Goal: Task Accomplishment & Management: Use online tool/utility

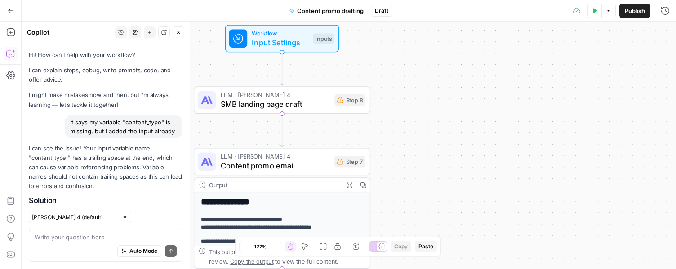
scroll to position [413, 0]
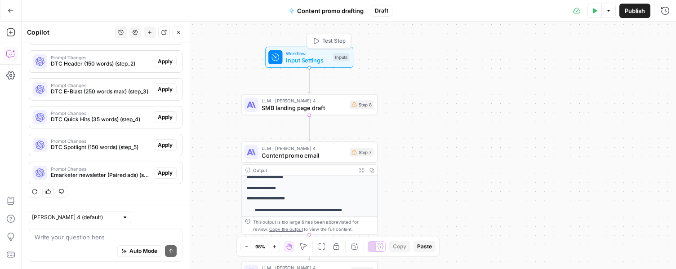
click at [320, 61] on span "Input Settings" at bounding box center [308, 60] width 44 height 9
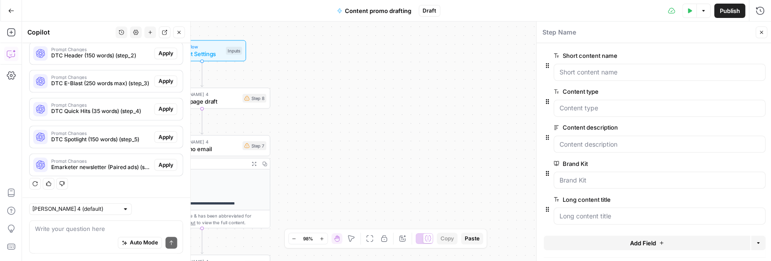
scroll to position [421, 0]
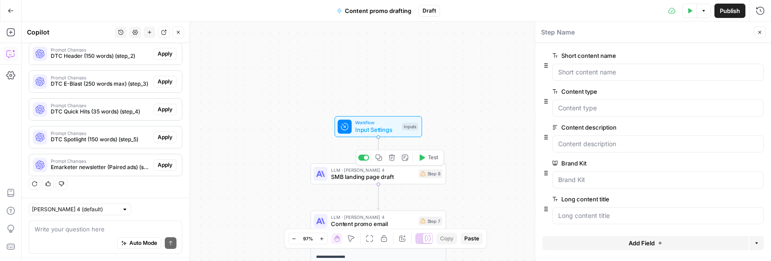
click at [354, 176] on span "SMB landing page draft" at bounding box center [373, 177] width 84 height 9
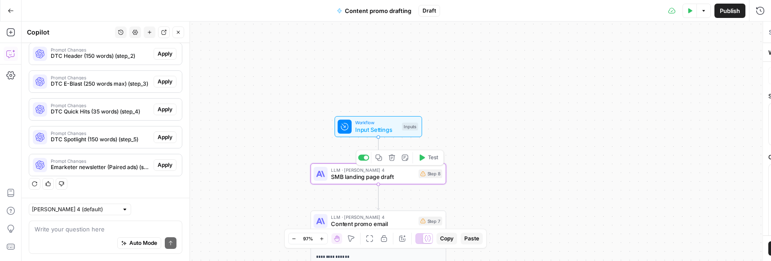
type textarea "SMB landing page draft"
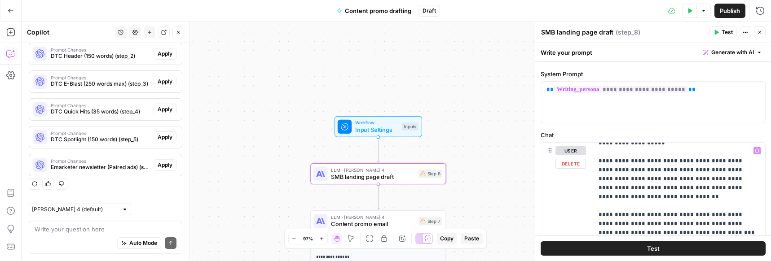
scroll to position [369, 0]
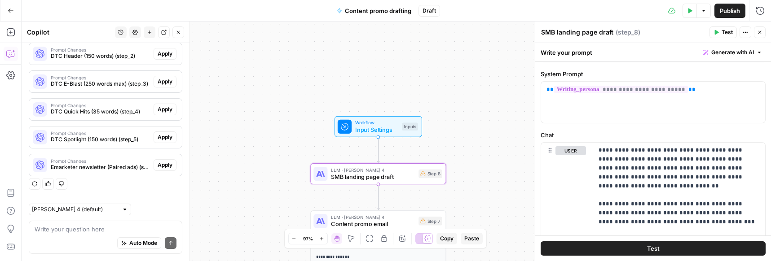
click at [675, 28] on button "Test" at bounding box center [723, 33] width 27 height 12
click at [380, 128] on span "Input Settings" at bounding box center [376, 129] width 43 height 9
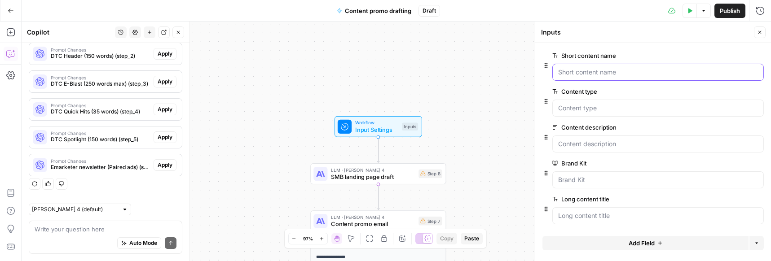
click at [576, 72] on name "Short content name" at bounding box center [658, 72] width 200 height 9
click at [675, 56] on span "edit field" at bounding box center [731, 55] width 20 height 7
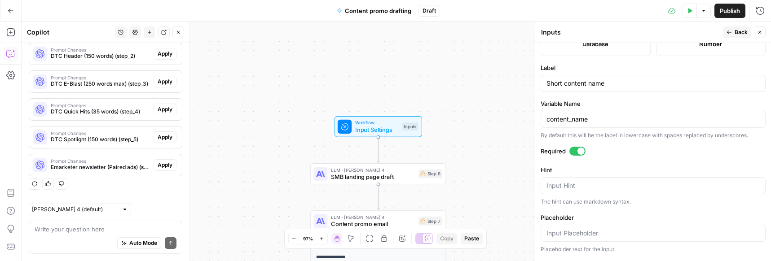
scroll to position [268, 0]
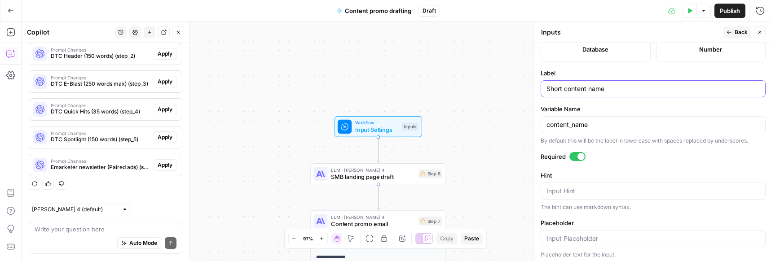
click at [566, 91] on input "Short content name" at bounding box center [653, 88] width 213 height 9
drag, startPoint x: 611, startPoint y: 89, endPoint x: 518, endPoint y: 83, distance: 92.7
click at [518, 84] on body "**********" at bounding box center [385, 130] width 771 height 261
drag, startPoint x: 610, startPoint y: 89, endPoint x: 539, endPoint y: 89, distance: 71.4
click at [539, 89] on div "Inputs Inputs Back Close Input type Short Text Long Text Single Select Multi Se…" at bounding box center [653, 142] width 236 height 240
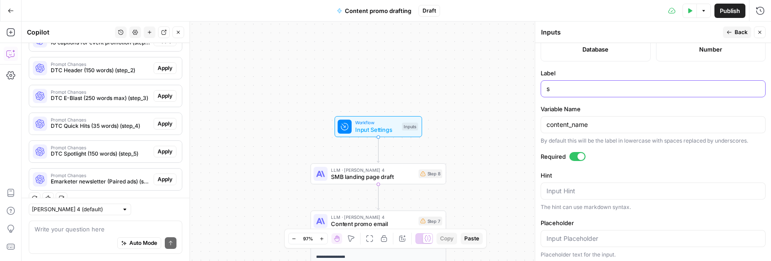
scroll to position [435, 0]
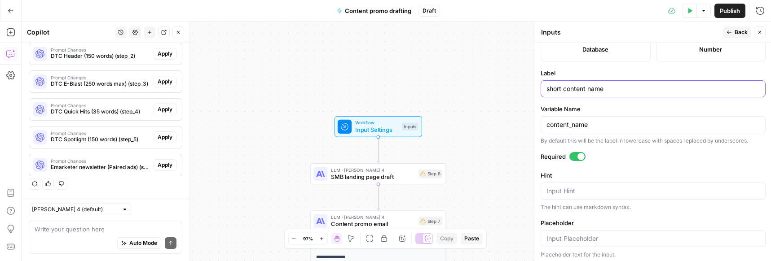
type input "short content name"
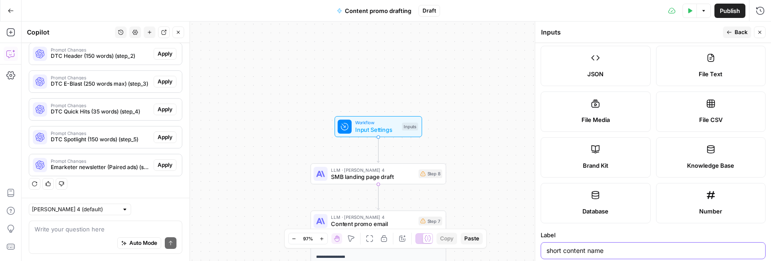
scroll to position [0, 0]
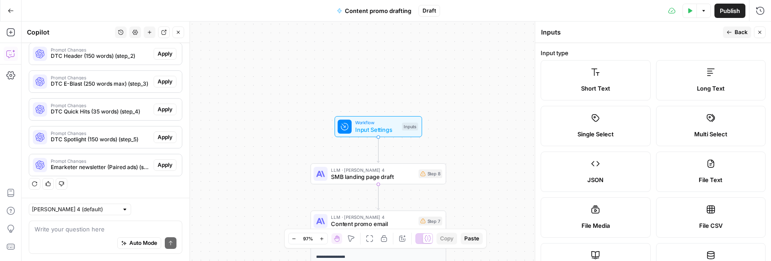
click at [675, 30] on span "Back" at bounding box center [741, 32] width 13 height 8
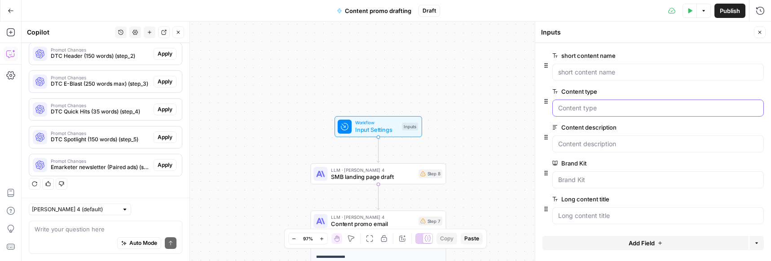
click at [625, 111] on "Content type" at bounding box center [658, 108] width 200 height 9
click at [675, 92] on span "edit field" at bounding box center [731, 91] width 20 height 7
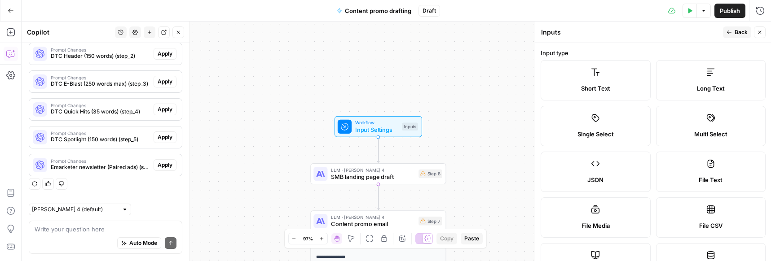
click at [604, 83] on label "Short Text" at bounding box center [596, 80] width 110 height 40
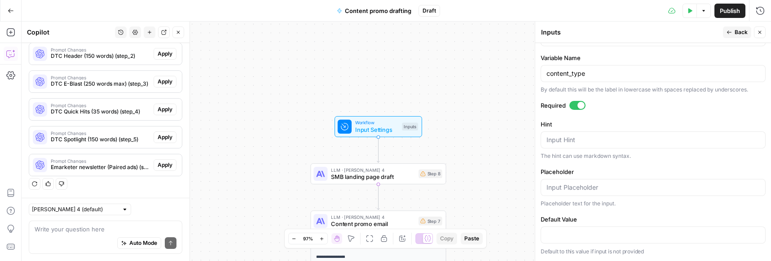
drag, startPoint x: 597, startPoint y: 78, endPoint x: 538, endPoint y: 71, distance: 59.7
click at [538, 71] on div "Inputs Inputs Back Close Input type Short Text Long Text Single Select Multi Se…" at bounding box center [653, 142] width 236 height 240
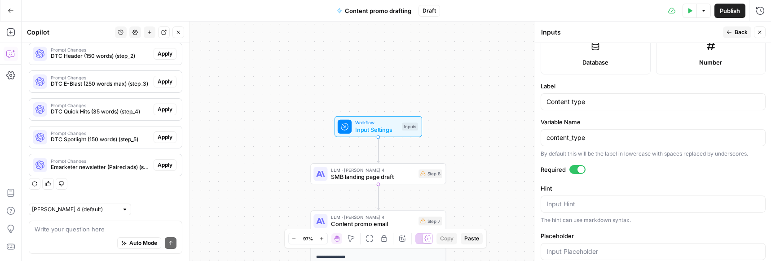
scroll to position [252, 0]
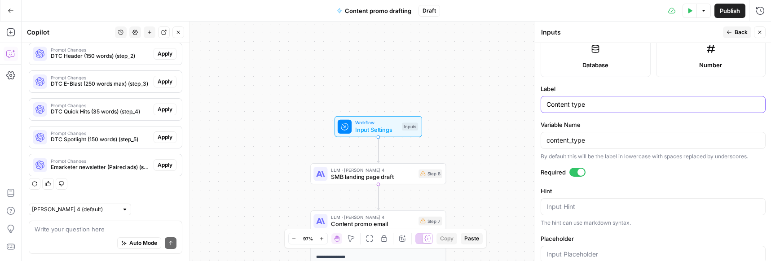
click at [602, 106] on input "Content type" at bounding box center [653, 104] width 213 height 9
drag, startPoint x: 601, startPoint y: 106, endPoint x: 496, endPoint y: 88, distance: 107.2
click at [496, 88] on body "**********" at bounding box center [385, 130] width 771 height 261
drag, startPoint x: 595, startPoint y: 105, endPoint x: 541, endPoint y: 105, distance: 53.5
click at [541, 105] on div "Content type" at bounding box center [653, 104] width 225 height 17
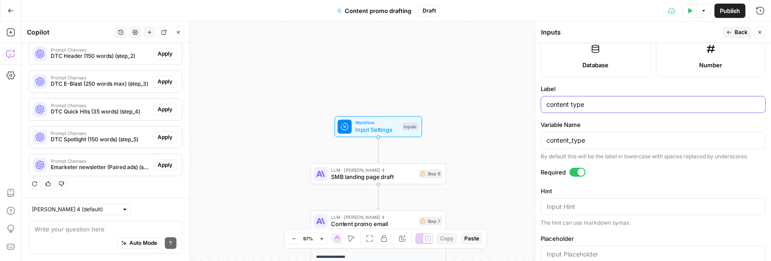
type input "content type"
click at [675, 28] on span "Back" at bounding box center [741, 32] width 13 height 8
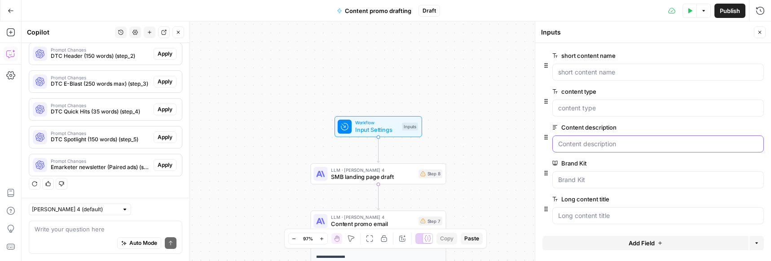
drag, startPoint x: 635, startPoint y: 146, endPoint x: 549, endPoint y: 142, distance: 85.4
click at [549, 142] on div "Content description edit field Delete group" at bounding box center [653, 137] width 221 height 31
click at [675, 124] on span "edit field" at bounding box center [731, 127] width 20 height 7
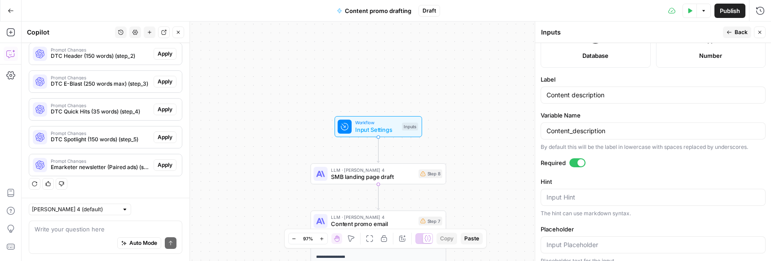
scroll to position [219, 0]
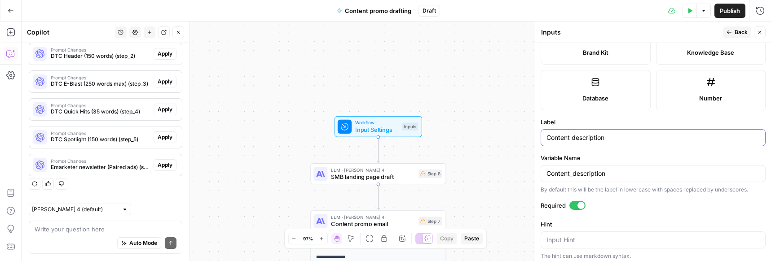
drag, startPoint x: 617, startPoint y: 135, endPoint x: 523, endPoint y: 128, distance: 94.6
click at [523, 128] on body "**********" at bounding box center [385, 130] width 771 height 261
drag, startPoint x: 621, startPoint y: 139, endPoint x: 545, endPoint y: 135, distance: 76.1
click at [545, 135] on div "Content description" at bounding box center [653, 137] width 225 height 17
type input "content description"
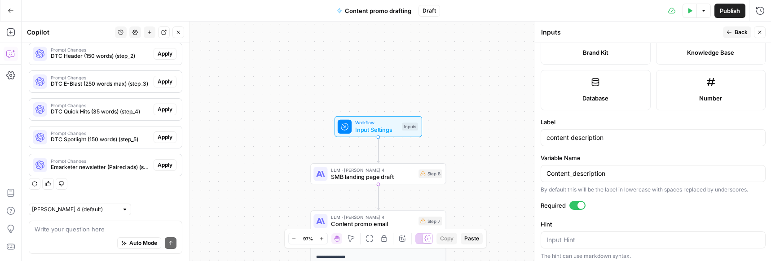
click at [675, 31] on span "Back" at bounding box center [741, 32] width 13 height 8
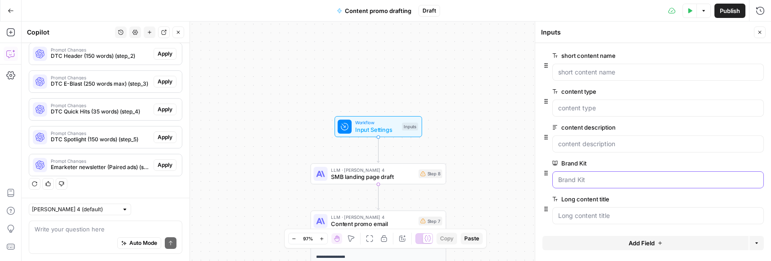
drag, startPoint x: 602, startPoint y: 179, endPoint x: 545, endPoint y: 179, distance: 56.2
click at [545, 179] on div "Brand Kit edit field Delete group" at bounding box center [653, 173] width 221 height 31
click at [635, 215] on title "Long content title" at bounding box center [658, 216] width 200 height 9
click at [675, 200] on span "edit field" at bounding box center [731, 199] width 20 height 7
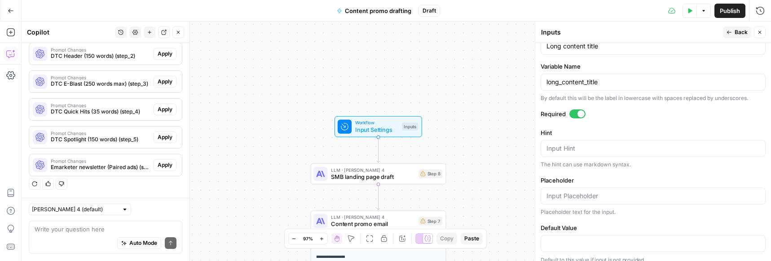
scroll to position [319, 0]
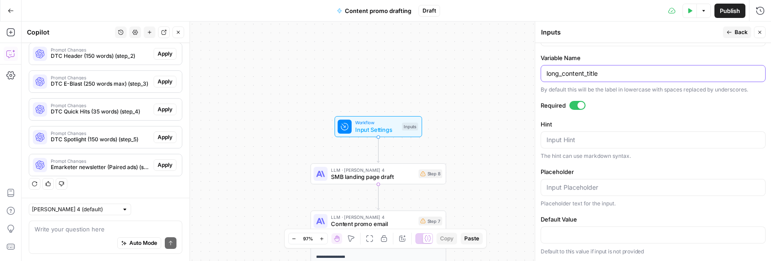
drag, startPoint x: 606, startPoint y: 75, endPoint x: 542, endPoint y: 67, distance: 64.4
click at [542, 67] on div "long_content_title" at bounding box center [653, 73] width 225 height 17
type input "long content title"
click at [575, 107] on div at bounding box center [578, 105] width 16 height 9
click at [675, 12] on span "Publish" at bounding box center [730, 10] width 20 height 9
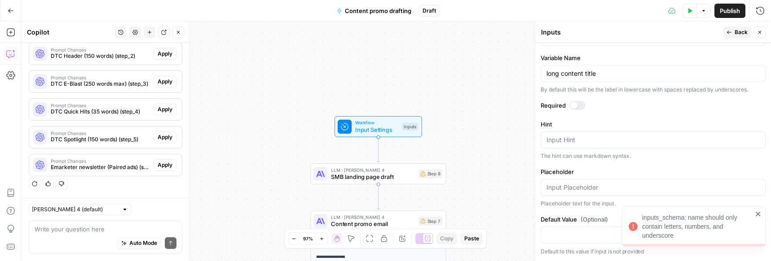
click at [673, 230] on div "inputs_schema: name should only contain letters, numbers, and underscore" at bounding box center [697, 226] width 111 height 27
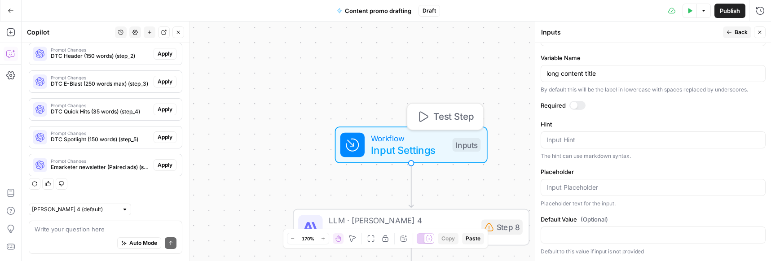
click at [458, 144] on div "Inputs" at bounding box center [466, 145] width 28 height 14
click at [675, 30] on icon "button" at bounding box center [759, 32] width 5 height 5
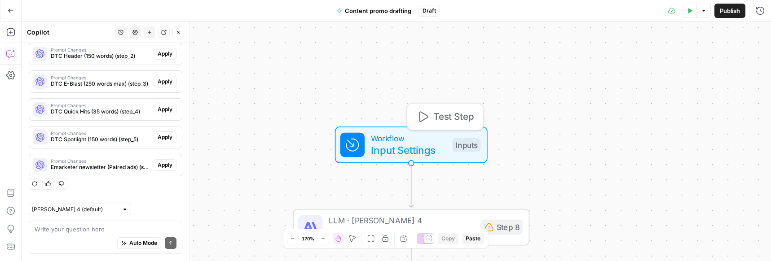
click at [452, 142] on div "Inputs" at bounding box center [466, 145] width 28 height 14
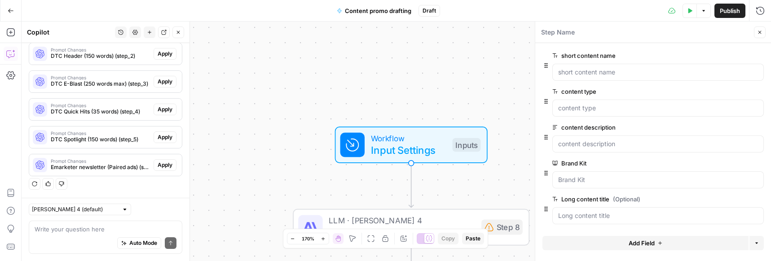
scroll to position [1, 0]
click at [675, 34] on button "Close" at bounding box center [760, 33] width 12 height 12
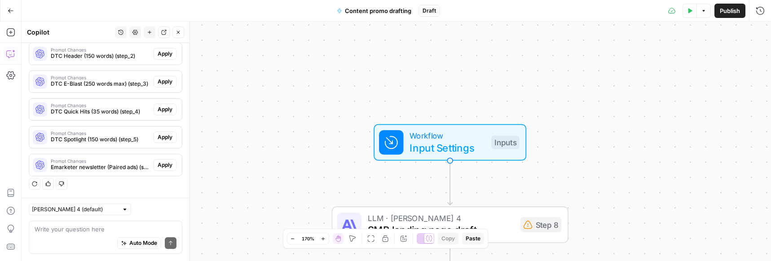
click at [449, 136] on span "Workflow" at bounding box center [447, 136] width 75 height 12
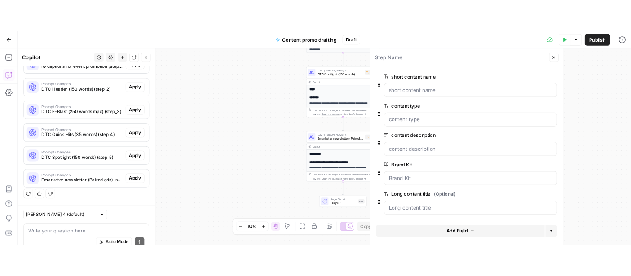
scroll to position [421, 0]
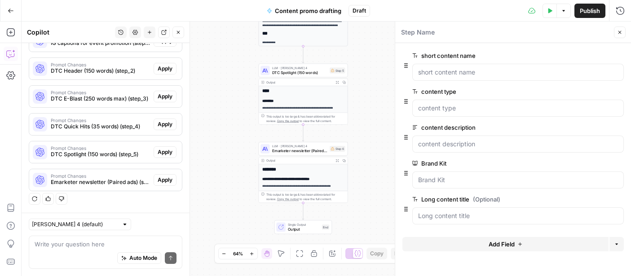
click at [622, 35] on icon "button" at bounding box center [619, 32] width 5 height 5
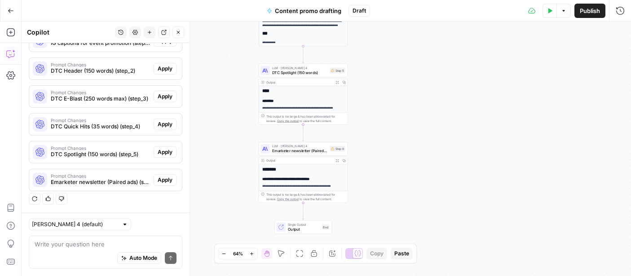
click at [549, 12] on icon "button" at bounding box center [551, 10] width 4 height 5
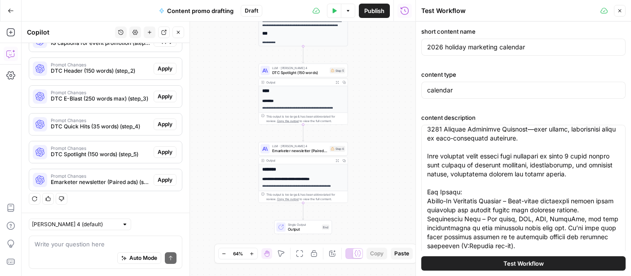
scroll to position [0, 0]
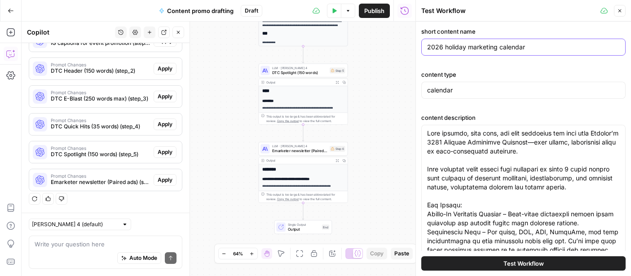
click at [427, 47] on input "2026 holiday marketing calendar" at bounding box center [523, 47] width 193 height 9
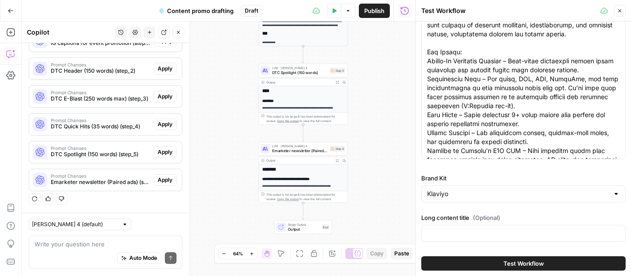
click at [512, 267] on span "Test Workflow" at bounding box center [524, 263] width 40 height 9
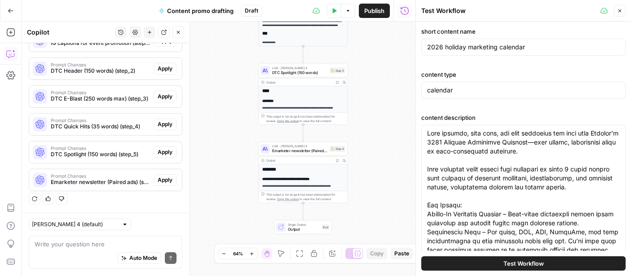
click at [619, 13] on icon "button" at bounding box center [619, 10] width 5 height 5
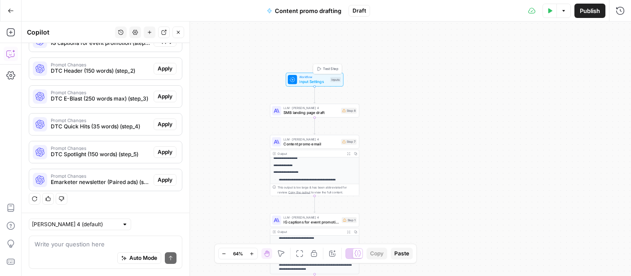
click at [329, 83] on div "Workflow Input Settings Inputs Test Step" at bounding box center [314, 80] width 53 height 10
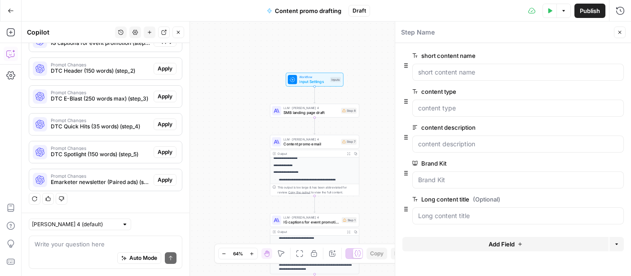
click at [595, 201] on span "edit field" at bounding box center [590, 199] width 20 height 7
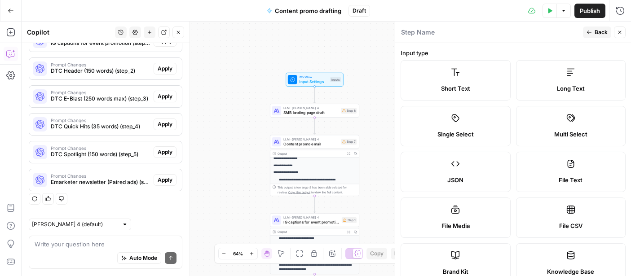
click at [601, 31] on div "Run History E" at bounding box center [601, 30] width 40 height 9
click at [564, 40] on header "Step Name Back Close" at bounding box center [513, 33] width 236 height 22
click at [621, 33] on icon "button" at bounding box center [619, 32] width 5 height 5
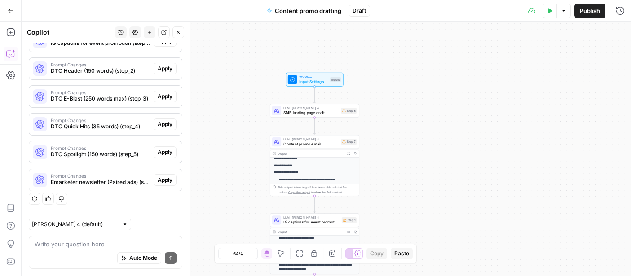
click at [319, 84] on span "Input Settings" at bounding box center [313, 82] width 29 height 6
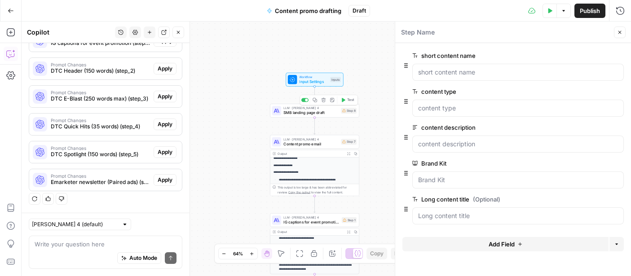
click at [328, 115] on span "SMB landing page draft" at bounding box center [310, 113] width 55 height 6
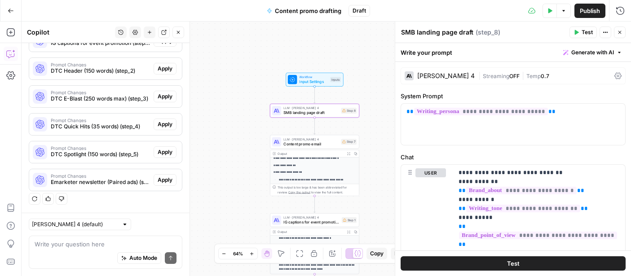
click at [299, 151] on div "Output" at bounding box center [311, 153] width 66 height 4
click at [310, 148] on div "LLM · [PERSON_NAME] 4 Content promo email Step 7 Copy step Delete step Add Note…" at bounding box center [314, 142] width 89 height 14
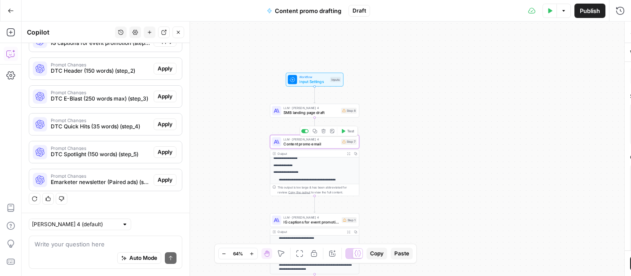
type textarea "Content promo email"
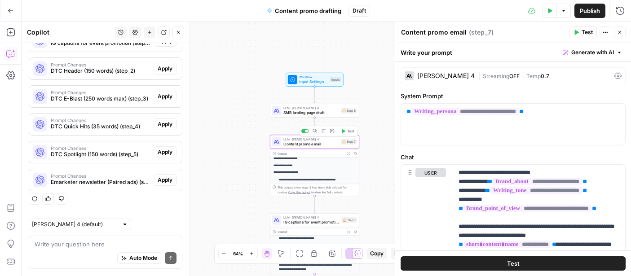
click at [330, 113] on span "SMB landing page draft" at bounding box center [310, 113] width 55 height 6
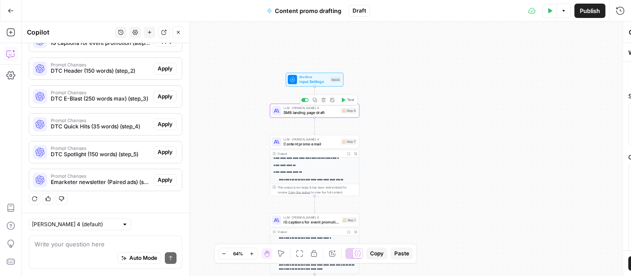
type textarea "SMB landing page draft"
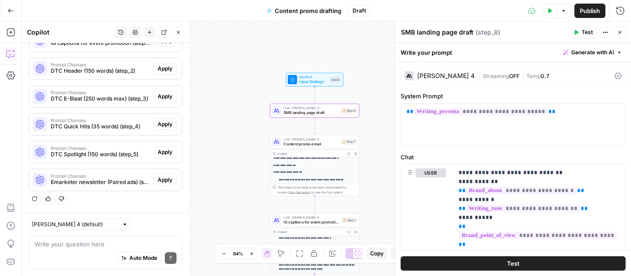
click at [583, 31] on span "Test" at bounding box center [587, 32] width 11 height 8
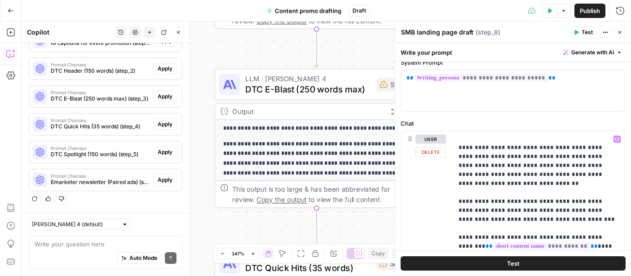
scroll to position [59, 0]
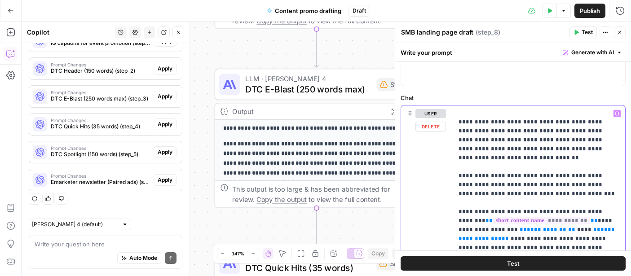
drag, startPoint x: 544, startPoint y: 176, endPoint x: 499, endPoint y: 177, distance: 44.9
click at [499, 177] on p "**********" at bounding box center [539, 108] width 161 height 719
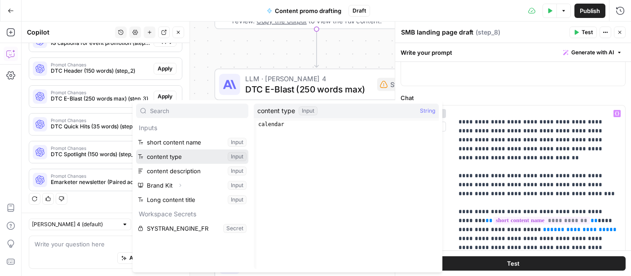
click at [186, 158] on button "Select variable content type" at bounding box center [192, 157] width 112 height 14
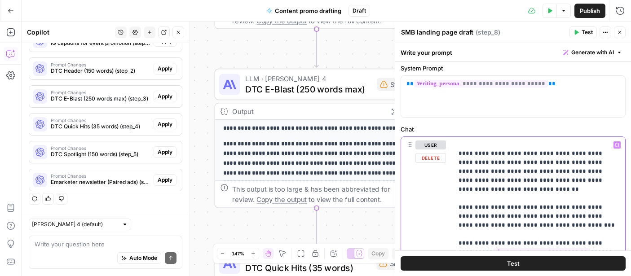
scroll to position [31, 0]
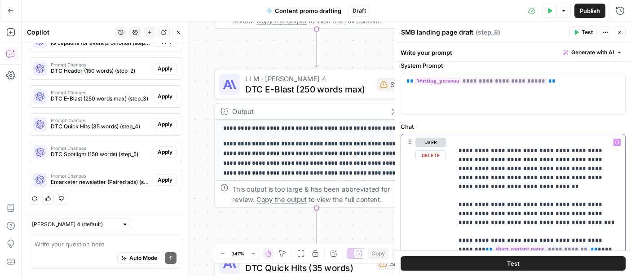
drag, startPoint x: 618, startPoint y: 206, endPoint x: 557, endPoint y: 207, distance: 61.6
click at [557, 207] on p "**********" at bounding box center [539, 137] width 161 height 719
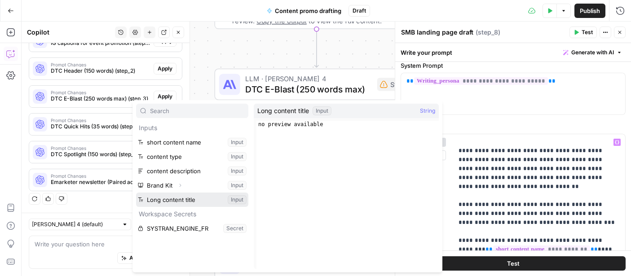
click at [183, 197] on button "Select variable Long content title" at bounding box center [192, 200] width 112 height 14
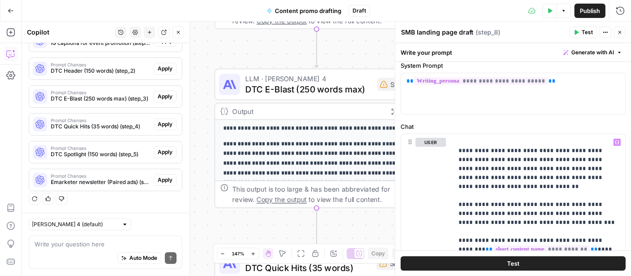
click at [549, 266] on button "Test" at bounding box center [513, 264] width 225 height 14
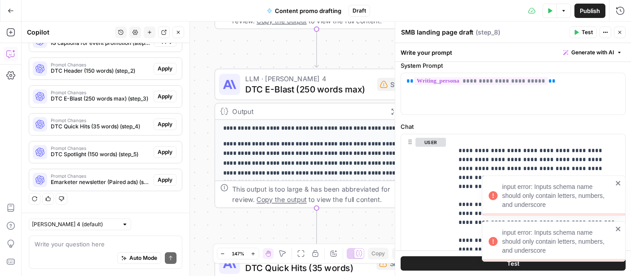
click at [559, 246] on div "input error: Inputs schema name should only contain letters, numbers, and under…" at bounding box center [557, 241] width 111 height 27
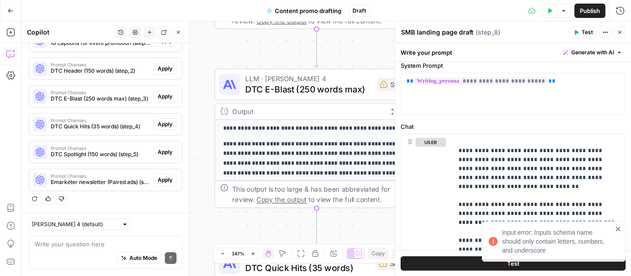
click at [621, 229] on icon "close" at bounding box center [619, 229] width 6 height 7
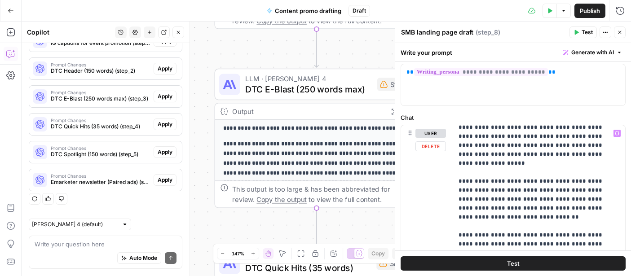
scroll to position [322, 0]
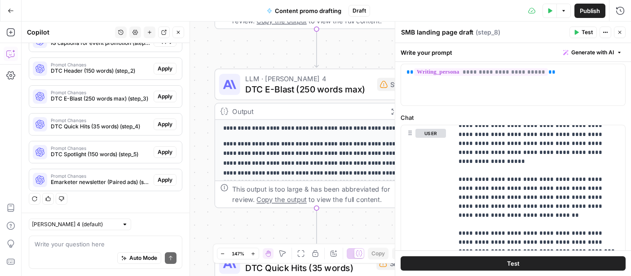
click at [619, 37] on button "Close" at bounding box center [620, 33] width 12 height 12
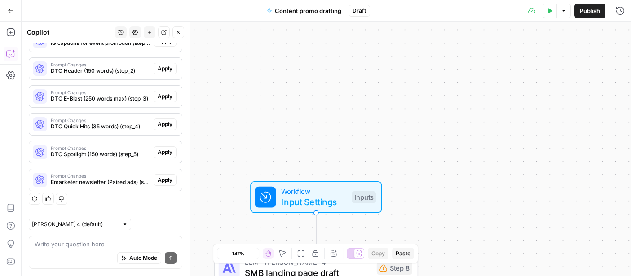
click at [315, 193] on span "Workflow" at bounding box center [313, 191] width 65 height 10
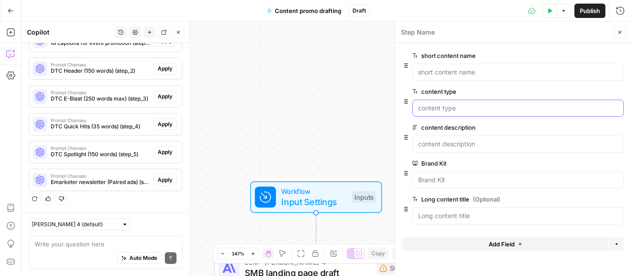
click at [465, 106] on type "content type" at bounding box center [518, 108] width 200 height 9
drag, startPoint x: 477, startPoint y: 109, endPoint x: 387, endPoint y: 103, distance: 90.0
click at [387, 103] on body "**********" at bounding box center [315, 138] width 631 height 276
click at [549, 9] on icon "button" at bounding box center [551, 10] width 4 height 5
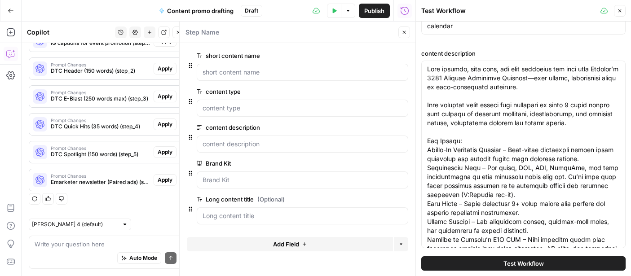
scroll to position [0, 0]
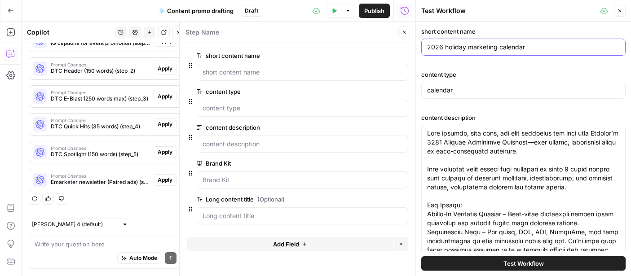
drag, startPoint x: 530, startPoint y: 50, endPoint x: 412, endPoint y: 40, distance: 118.2
click at [416, 40] on div "Test Workflow Close short content name 2026 holiday marketing calendar content …" at bounding box center [524, 138] width 216 height 276
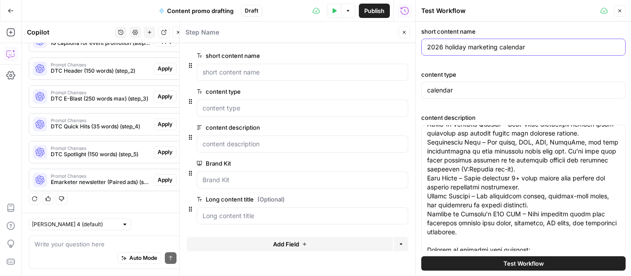
scroll to position [153, 0]
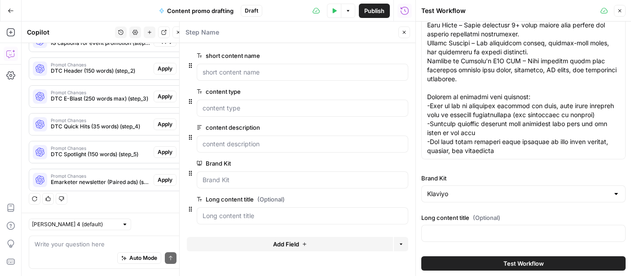
click at [478, 216] on span "(Optional)" at bounding box center [486, 217] width 27 height 9
click at [478, 229] on title "Long content title (Optional)" at bounding box center [523, 233] width 193 height 9
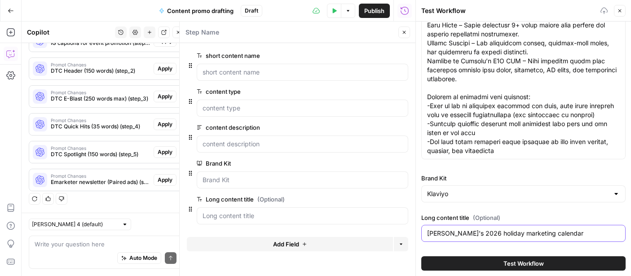
type title "[PERSON_NAME]'s 2026 holiday marketing calendar"
click at [523, 265] on span "Test Workflow" at bounding box center [524, 263] width 40 height 9
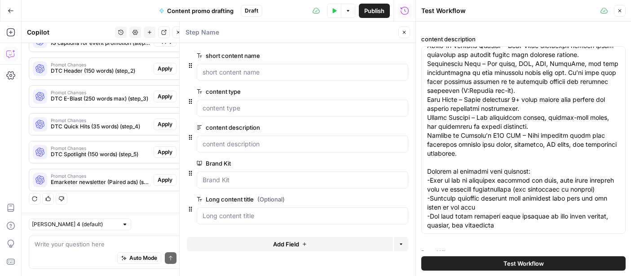
scroll to position [0, 0]
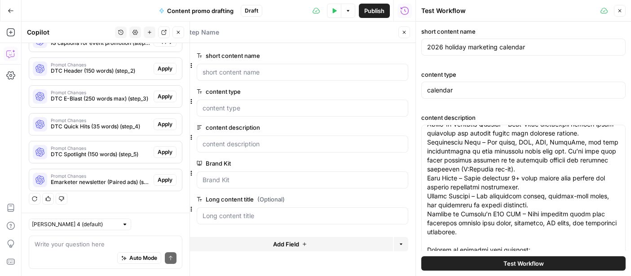
click at [84, 251] on div "Auto Mode Send" at bounding box center [106, 259] width 142 height 20
type textarea "What is "input schema" in airops"
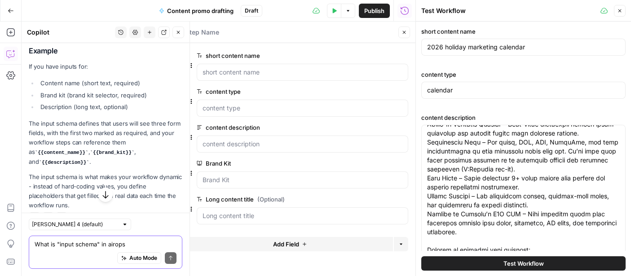
scroll to position [900, 0]
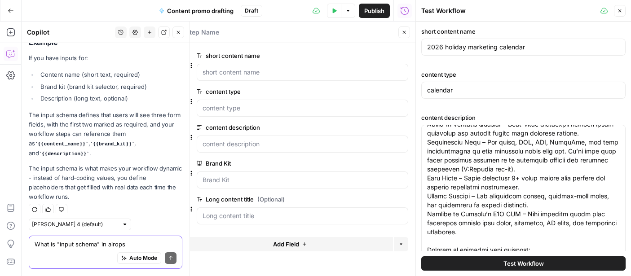
click at [113, 245] on textarea "What is "input schema" in airops" at bounding box center [106, 244] width 142 height 9
type textarea "What is the problem with my input schema"
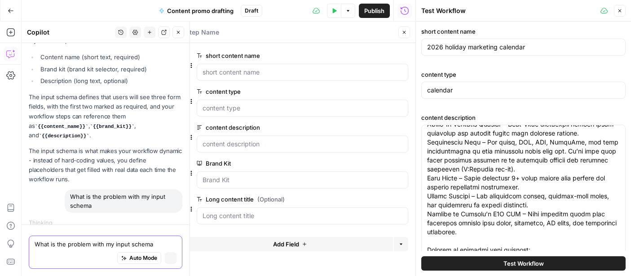
scroll to position [899, 0]
click at [468, 265] on button "Test Workflow" at bounding box center [523, 264] width 204 height 14
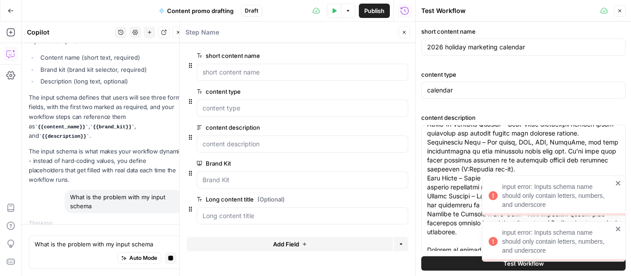
drag, startPoint x: 561, startPoint y: 248, endPoint x: 502, endPoint y: 230, distance: 61.5
click at [502, 230] on div "input error: Inputs schema name should only contain letters, numbers, and under…" at bounding box center [550, 242] width 129 height 32
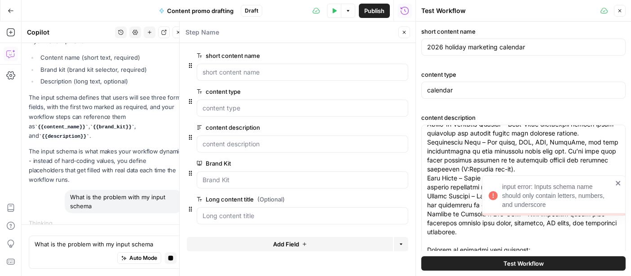
copy div "input error: Inputs schema name should only contain letters, numbers, and under…"
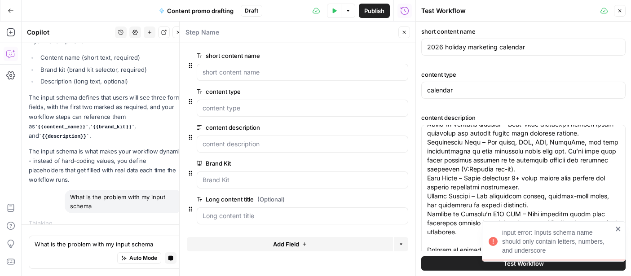
drag, startPoint x: 550, startPoint y: 250, endPoint x: 505, endPoint y: 225, distance: 51.5
click at [505, 225] on div "input error: Inputs schema name should only contain letters, numbers, and under…" at bounding box center [554, 241] width 144 height 40
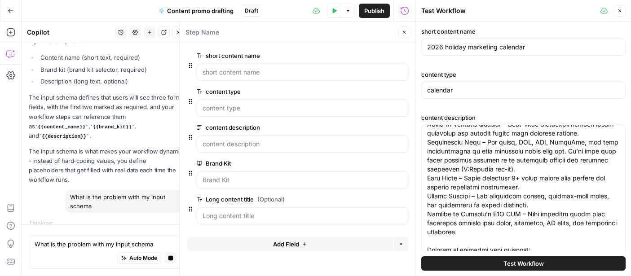
copy div "input error: Inputs schema name should only contain letters, numbers, and under…"
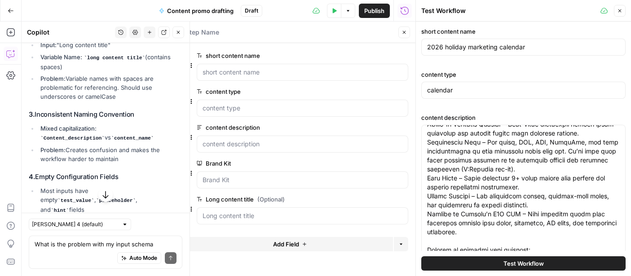
scroll to position [1240, 0]
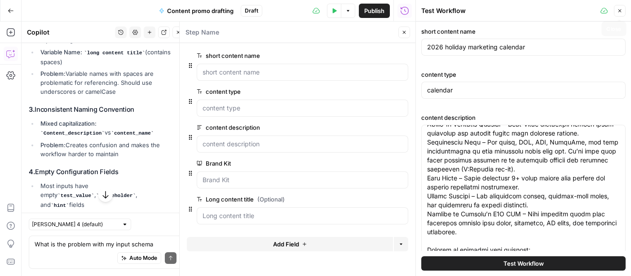
click at [623, 11] on button "Close" at bounding box center [620, 11] width 12 height 12
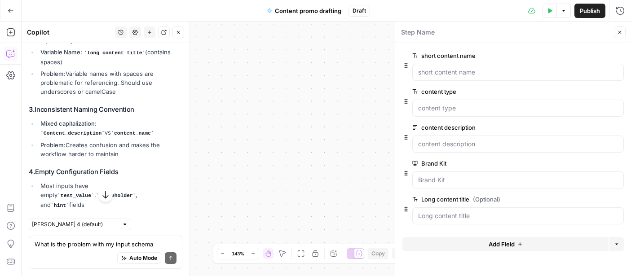
click at [589, 57] on span "edit field" at bounding box center [590, 55] width 20 height 7
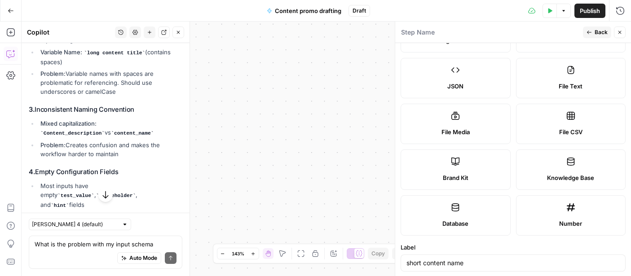
scroll to position [305, 0]
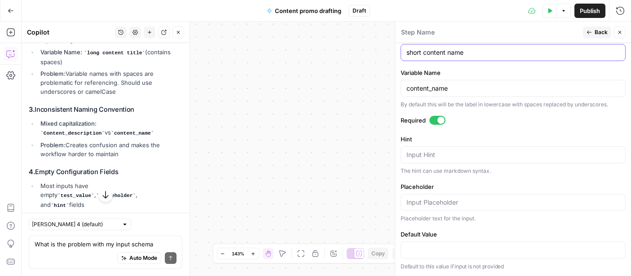
click at [426, 54] on input "short content name" at bounding box center [513, 52] width 213 height 9
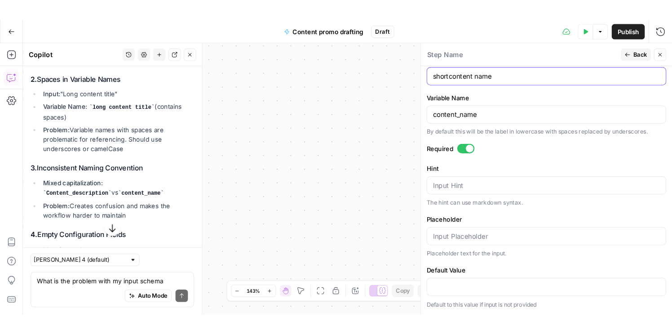
scroll to position [1268, 0]
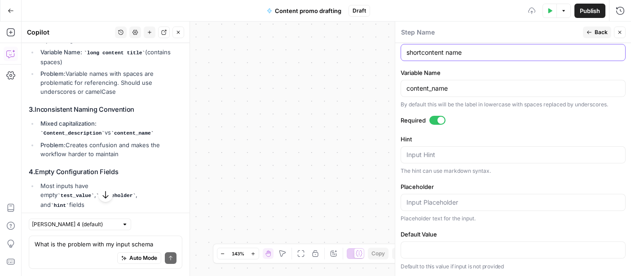
type input "short_content name"
drag, startPoint x: 475, startPoint y: 51, endPoint x: 406, endPoint y: 53, distance: 69.7
click at [406, 53] on div "short_content name" at bounding box center [513, 52] width 225 height 17
type input "shortcontentname"
drag, startPoint x: 470, startPoint y: 53, endPoint x: 390, endPoint y: 49, distance: 80.1
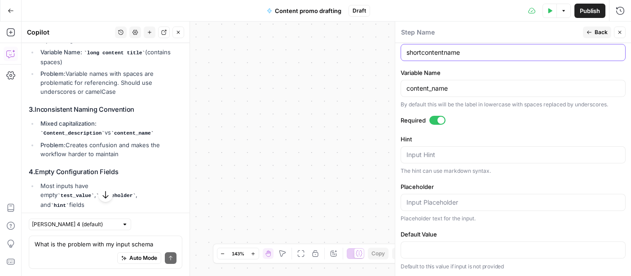
click at [390, 49] on body "**********" at bounding box center [315, 138] width 631 height 276
drag, startPoint x: 463, startPoint y: 52, endPoint x: 403, endPoint y: 51, distance: 60.7
click at [403, 51] on div "shortcontentname" at bounding box center [513, 52] width 225 height 17
type input "c"
type input "title"
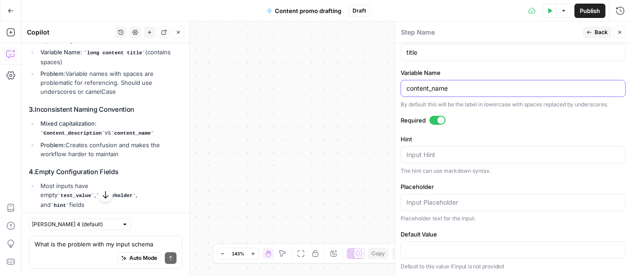
click at [508, 87] on input "content_name" at bounding box center [513, 88] width 213 height 9
drag, startPoint x: 507, startPoint y: 89, endPoint x: 402, endPoint y: 89, distance: 105.6
click at [402, 89] on div "content_name" at bounding box center [513, 88] width 225 height 17
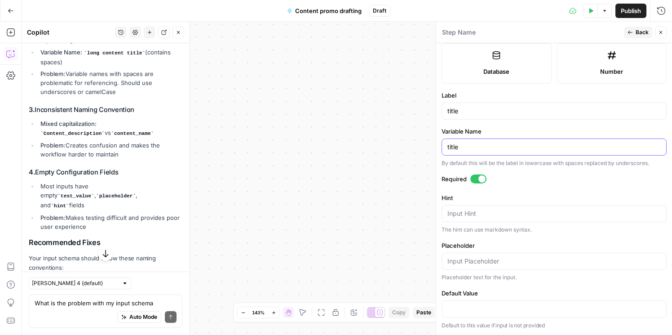
scroll to position [246, 0]
type input "title"
click at [645, 31] on span "Back" at bounding box center [642, 32] width 13 height 8
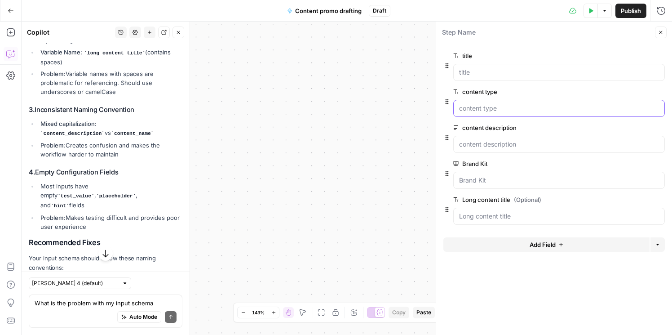
drag, startPoint x: 514, startPoint y: 109, endPoint x: 452, endPoint y: 98, distance: 63.8
click at [452, 98] on div "content type edit field Delete group" at bounding box center [553, 101] width 221 height 31
drag, startPoint x: 509, startPoint y: 112, endPoint x: 449, endPoint y: 102, distance: 60.6
click at [449, 102] on div "content type edit field Delete group" at bounding box center [553, 101] width 221 height 31
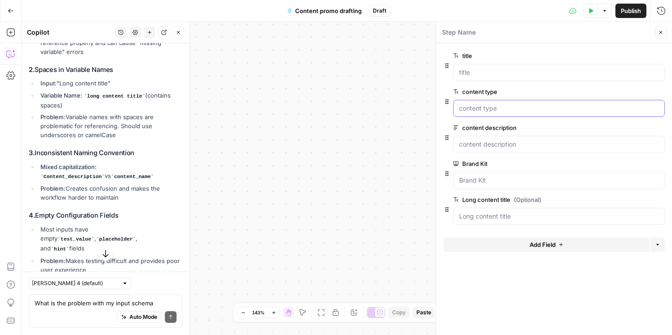
scroll to position [1268, 0]
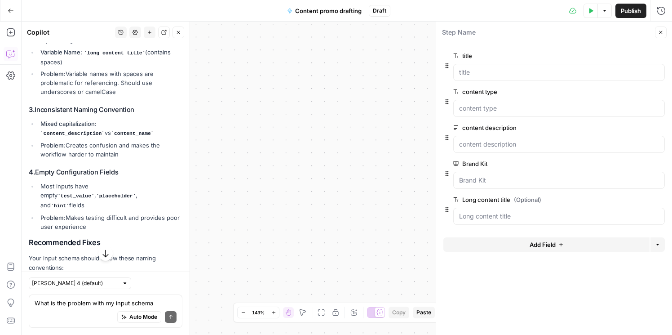
click at [631, 89] on span "edit field" at bounding box center [631, 91] width 20 height 7
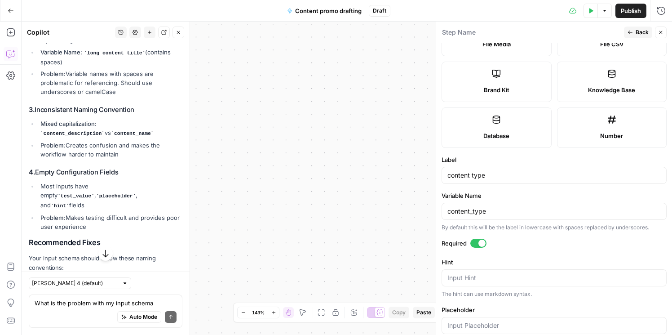
scroll to position [246, 0]
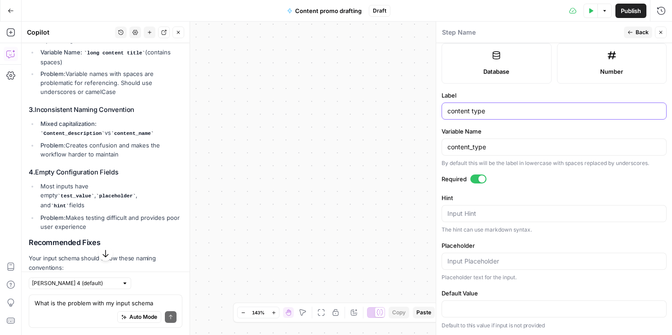
drag, startPoint x: 501, startPoint y: 112, endPoint x: 443, endPoint y: 111, distance: 58.4
click at [443, 111] on div "content type" at bounding box center [554, 110] width 225 height 17
type input "type"
click at [446, 110] on div "type" at bounding box center [554, 110] width 225 height 17
drag, startPoint x: 473, startPoint y: 147, endPoint x: 441, endPoint y: 147, distance: 31.9
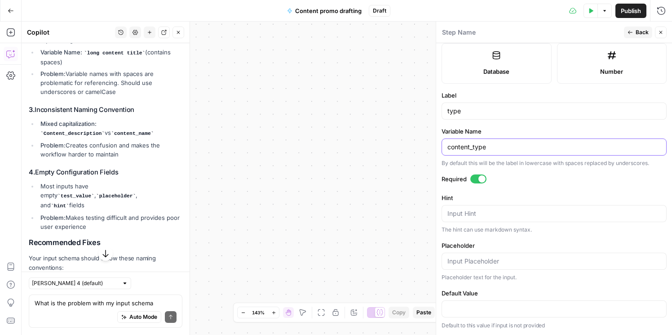
click at [442, 147] on div "content_type" at bounding box center [554, 146] width 225 height 17
type input "type"
click at [446, 114] on div "type" at bounding box center [554, 110] width 225 height 17
type input "t"
type input "contenttype"
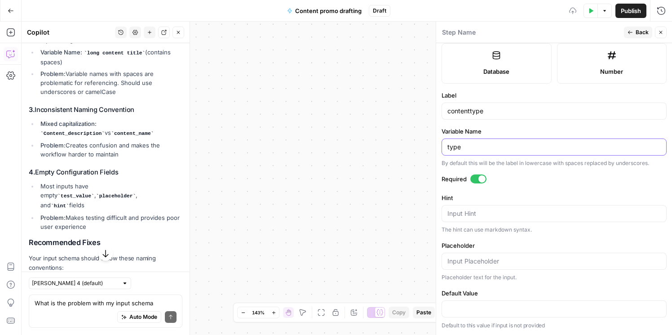
drag, startPoint x: 473, startPoint y: 146, endPoint x: 432, endPoint y: 146, distance: 40.9
click at [436, 146] on div "Step Name Back Close Input type Short Text Long Text Single Select Multi Select…" at bounding box center [554, 178] width 236 height 313
type input "contenttype"
click at [640, 34] on div "Run History E" at bounding box center [641, 29] width 49 height 15
click at [638, 35] on span "Back" at bounding box center [642, 32] width 13 height 8
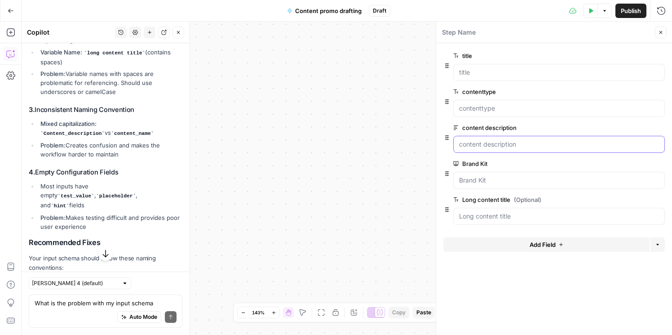
drag, startPoint x: 538, startPoint y: 146, endPoint x: 456, endPoint y: 138, distance: 83.0
click at [456, 138] on div at bounding box center [559, 144] width 212 height 17
click at [501, 149] on div at bounding box center [559, 144] width 212 height 17
click at [629, 128] on span "edit field" at bounding box center [631, 127] width 20 height 7
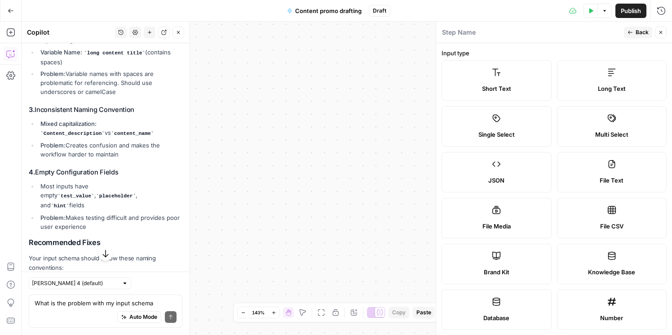
scroll to position [264, 0]
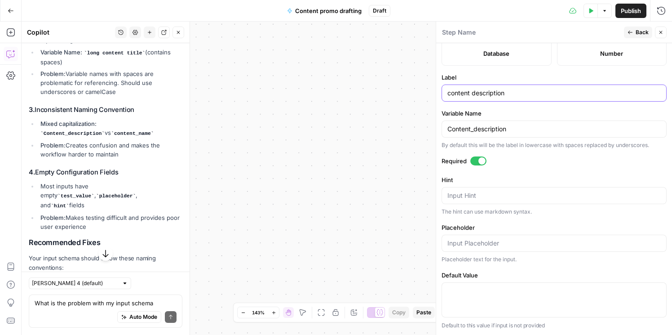
drag, startPoint x: 509, startPoint y: 95, endPoint x: 428, endPoint y: 93, distance: 80.9
click at [428, 93] on body "**********" at bounding box center [336, 167] width 672 height 335
drag, startPoint x: 519, startPoint y: 93, endPoint x: 440, endPoint y: 89, distance: 79.2
click at [440, 89] on div "Step Name Back Close Input type Short Text Long Text Single Select Multi Select…" at bounding box center [554, 178] width 236 height 313
type input "description"
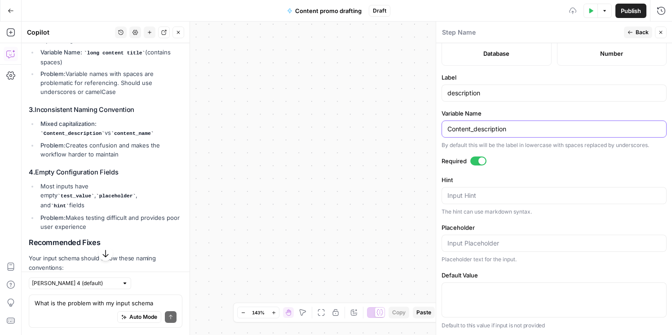
drag, startPoint x: 474, startPoint y: 129, endPoint x: 443, endPoint y: 126, distance: 31.2
click at [443, 126] on div "Content_description" at bounding box center [554, 128] width 225 height 17
type input "description"
click at [641, 31] on span "Back" at bounding box center [642, 32] width 13 height 8
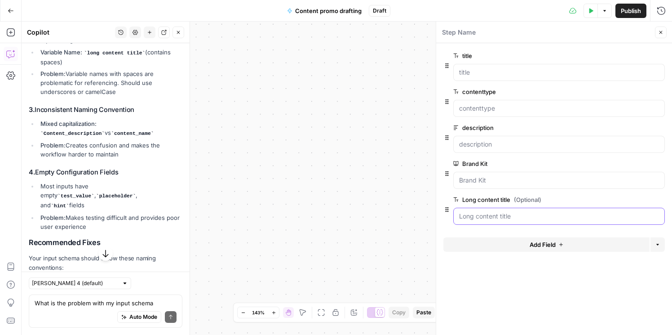
drag, startPoint x: 528, startPoint y: 218, endPoint x: 464, endPoint y: 215, distance: 64.3
click at [464, 215] on title "Long content title (Optional)" at bounding box center [559, 216] width 200 height 9
drag, startPoint x: 526, startPoint y: 219, endPoint x: 490, endPoint y: 216, distance: 36.5
click at [490, 216] on title "Long content title (Optional)" at bounding box center [559, 216] width 200 height 9
click at [632, 198] on span "edit field" at bounding box center [631, 199] width 20 height 7
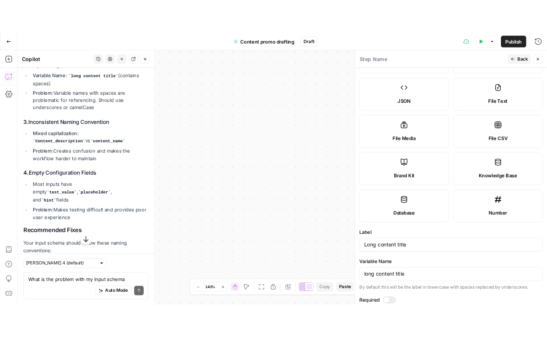
scroll to position [246, 0]
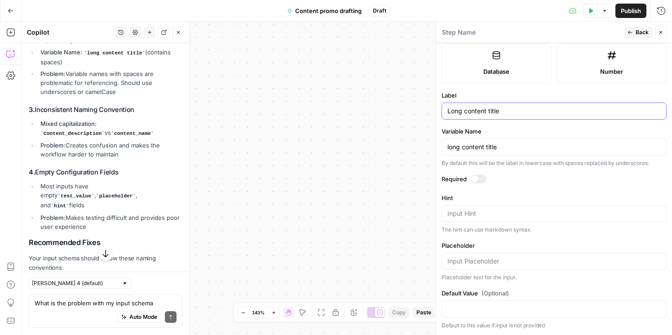
drag, startPoint x: 512, startPoint y: 111, endPoint x: 427, endPoint y: 108, distance: 84.9
click at [427, 108] on body "**********" at bounding box center [336, 167] width 672 height 335
drag, startPoint x: 518, startPoint y: 110, endPoint x: 439, endPoint y: 107, distance: 78.7
click at [439, 107] on div "Step Name Back Close Input type Short Text Long Text Single Select Multi Select…" at bounding box center [554, 178] width 236 height 313
type input "longtitle"
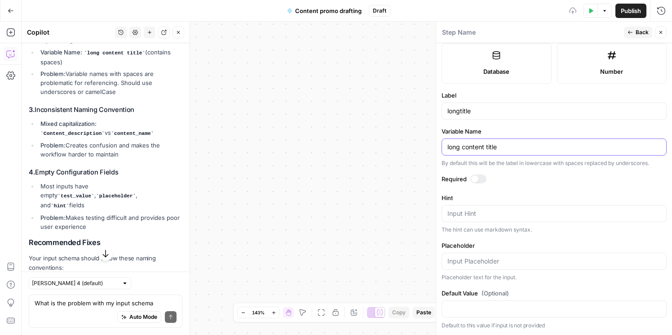
drag, startPoint x: 508, startPoint y: 149, endPoint x: 442, endPoint y: 148, distance: 66.0
click at [442, 148] on div "long content title" at bounding box center [554, 146] width 225 height 17
type input "longtitle"
click at [638, 35] on span "Back" at bounding box center [642, 32] width 13 height 8
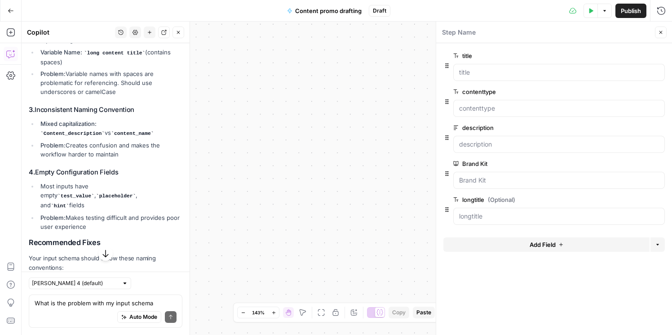
click at [633, 6] on span "Publish" at bounding box center [631, 10] width 20 height 9
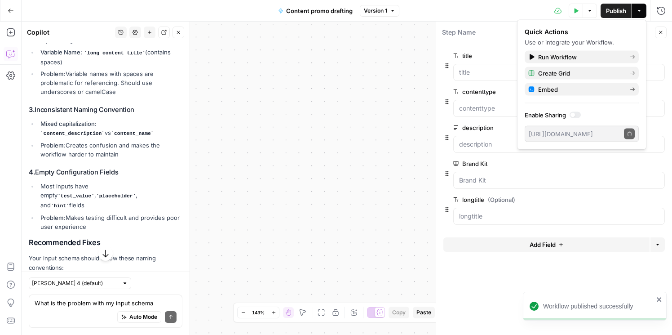
click at [577, 12] on icon "button" at bounding box center [575, 10] width 5 height 5
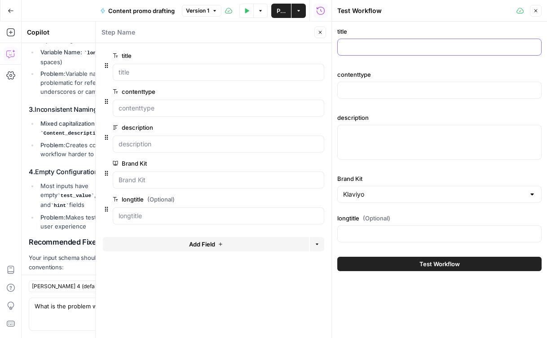
click at [368, 47] on input "title" at bounding box center [439, 47] width 193 height 9
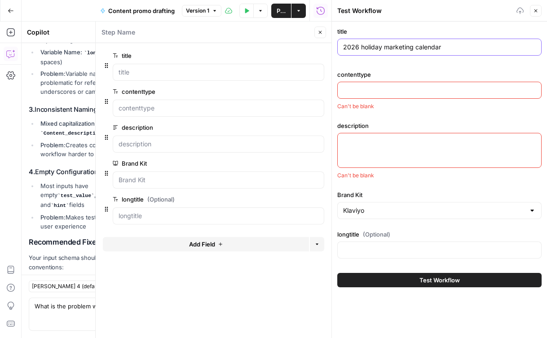
type input "2026 holiday marketing calendar"
click at [389, 92] on input "contenttype" at bounding box center [439, 90] width 193 height 9
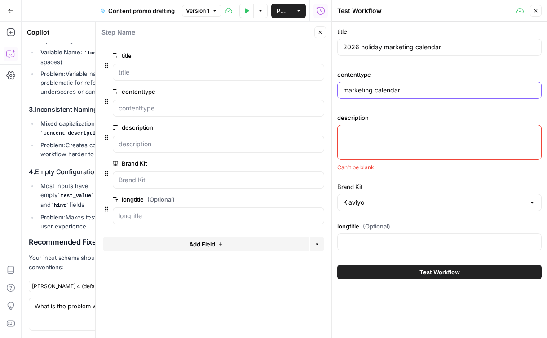
type input "marketing calendar"
click at [415, 145] on div at bounding box center [439, 142] width 204 height 35
click at [373, 136] on textarea "description" at bounding box center [439, 133] width 193 height 9
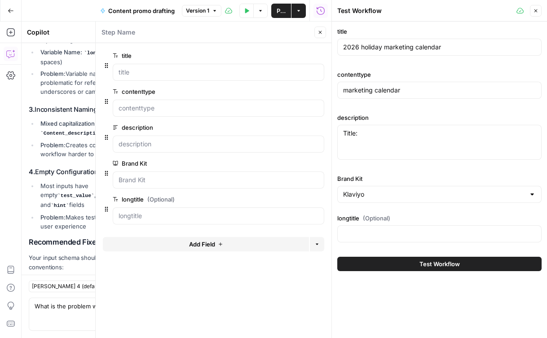
click at [443, 128] on div "Title: Title:" at bounding box center [439, 142] width 204 height 35
click at [429, 137] on textarea "Title:" at bounding box center [439, 133] width 193 height 9
paste textarea "Lore ipsumdo, sita cons, adi elit seddoeius tem inci utla Etdolor’m 6746 Aliqua…"
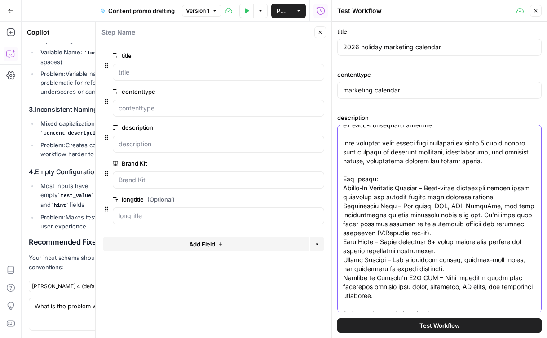
scroll to position [0, 0]
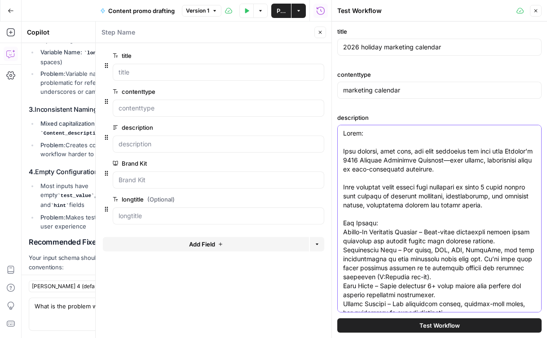
click at [371, 134] on textarea "description" at bounding box center [439, 273] width 193 height 288
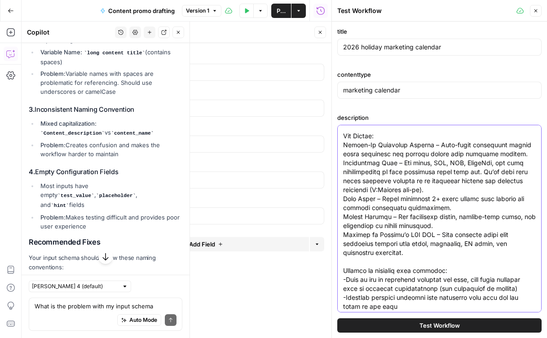
scroll to position [135, 0]
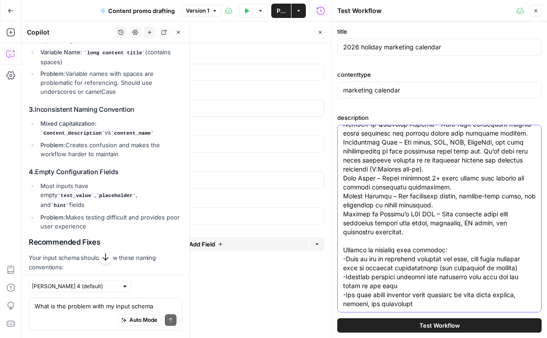
type textarea "Lorem: 3274 ipsumdo sitametco adipisci Elits doei temporinc utlabore: Etdo magn…"
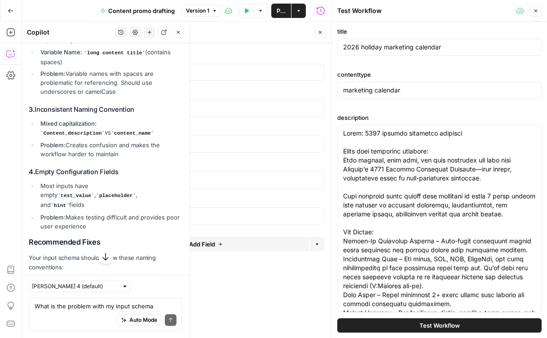
click at [468, 269] on button "Test Workflow" at bounding box center [439, 326] width 204 height 14
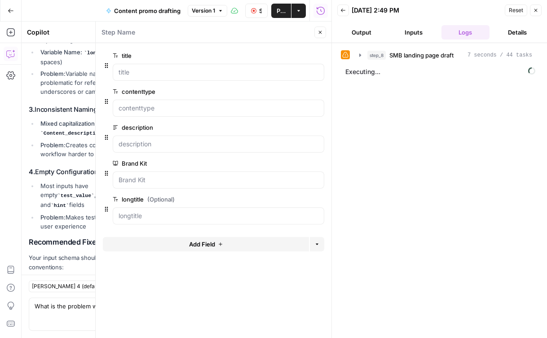
click at [538, 10] on span "Close" at bounding box center [538, 10] width 0 height 0
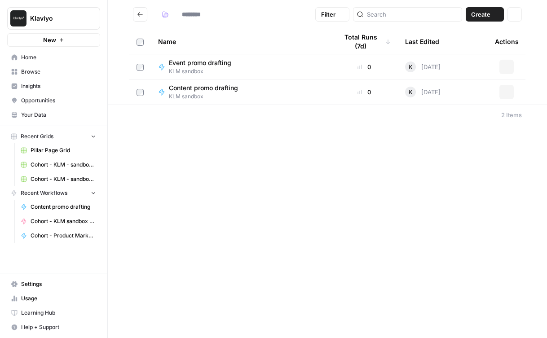
type input "**********"
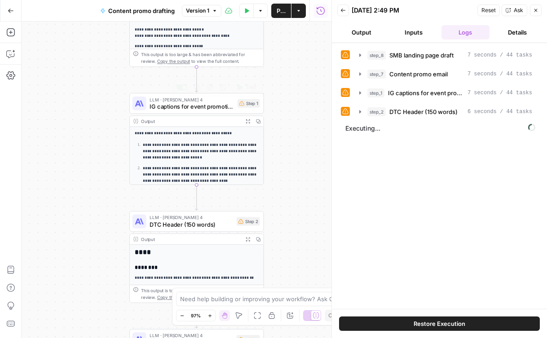
click at [206, 112] on div "LLM · [PERSON_NAME] 4 IG captions for event promotion Step 1 Copy step Delete s…" at bounding box center [196, 103] width 135 height 21
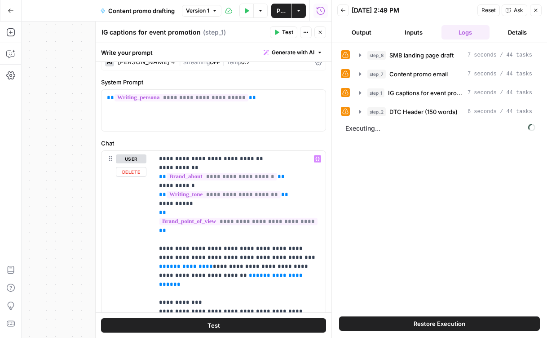
scroll to position [18, 0]
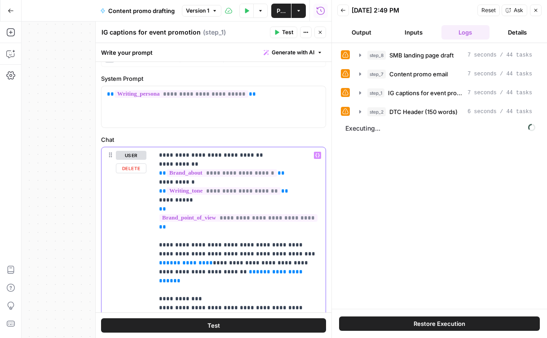
drag, startPoint x: 315, startPoint y: 229, endPoint x: 266, endPoint y: 229, distance: 49.0
click at [266, 229] on p "**********" at bounding box center [239, 299] width 161 height 297
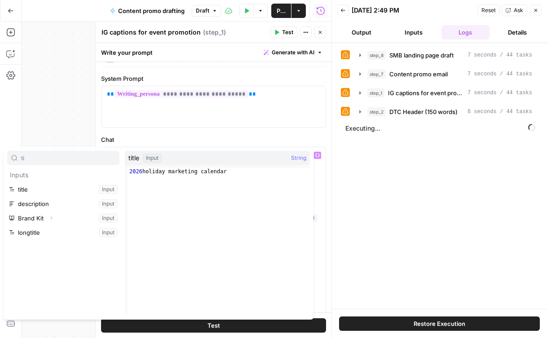
type input "ti"
click at [50, 195] on button "Select variable title" at bounding box center [63, 189] width 112 height 14
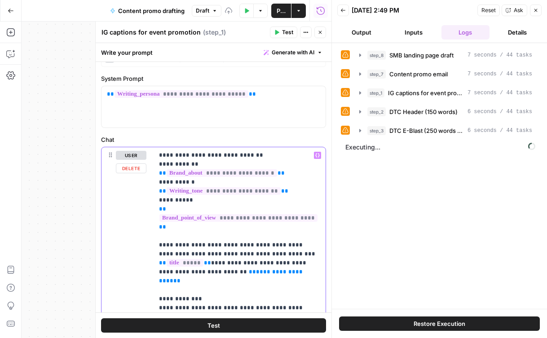
drag, startPoint x: 226, startPoint y: 247, endPoint x: 142, endPoint y: 246, distance: 84.0
click at [142, 246] on div "**********" at bounding box center [214, 309] width 224 height 325
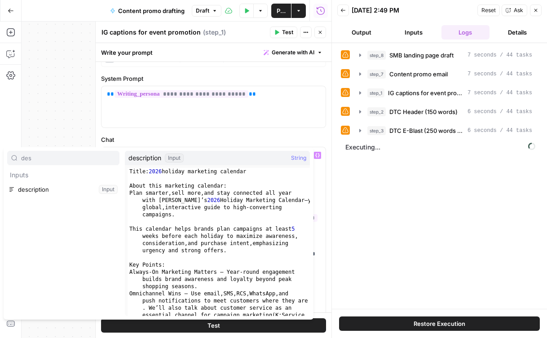
type input "des"
click at [49, 190] on button "Select variable description" at bounding box center [63, 189] width 112 height 14
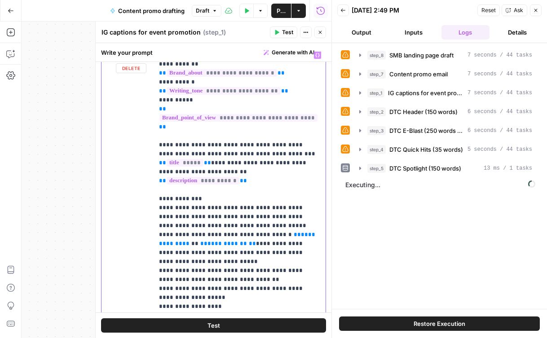
scroll to position [126, 0]
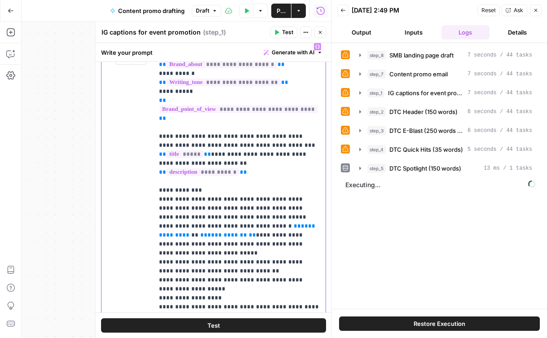
drag, startPoint x: 208, startPoint y: 200, endPoint x: 159, endPoint y: 200, distance: 49.0
click at [159, 200] on p "**********" at bounding box center [239, 190] width 161 height 297
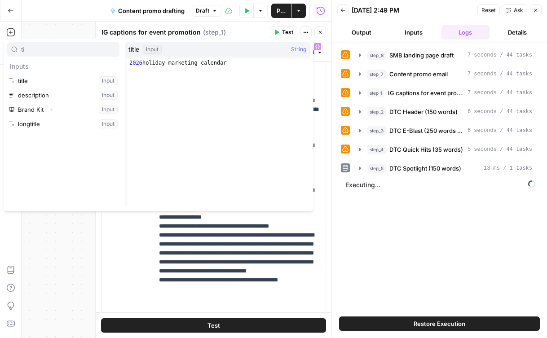
type input "ti"
click at [62, 81] on button "Select variable title" at bounding box center [63, 81] width 112 height 14
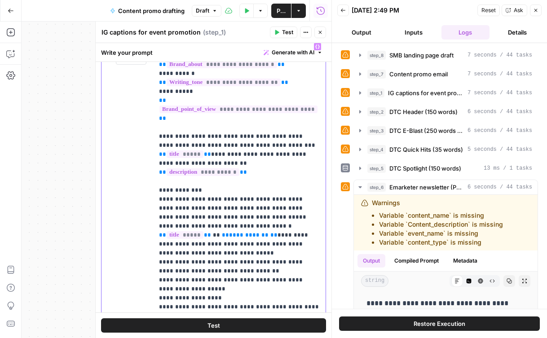
drag, startPoint x: 257, startPoint y: 200, endPoint x: 211, endPoint y: 200, distance: 45.8
click at [211, 200] on p "**********" at bounding box center [239, 190] width 161 height 297
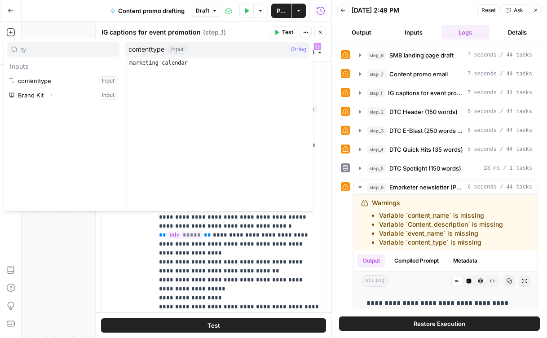
type input "ty"
click at [60, 79] on button "Select variable contenttype" at bounding box center [63, 81] width 112 height 14
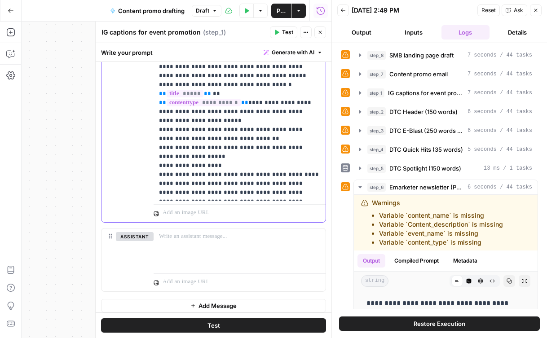
scroll to position [273, 0]
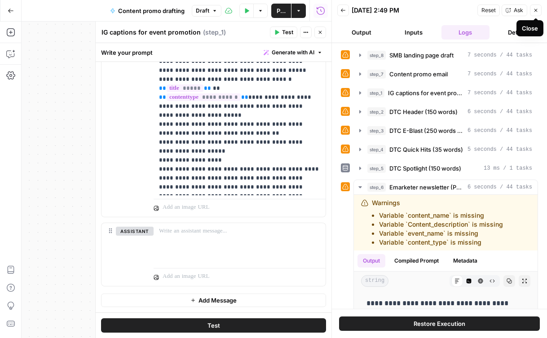
click at [534, 11] on icon "button" at bounding box center [535, 10] width 5 height 5
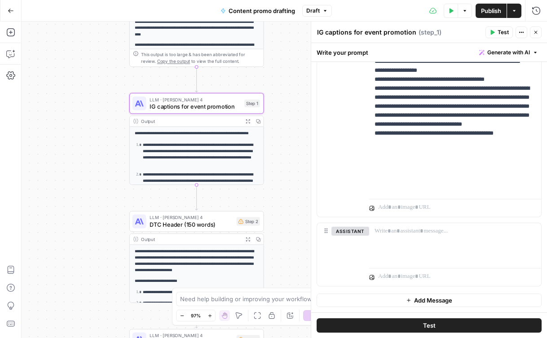
click at [488, 9] on span "Publish" at bounding box center [491, 10] width 20 height 9
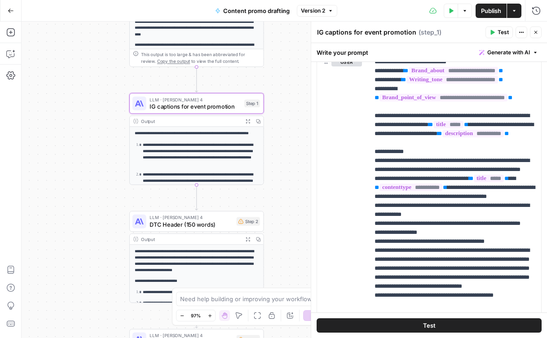
scroll to position [143, 0]
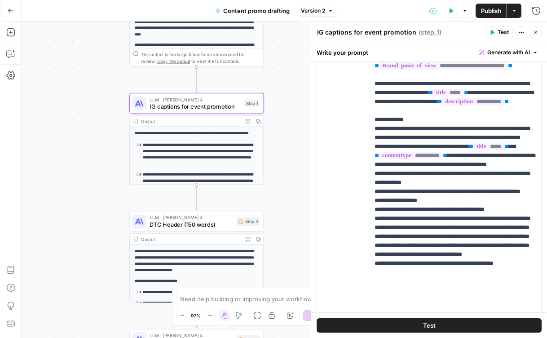
click at [289, 97] on div "**********" at bounding box center [285, 180] width 526 height 317
click at [223, 105] on span "IG captions for event promotion" at bounding box center [195, 106] width 91 height 9
click at [383, 34] on textarea "IG captions for event promotion" at bounding box center [366, 32] width 99 height 9
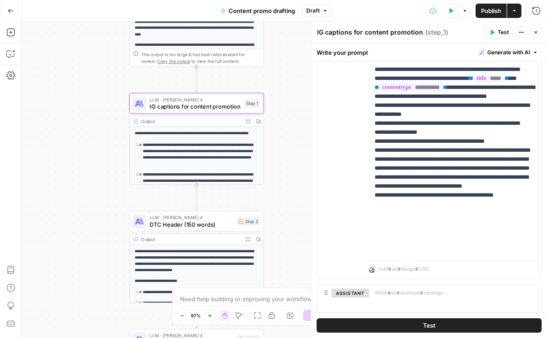
scroll to position [273, 0]
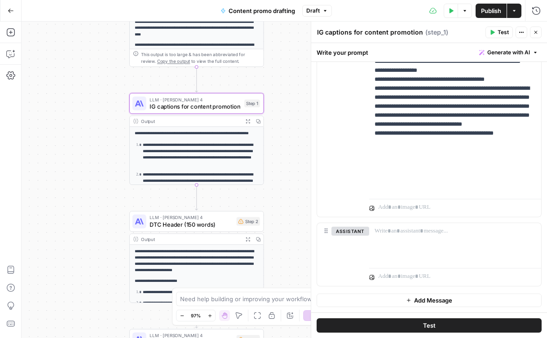
type textarea "IG captions for content promotion"
click at [290, 159] on div "**********" at bounding box center [285, 180] width 526 height 317
click at [204, 224] on span "DTC Header (150 words)" at bounding box center [192, 224] width 84 height 9
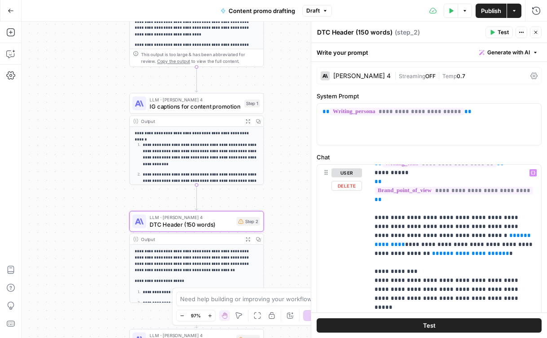
scroll to position [46, 0]
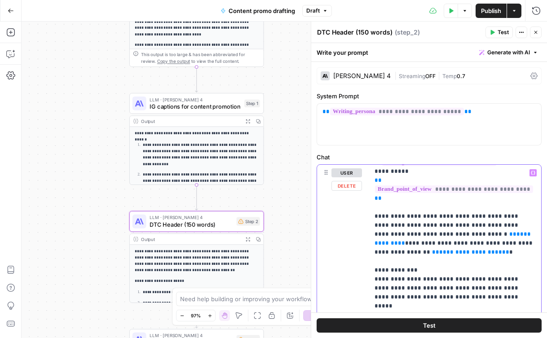
drag, startPoint x: 423, startPoint y: 218, endPoint x: 353, endPoint y: 218, distance: 69.6
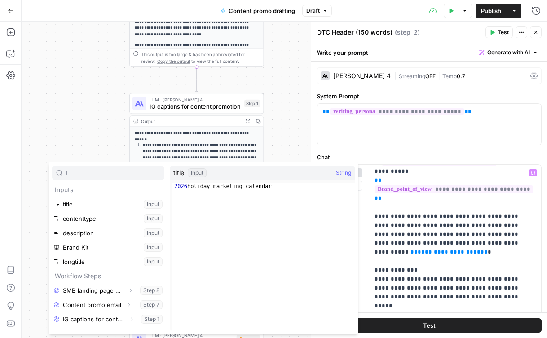
type input "t"
click at [70, 204] on button "Select variable title" at bounding box center [108, 204] width 112 height 14
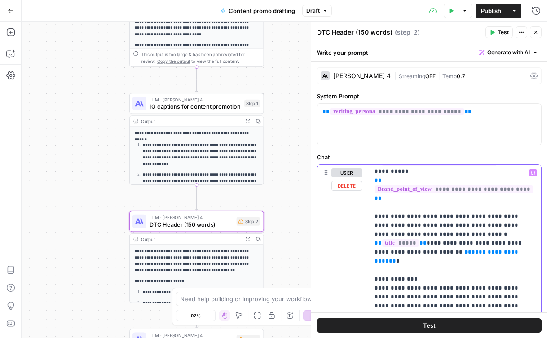
drag, startPoint x: 440, startPoint y: 227, endPoint x: 307, endPoint y: 227, distance: 133.0
click at [311, 227] on div "**********" at bounding box center [429, 180] width 236 height 317
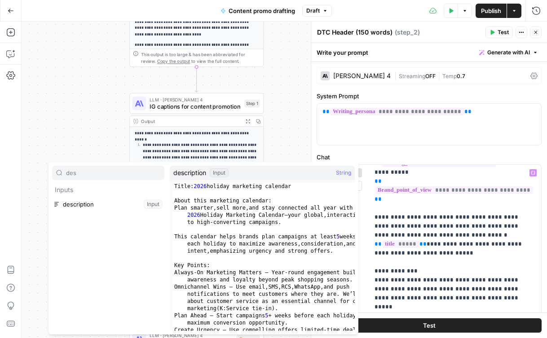
type input "des"
click at [93, 203] on button "Select variable description" at bounding box center [108, 204] width 112 height 14
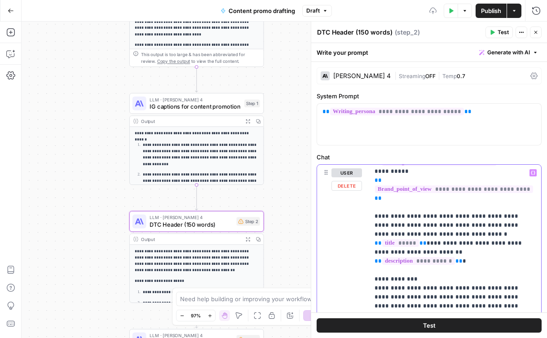
scroll to position [54, 0]
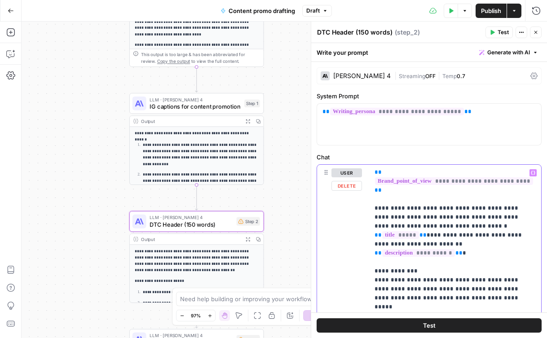
drag, startPoint x: 422, startPoint y: 290, endPoint x: 346, endPoint y: 290, distance: 76.4
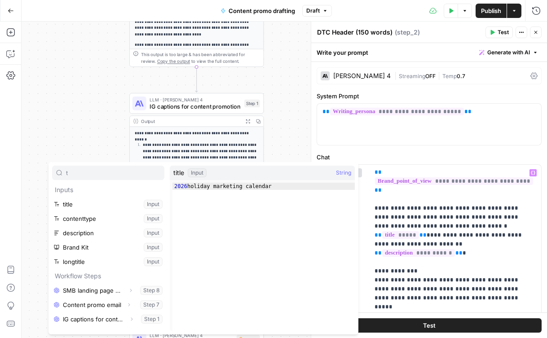
type input "t"
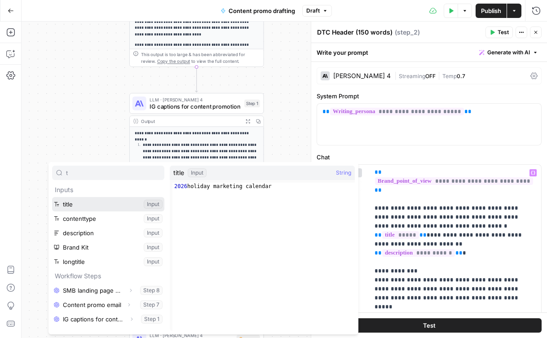
click at [65, 208] on button "Select variable title" at bounding box center [108, 204] width 112 height 14
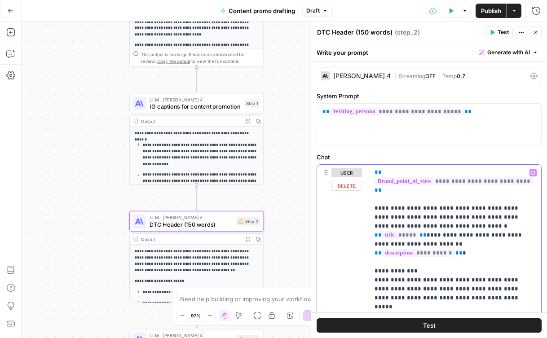
drag, startPoint x: 509, startPoint y: 289, endPoint x: 464, endPoint y: 288, distance: 44.9
click at [464, 269] on p "**********" at bounding box center [455, 320] width 161 height 413
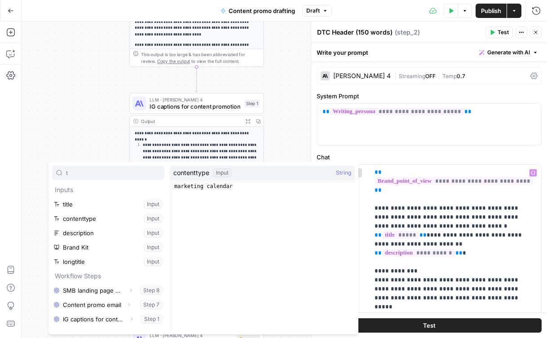
type input "t"
click at [83, 221] on button "Select variable contenttype" at bounding box center [108, 219] width 112 height 14
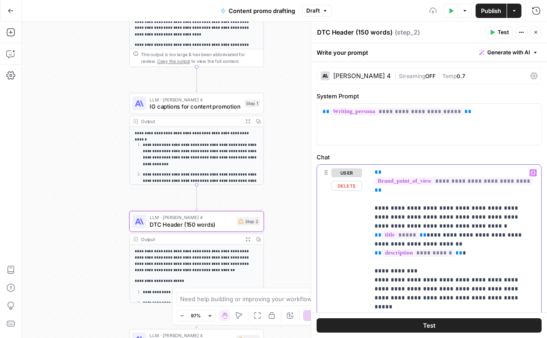
scroll to position [63, 0]
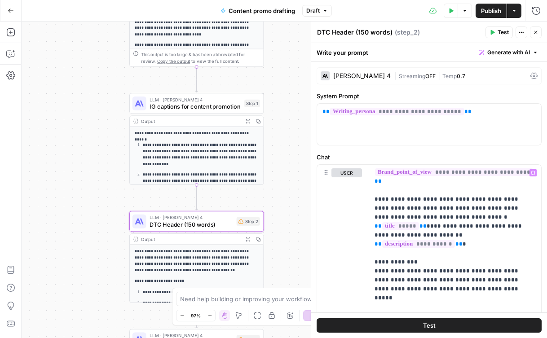
click at [461, 269] on button "Test" at bounding box center [429, 326] width 225 height 14
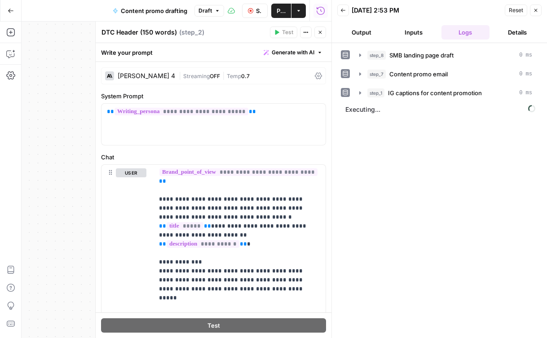
click at [338, 10] on button "Back" at bounding box center [343, 10] width 12 height 12
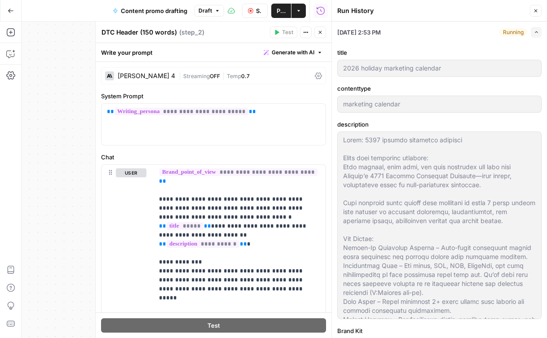
click at [536, 9] on icon "button" at bounding box center [535, 10] width 5 height 5
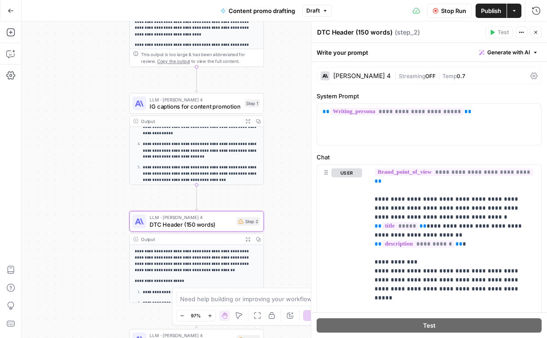
scroll to position [83, 0]
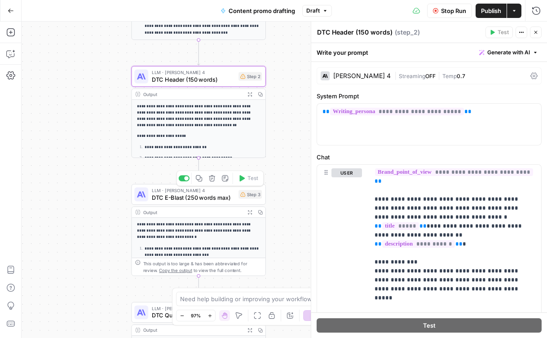
click at [207, 193] on span "DTC E-Blast (250 words max)" at bounding box center [194, 197] width 84 height 9
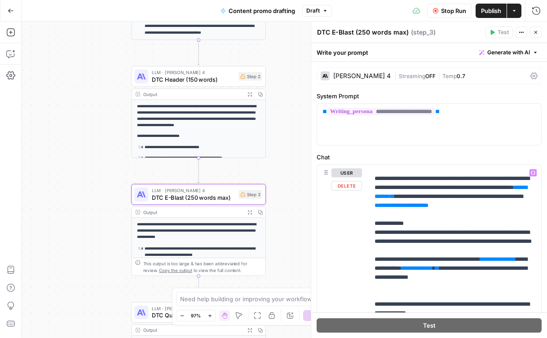
scroll to position [51, 0]
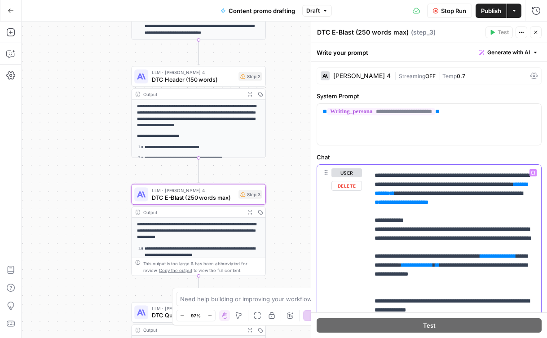
drag, startPoint x: 487, startPoint y: 204, endPoint x: 439, endPoint y: 204, distance: 48.1
click at [439, 204] on p "**********" at bounding box center [455, 328] width 161 height 422
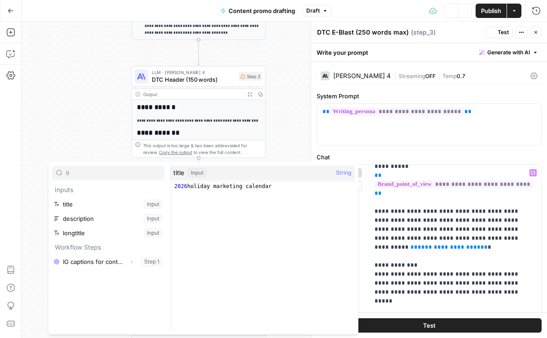
type input "ti"
click at [116, 197] on button "Select variable title" at bounding box center [108, 204] width 112 height 14
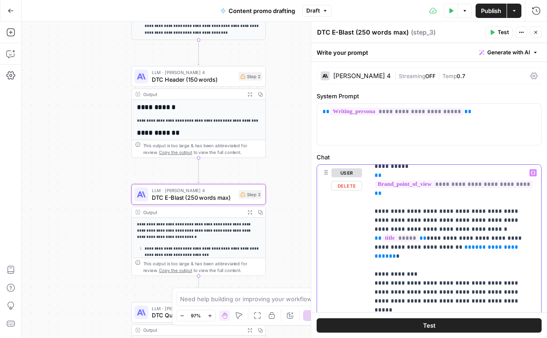
drag, startPoint x: 440, startPoint y: 222, endPoint x: 373, endPoint y: 221, distance: 66.5
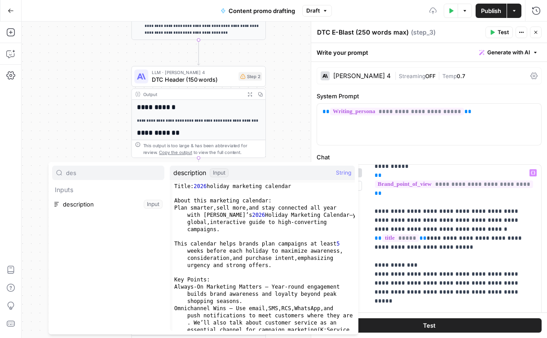
type input "des"
click at [117, 200] on button "Select variable description" at bounding box center [108, 204] width 112 height 14
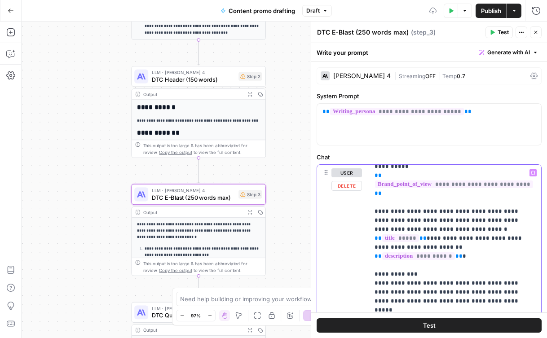
scroll to position [63, 0]
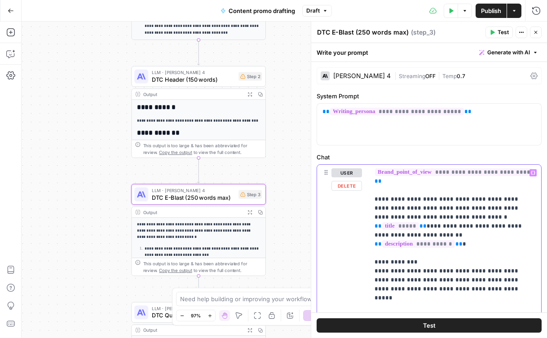
drag, startPoint x: 423, startPoint y: 281, endPoint x: 363, endPoint y: 281, distance: 60.2
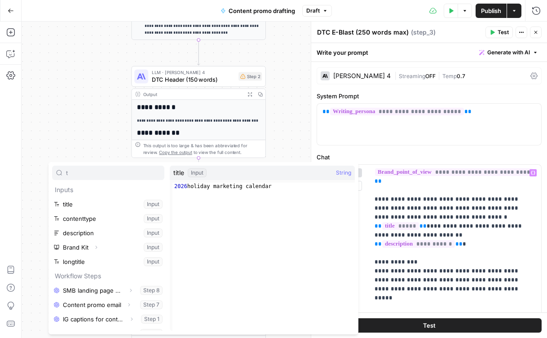
type input "t"
click at [85, 201] on button "Select variable title" at bounding box center [108, 204] width 112 height 14
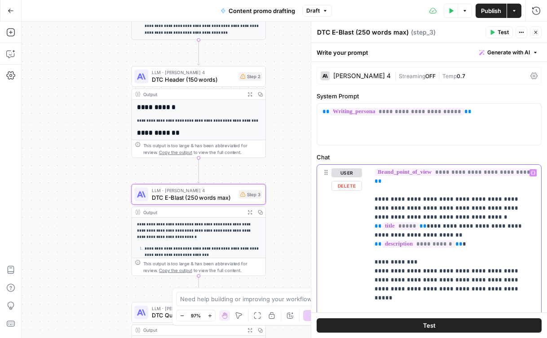
drag, startPoint x: 510, startPoint y: 279, endPoint x: 464, endPoint y: 280, distance: 45.8
click at [464, 269] on p "**********" at bounding box center [455, 316] width 161 height 422
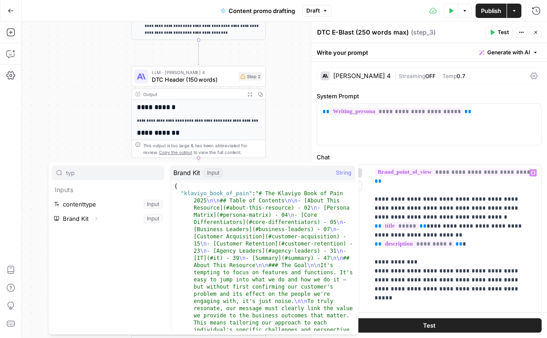
type input "typ"
click at [87, 204] on button "Select variable contenttype" at bounding box center [108, 204] width 112 height 14
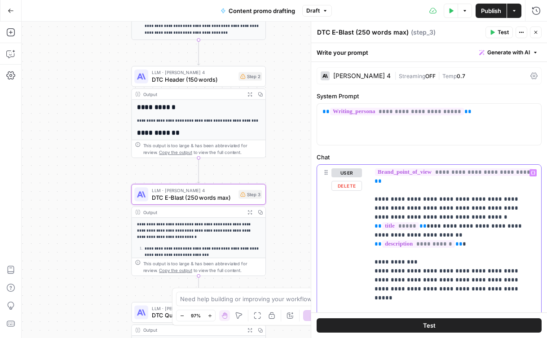
scroll to position [72, 0]
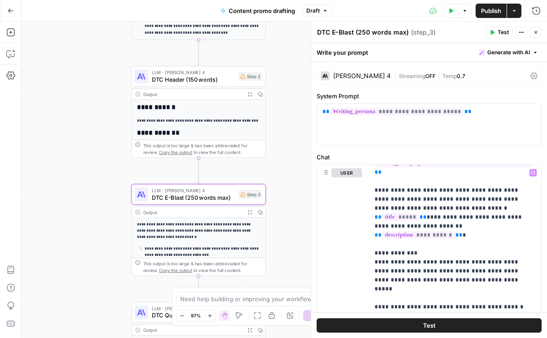
click at [285, 147] on div "**********" at bounding box center [285, 180] width 526 height 317
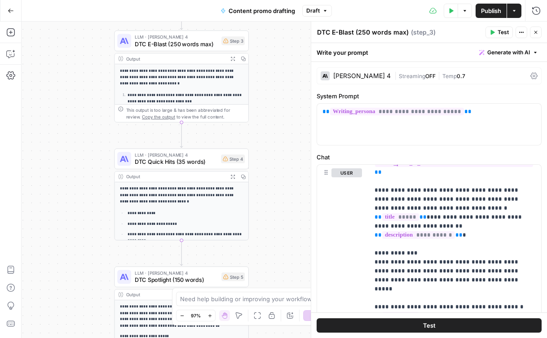
click at [175, 200] on p "**********" at bounding box center [182, 195] width 124 height 19
click at [199, 155] on span "LLM · [PERSON_NAME] 4" at bounding box center [176, 154] width 83 height 7
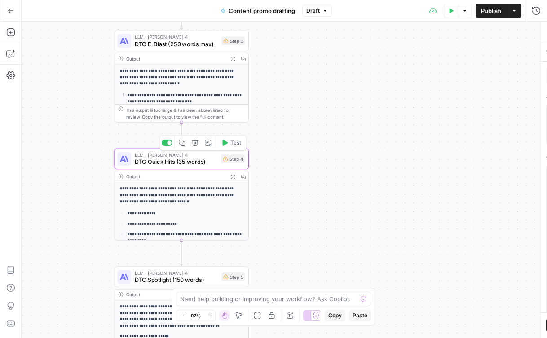
type textarea "DTC Quick Hits (35 words)"
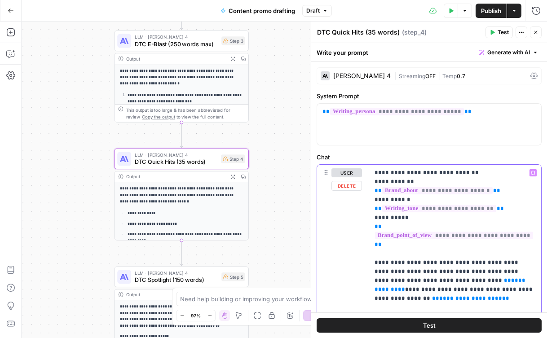
drag, startPoint x: 524, startPoint y: 256, endPoint x: 476, endPoint y: 257, distance: 48.1
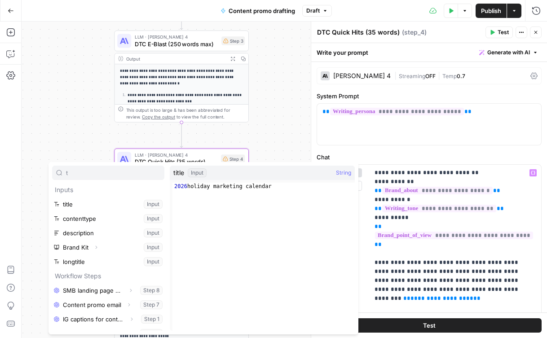
type input "t"
click at [71, 199] on button "Select variable title" at bounding box center [108, 204] width 112 height 14
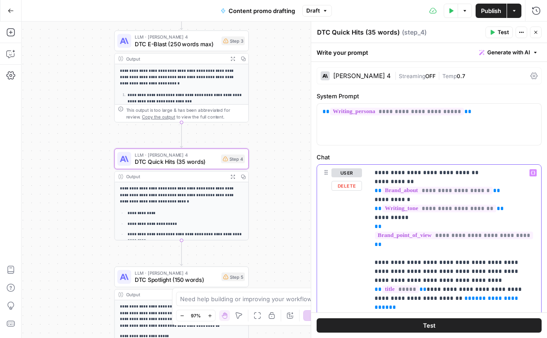
drag, startPoint x: 447, startPoint y: 273, endPoint x: 352, endPoint y: 273, distance: 95.7
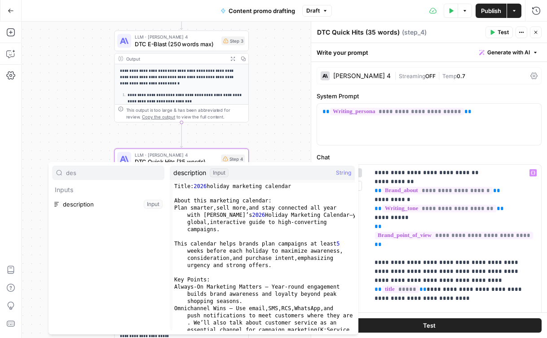
type input "des"
click at [115, 204] on button "Select variable description" at bounding box center [108, 204] width 112 height 14
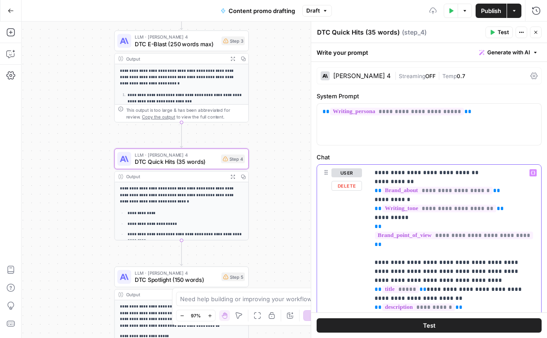
scroll to position [36, 0]
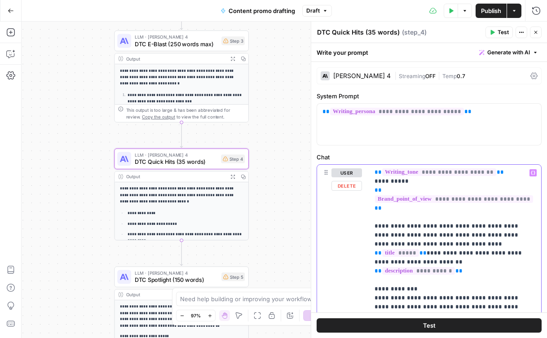
drag, startPoint x: 424, startPoint y: 308, endPoint x: 355, endPoint y: 308, distance: 68.7
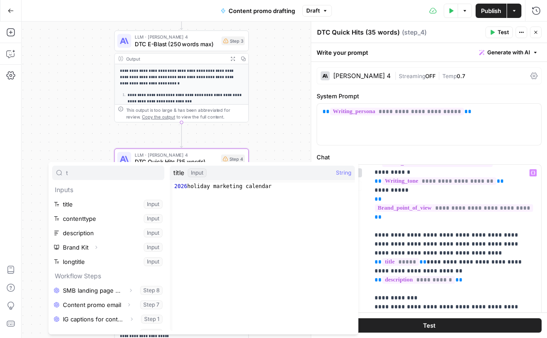
type input "t"
click at [76, 207] on button "Select variable title" at bounding box center [108, 204] width 112 height 14
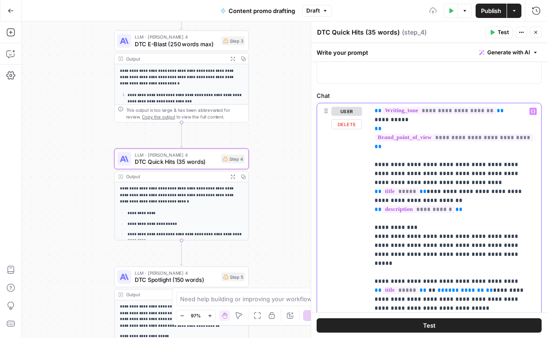
scroll to position [71, 0]
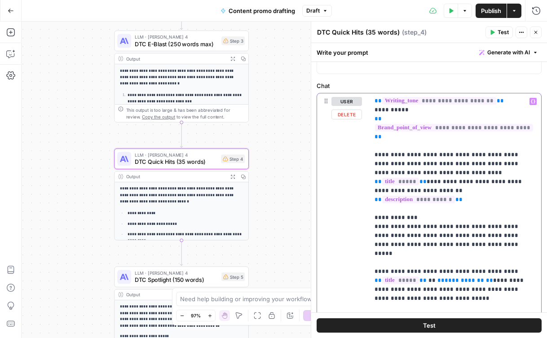
drag, startPoint x: 473, startPoint y: 236, endPoint x: 428, endPoint y: 236, distance: 44.5
click at [428, 236] on p "**********" at bounding box center [455, 258] width 161 height 395
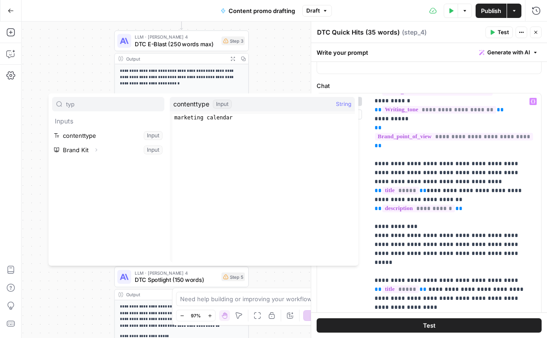
type input "typ"
click at [109, 135] on button "Select variable contenttype" at bounding box center [108, 135] width 112 height 14
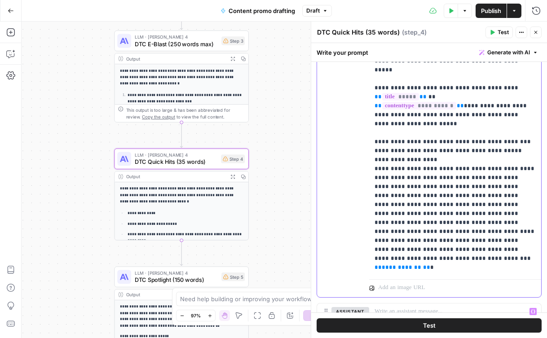
scroll to position [202, 0]
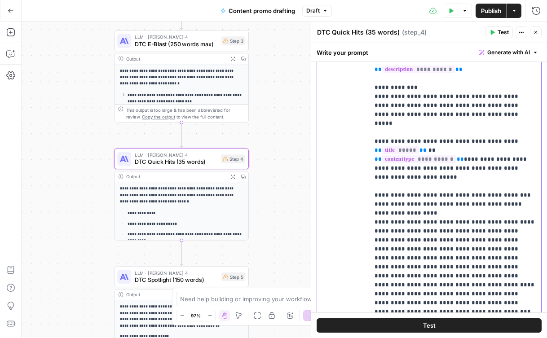
drag, startPoint x: 514, startPoint y: 250, endPoint x: 469, endPoint y: 249, distance: 45.4
click at [469, 249] on p "**********" at bounding box center [455, 127] width 161 height 395
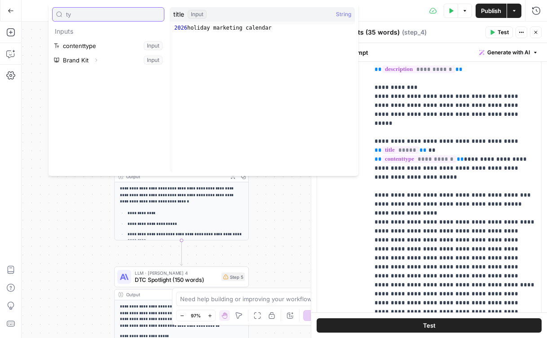
type input "ty"
click at [495, 266] on p "**********" at bounding box center [455, 127] width 161 height 395
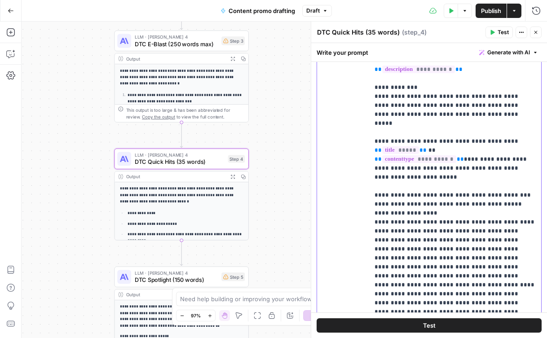
click at [468, 249] on p "**********" at bounding box center [455, 127] width 161 height 395
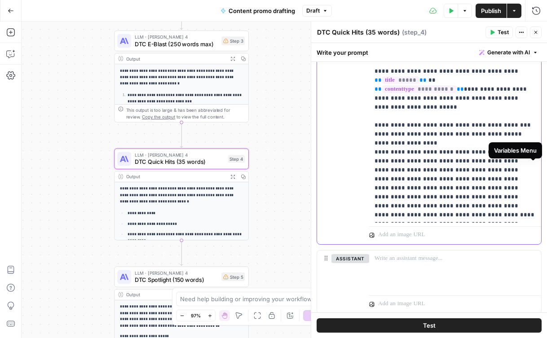
scroll to position [335, 0]
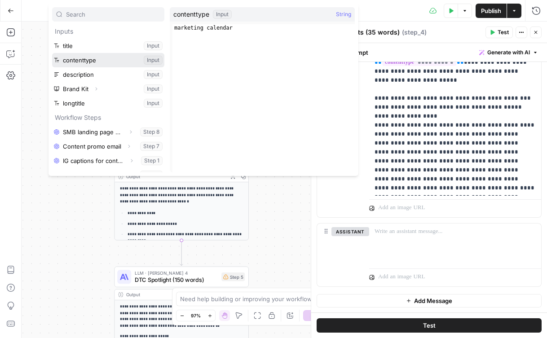
click at [77, 59] on button "Select variable contenttype" at bounding box center [108, 60] width 112 height 14
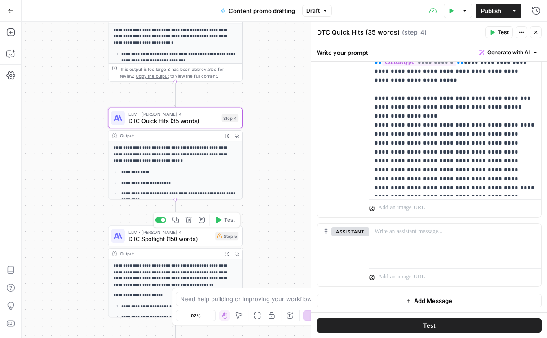
click at [208, 238] on span "DTC Spotlight (150 words)" at bounding box center [170, 239] width 84 height 9
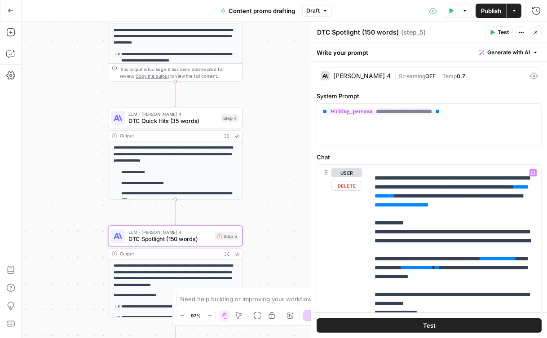
scroll to position [53, 0]
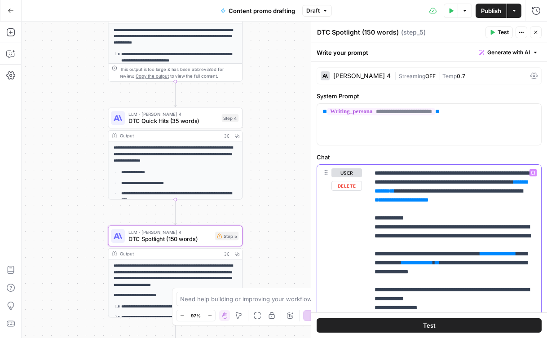
drag, startPoint x: 487, startPoint y: 201, endPoint x: 440, endPoint y: 202, distance: 46.3
click at [440, 202] on p "**********" at bounding box center [455, 321] width 161 height 413
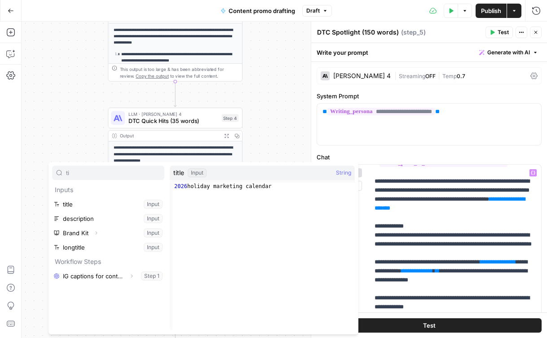
type input "ti"
click at [115, 208] on button "Select variable title" at bounding box center [108, 204] width 112 height 14
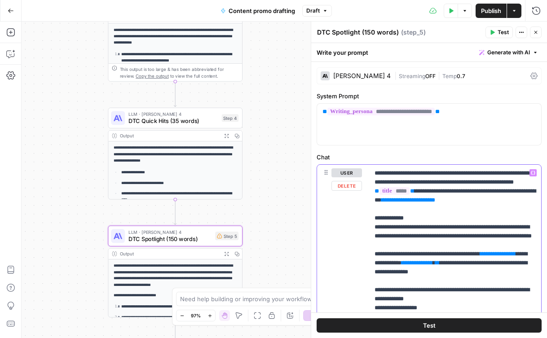
drag, startPoint x: 439, startPoint y: 220, endPoint x: 344, endPoint y: 220, distance: 95.2
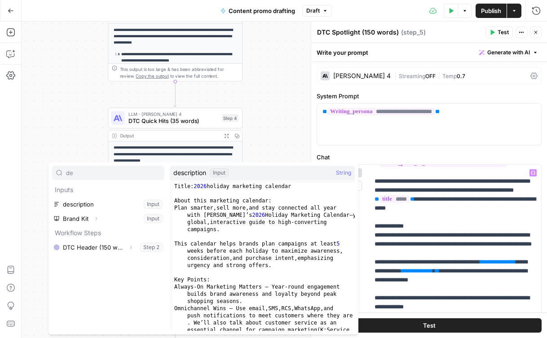
type input "de"
click at [75, 202] on button "Select variable description" at bounding box center [108, 204] width 112 height 14
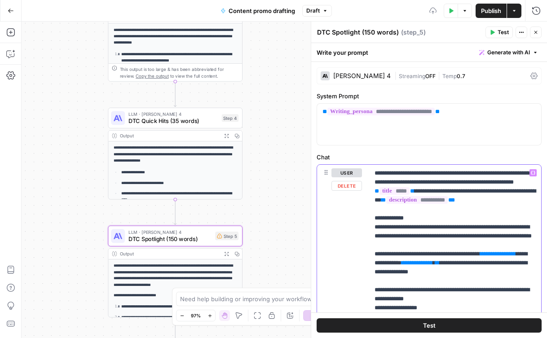
scroll to position [54, 0]
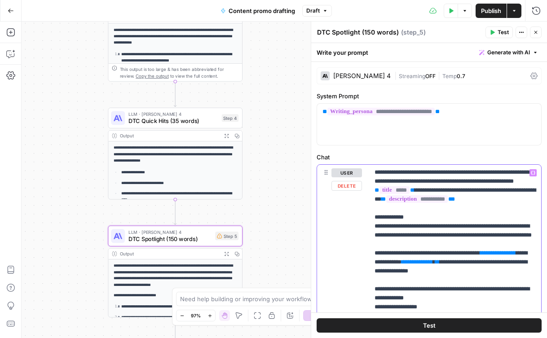
drag, startPoint x: 424, startPoint y: 290, endPoint x: 353, endPoint y: 290, distance: 71.0
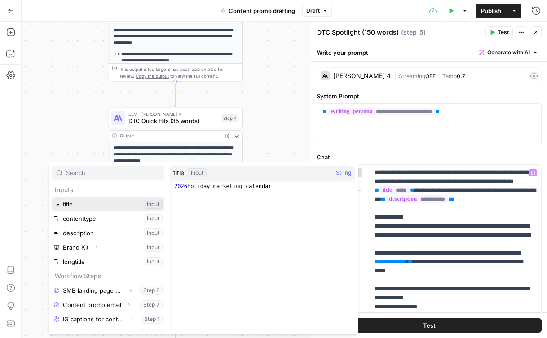
click at [86, 204] on button "Select variable title" at bounding box center [108, 204] width 112 height 14
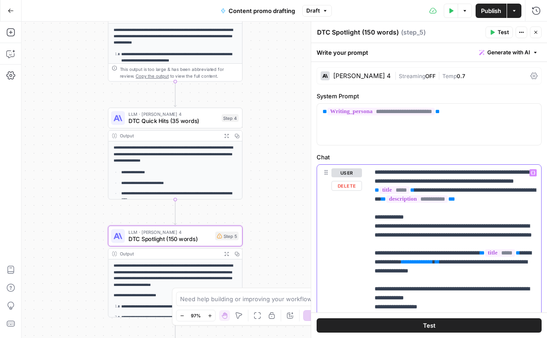
drag, startPoint x: 510, startPoint y: 290, endPoint x: 464, endPoint y: 290, distance: 46.7
click at [464, 269] on p "**********" at bounding box center [455, 320] width 161 height 413
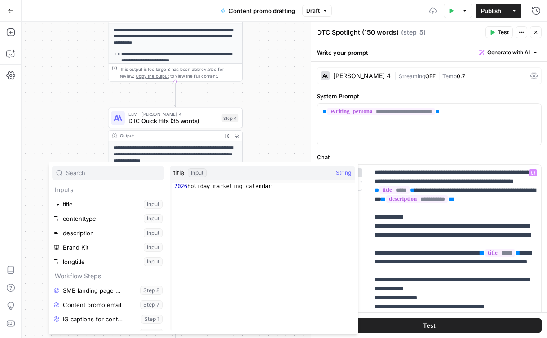
type input "d"
type input "t"
click at [85, 218] on button "Select variable contenttype" at bounding box center [108, 219] width 112 height 14
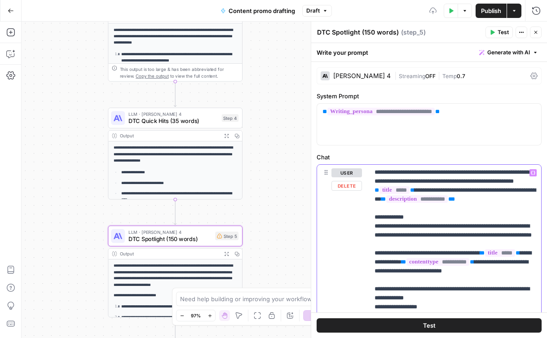
scroll to position [63, 0]
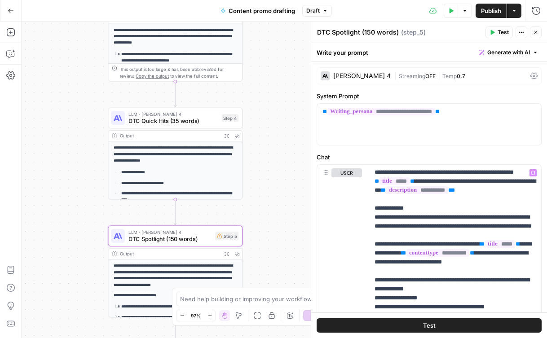
click at [537, 31] on icon "button" at bounding box center [536, 32] width 3 height 3
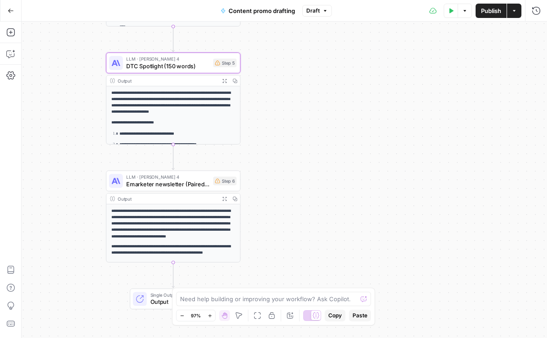
click at [492, 12] on span "Publish" at bounding box center [491, 10] width 20 height 9
click at [197, 65] on span "DTC Spotlight (150 words)" at bounding box center [168, 66] width 84 height 9
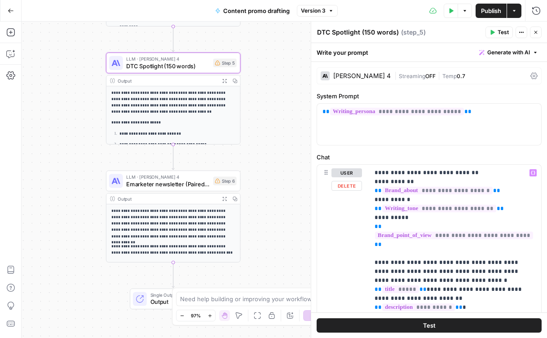
scroll to position [63, 0]
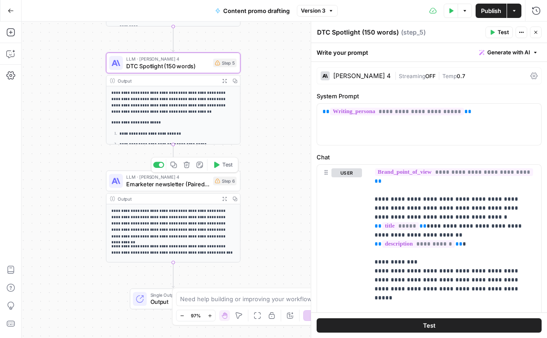
click at [198, 185] on span "Emarketer newsletter (Paired ads)" at bounding box center [168, 184] width 84 height 9
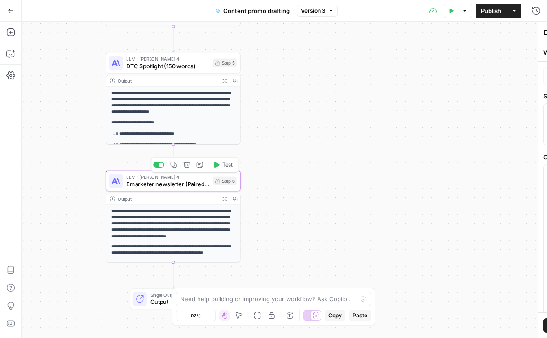
type textarea "Emarketer newsletter (Paired ads)"
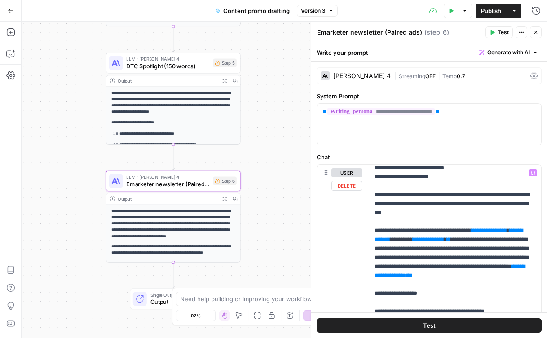
scroll to position [291, 0]
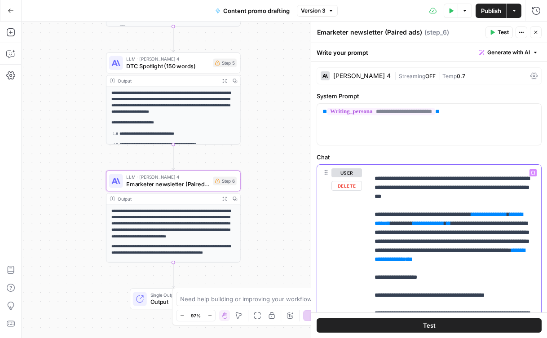
drag, startPoint x: 424, startPoint y: 251, endPoint x: 365, endPoint y: 251, distance: 59.3
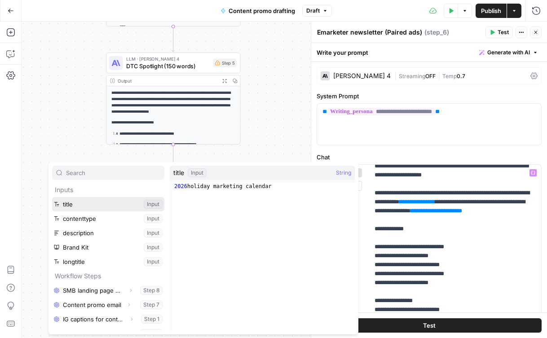
click at [82, 207] on button "Select variable title" at bounding box center [108, 204] width 112 height 14
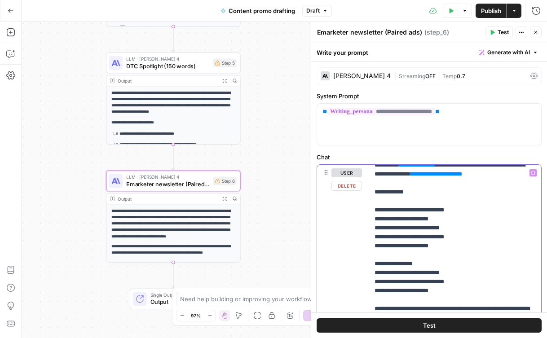
scroll to position [146, 0]
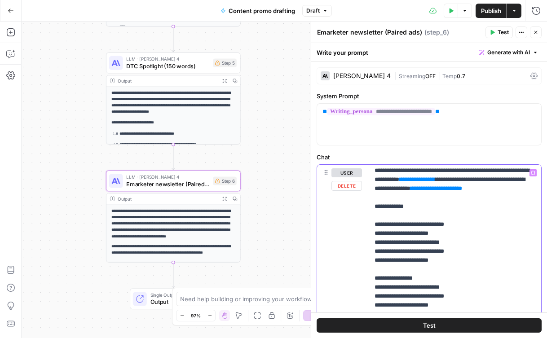
drag, startPoint x: 498, startPoint y: 199, endPoint x: 449, endPoint y: 199, distance: 48.5
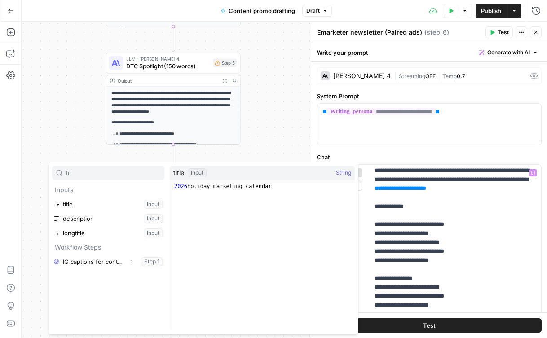
type input "ti"
click at [108, 203] on button "Select variable title" at bounding box center [108, 204] width 112 height 14
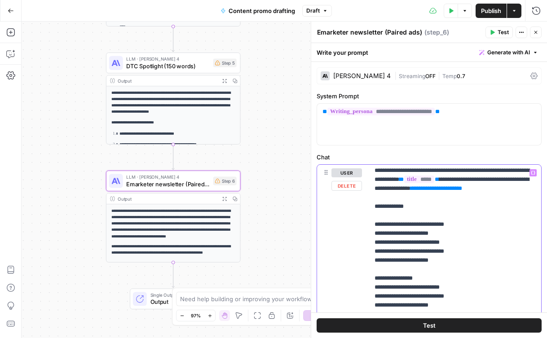
drag, startPoint x: 443, startPoint y: 215, endPoint x: 334, endPoint y: 214, distance: 108.7
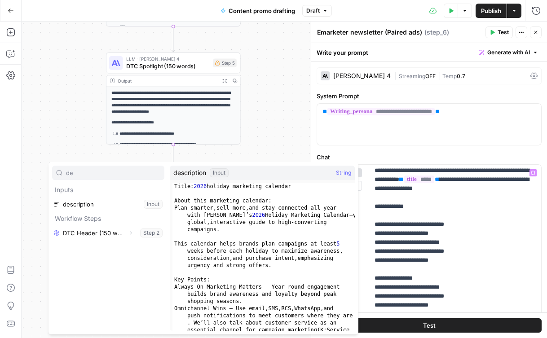
type input "de"
click at [80, 206] on button "Select variable description" at bounding box center [108, 204] width 112 height 14
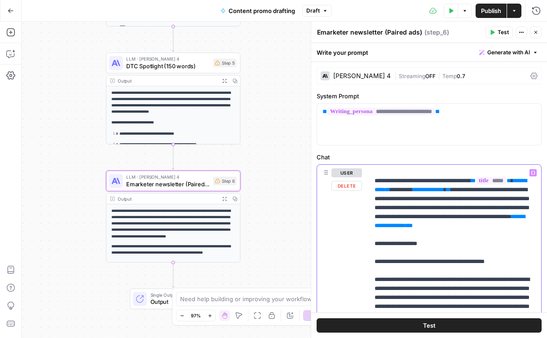
scroll to position [325, 0]
drag, startPoint x: 461, startPoint y: 217, endPoint x: 419, endPoint y: 219, distance: 41.4
click at [419, 219] on p "**********" at bounding box center [455, 221] width 161 height 755
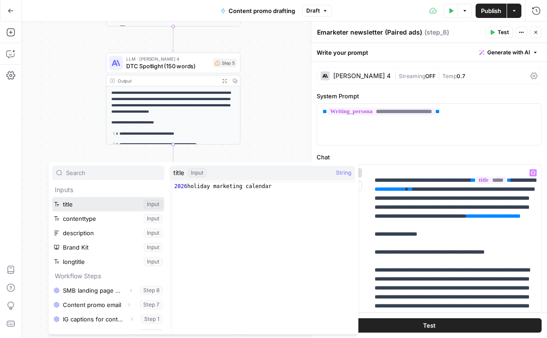
click at [108, 208] on button "Select variable title" at bounding box center [108, 204] width 112 height 14
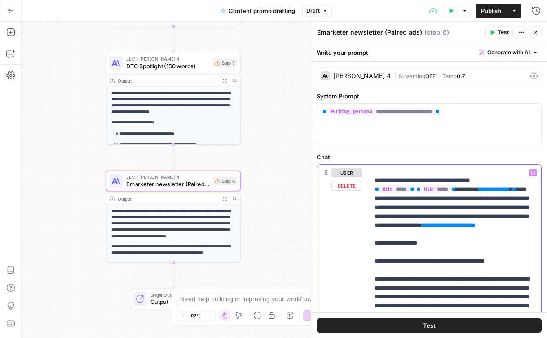
drag, startPoint x: 534, startPoint y: 217, endPoint x: 488, endPoint y: 219, distance: 45.9
click at [488, 219] on p "**********" at bounding box center [455, 221] width 161 height 755
drag, startPoint x: 459, startPoint y: 217, endPoint x: 421, endPoint y: 213, distance: 38.4
click at [421, 213] on p "**********" at bounding box center [455, 221] width 161 height 755
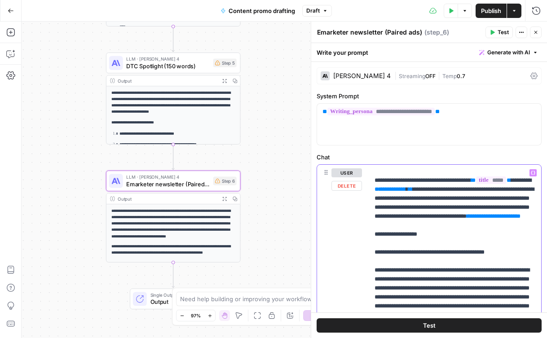
drag, startPoint x: 491, startPoint y: 217, endPoint x: 445, endPoint y: 217, distance: 45.4
click at [445, 217] on p "**********" at bounding box center [455, 221] width 161 height 755
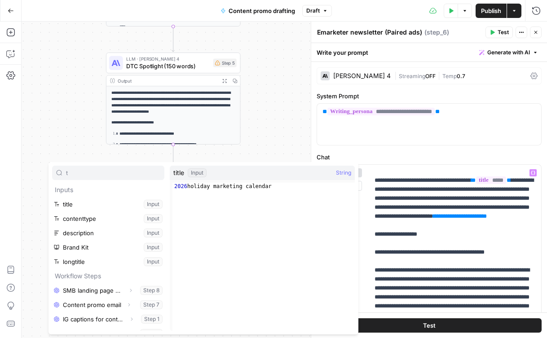
type input "t"
click at [77, 221] on button "Select variable contenttype" at bounding box center [108, 219] width 112 height 14
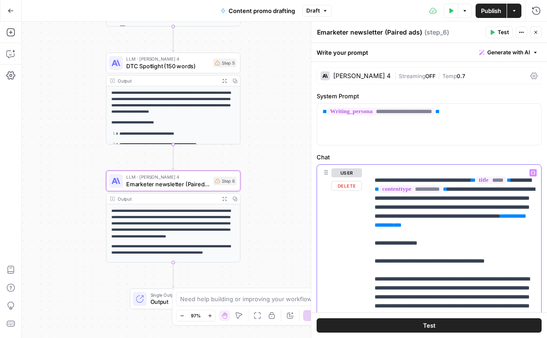
drag, startPoint x: 478, startPoint y: 261, endPoint x: 409, endPoint y: 261, distance: 68.3
click at [409, 261] on p "**********" at bounding box center [455, 221] width 161 height 755
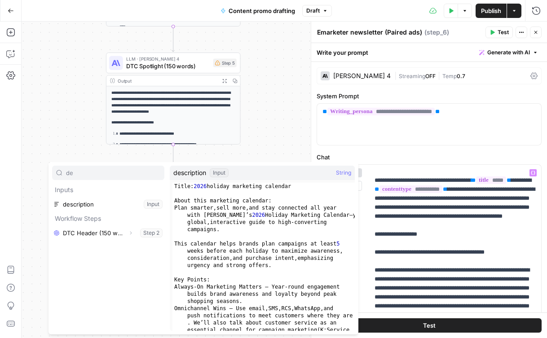
type input "de"
click at [78, 201] on button "Select variable description" at bounding box center [108, 204] width 112 height 14
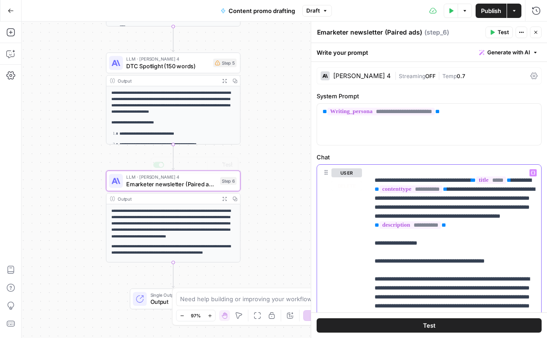
scroll to position [396, 0]
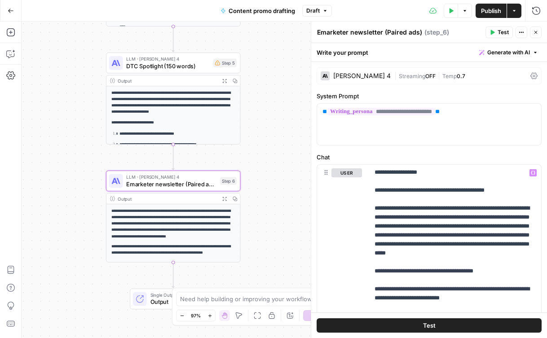
click at [283, 234] on div "**********" at bounding box center [285, 180] width 526 height 317
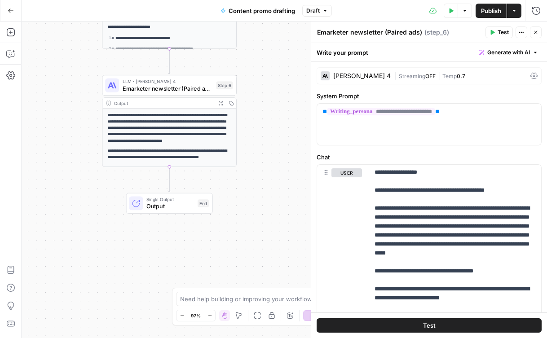
click at [427, 269] on span "Test" at bounding box center [429, 325] width 13 height 9
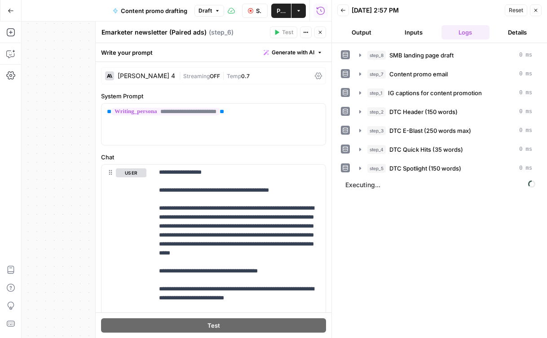
click at [537, 9] on icon "button" at bounding box center [535, 10] width 5 height 5
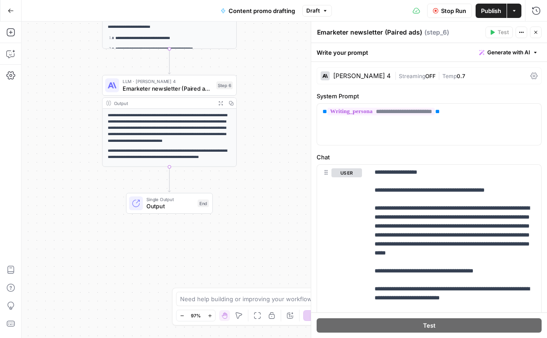
click at [443, 13] on span "Stop Run" at bounding box center [453, 10] width 25 height 9
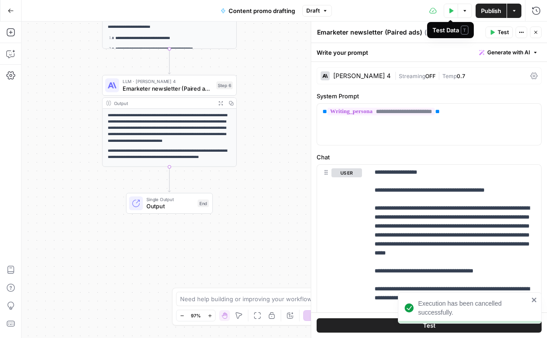
click at [452, 11] on icon "button" at bounding box center [452, 10] width 4 height 5
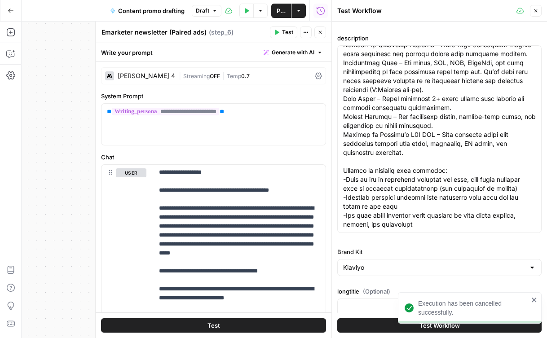
scroll to position [91, 0]
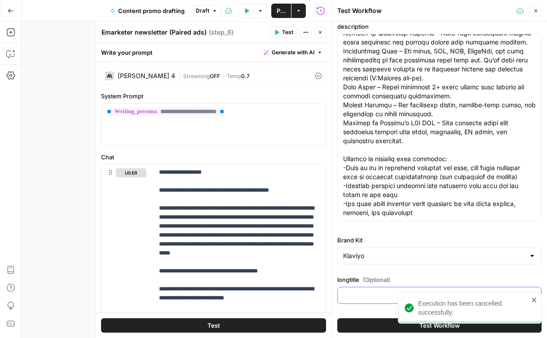
click at [369, 269] on input "longtitle (Optional)" at bounding box center [439, 295] width 193 height 9
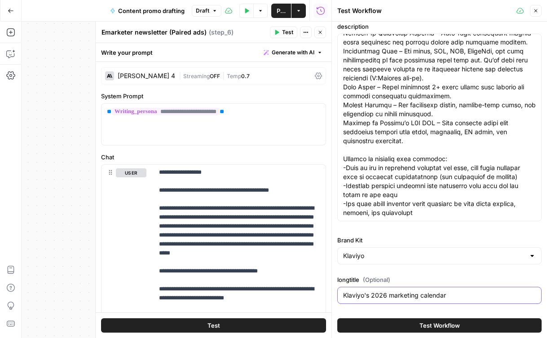
type input "Klaviyo's 2026 marketing calendar"
click at [381, 269] on button "Test Workflow" at bounding box center [439, 326] width 204 height 14
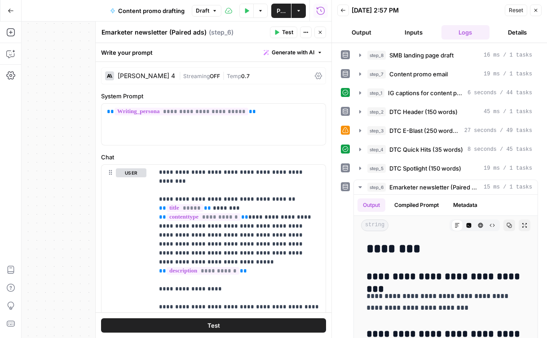
click at [535, 12] on icon "button" at bounding box center [535, 10] width 5 height 5
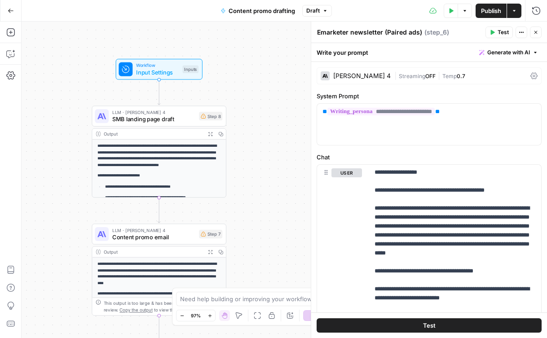
click at [166, 149] on p "**********" at bounding box center [159, 156] width 124 height 26
click at [167, 157] on p "**********" at bounding box center [159, 156] width 124 height 26
click at [182, 146] on p "**********" at bounding box center [159, 156] width 124 height 26
click at [185, 169] on div "**********" at bounding box center [159, 198] width 134 height 116
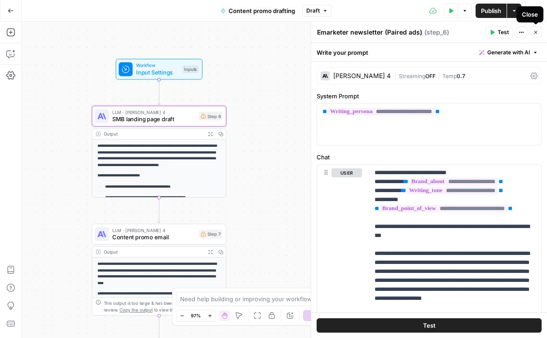
click at [536, 32] on icon "button" at bounding box center [536, 32] width 3 height 3
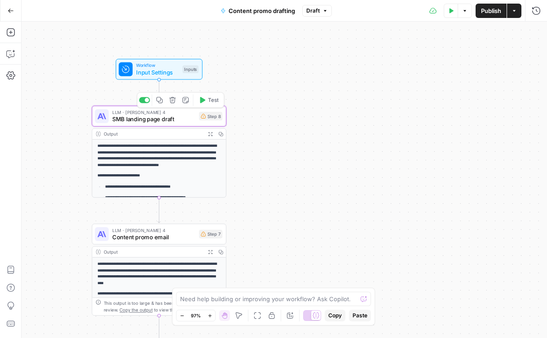
click at [149, 151] on p "**********" at bounding box center [159, 156] width 124 height 26
click at [174, 146] on p "**********" at bounding box center [159, 156] width 124 height 26
click at [210, 133] on icon "button" at bounding box center [210, 134] width 5 height 5
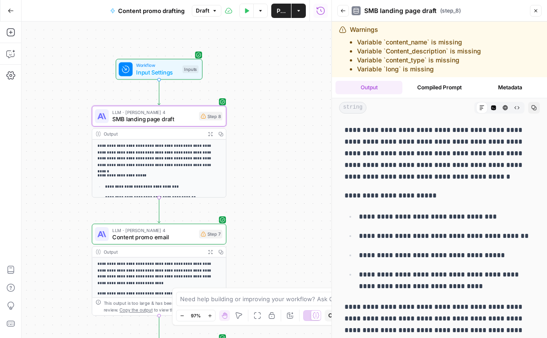
click at [185, 124] on div "LLM · [PERSON_NAME] 4 SMB landing page draft Step 8 Copy step Delete step Add N…" at bounding box center [159, 116] width 135 height 21
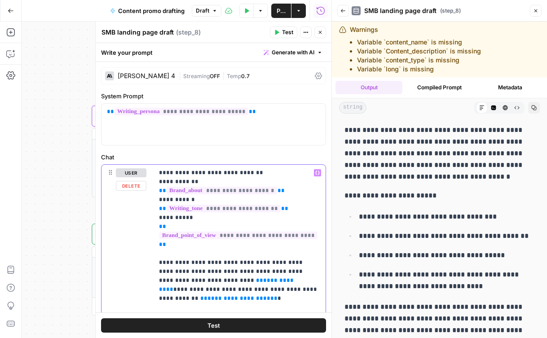
drag, startPoint x: 235, startPoint y: 254, endPoint x: 189, endPoint y: 255, distance: 46.3
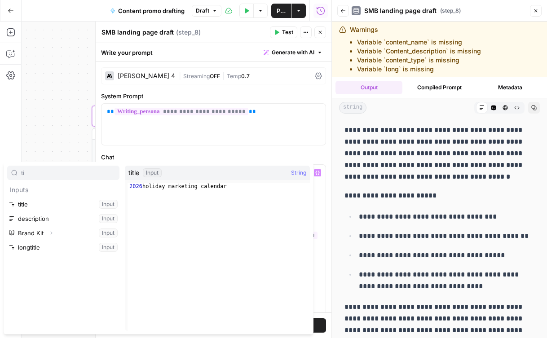
type input "ti"
click at [53, 204] on button "Select variable title" at bounding box center [63, 204] width 112 height 14
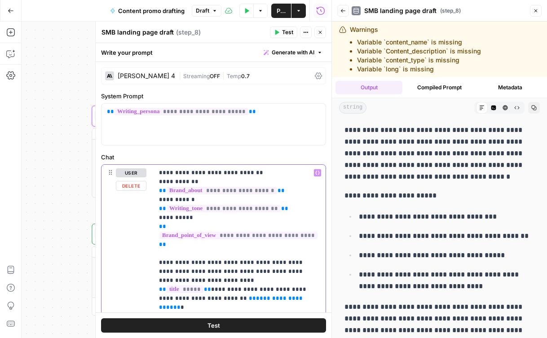
drag, startPoint x: 303, startPoint y: 266, endPoint x: 237, endPoint y: 265, distance: 66.1
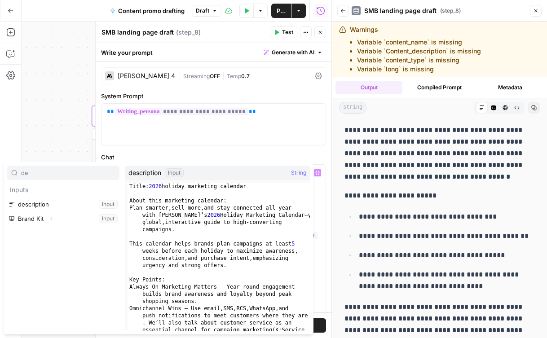
type input "de"
click at [35, 203] on button "Select variable description" at bounding box center [63, 204] width 112 height 14
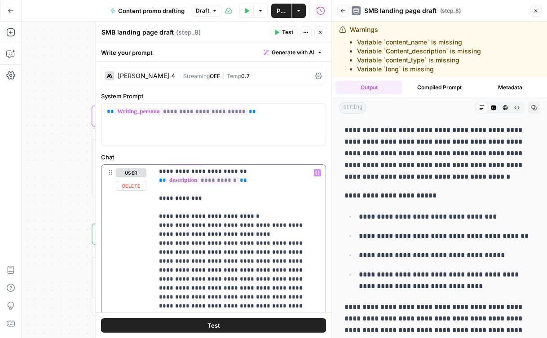
scroll to position [131, 0]
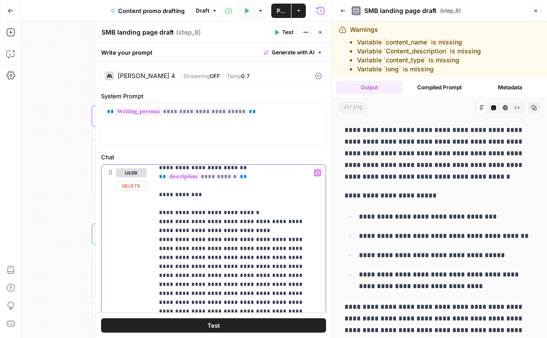
drag, startPoint x: 300, startPoint y: 267, endPoint x: 238, endPoint y: 267, distance: 62.0
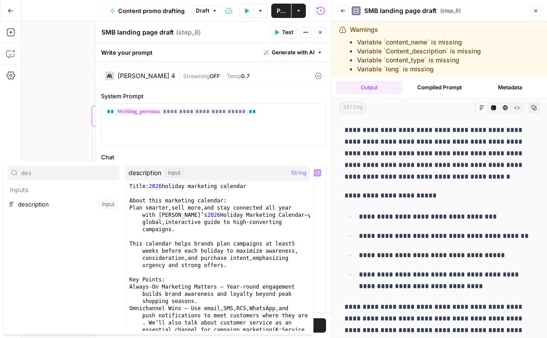
type input "des"
click at [50, 203] on button "Select variable description" at bounding box center [63, 204] width 112 height 14
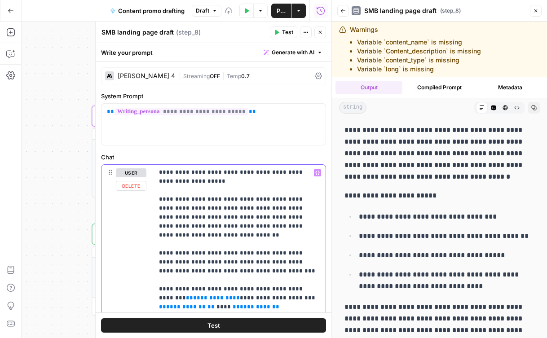
scroll to position [327, 0]
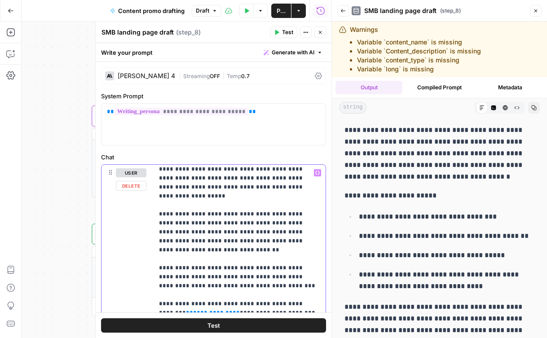
drag, startPoint x: 210, startPoint y: 240, endPoint x: 159, endPoint y: 240, distance: 50.8
click at [159, 240] on p "**********" at bounding box center [239, 191] width 161 height 701
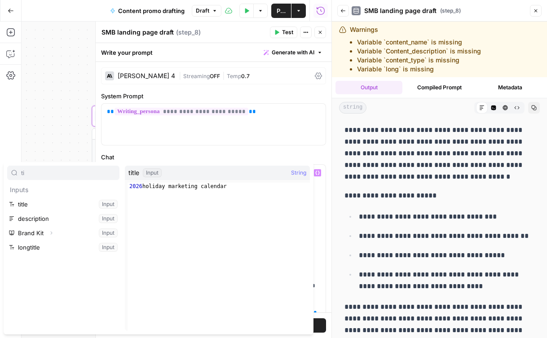
type input "ti"
click at [31, 204] on button "Select variable title" at bounding box center [63, 204] width 112 height 14
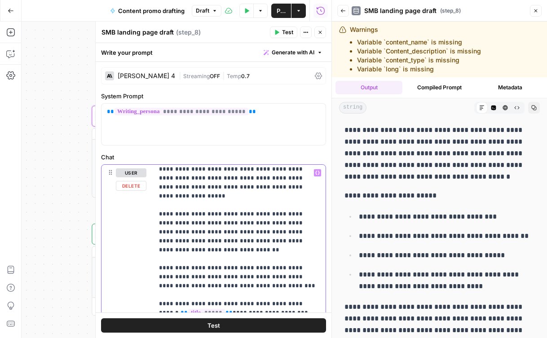
drag, startPoint x: 312, startPoint y: 243, endPoint x: 264, endPoint y: 244, distance: 47.6
click at [264, 244] on p "**********" at bounding box center [239, 191] width 161 height 701
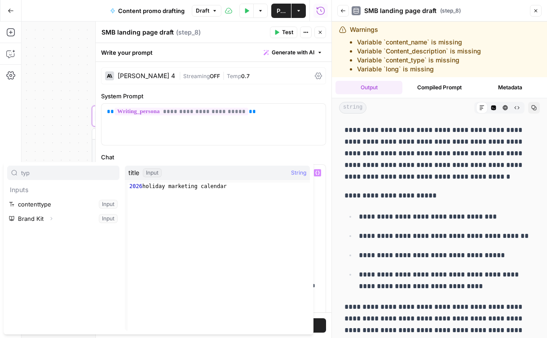
type input "typ"
click at [64, 204] on button "Select variable contenttype" at bounding box center [63, 204] width 112 height 14
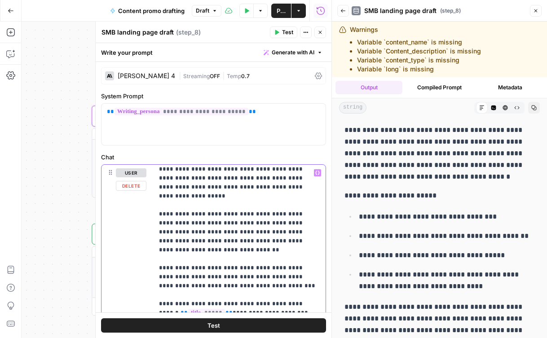
scroll to position [342, 0]
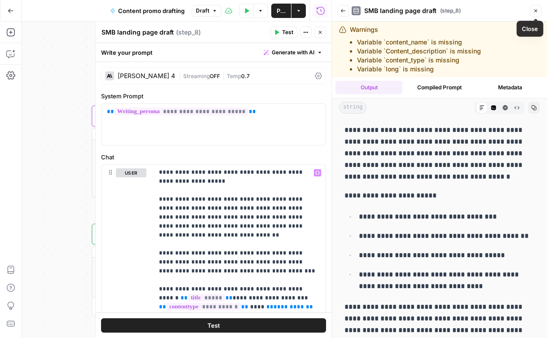
click at [536, 10] on icon "button" at bounding box center [536, 10] width 3 height 3
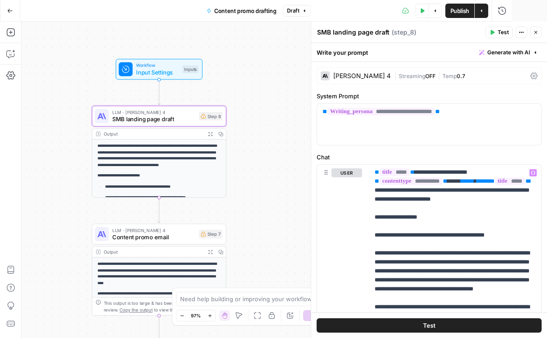
scroll to position [333, 0]
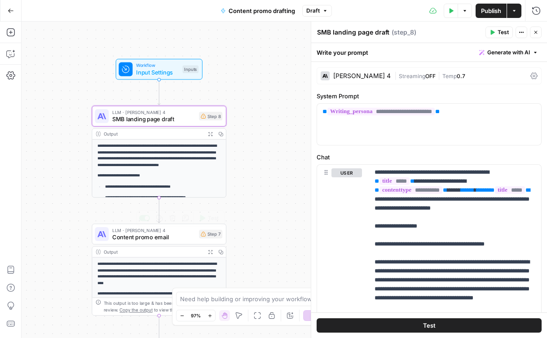
click at [181, 236] on span "Content promo email" at bounding box center [154, 237] width 84 height 9
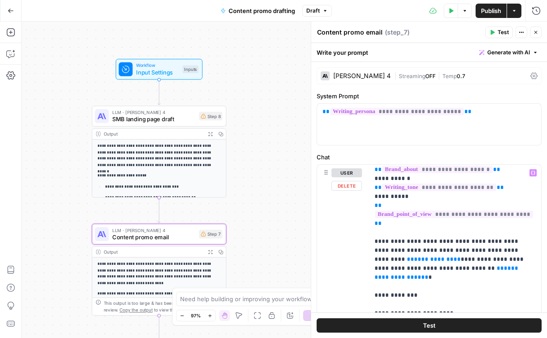
scroll to position [23, 0]
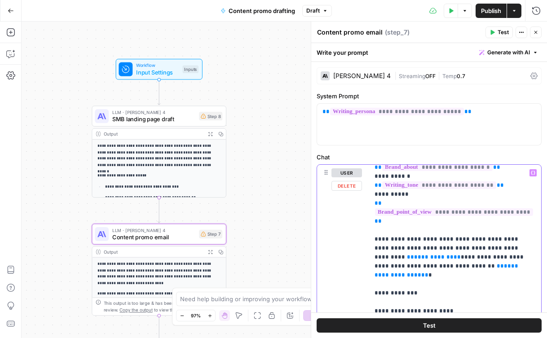
drag, startPoint x: 423, startPoint y: 232, endPoint x: 365, endPoint y: 232, distance: 58.0
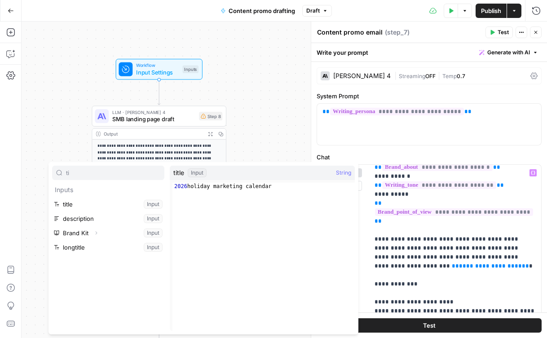
type input "ti"
click at [91, 204] on button "Select variable title" at bounding box center [108, 204] width 112 height 14
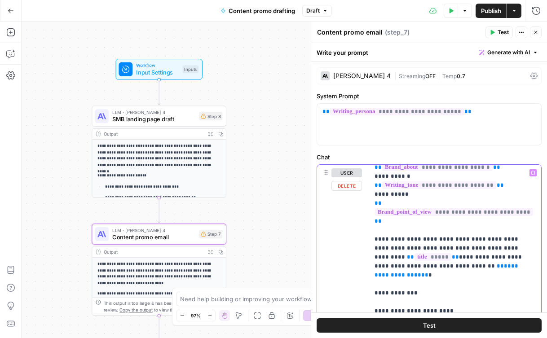
drag, startPoint x: 474, startPoint y: 241, endPoint x: 410, endPoint y: 241, distance: 63.8
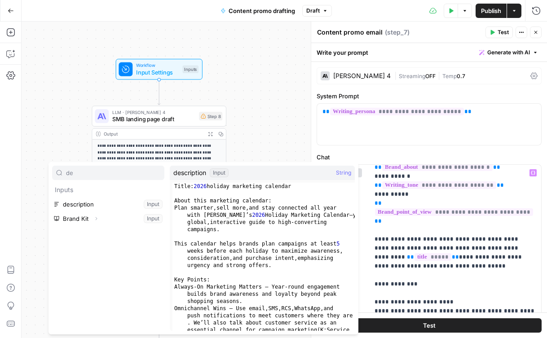
type input "de"
click at [85, 200] on button "Select variable description" at bounding box center [108, 204] width 112 height 14
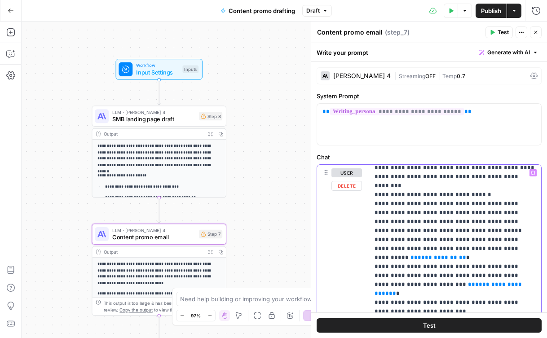
scroll to position [173, 0]
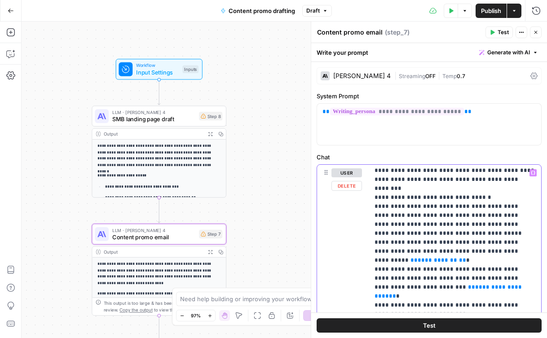
drag, startPoint x: 421, startPoint y: 217, endPoint x: 365, endPoint y: 217, distance: 56.6
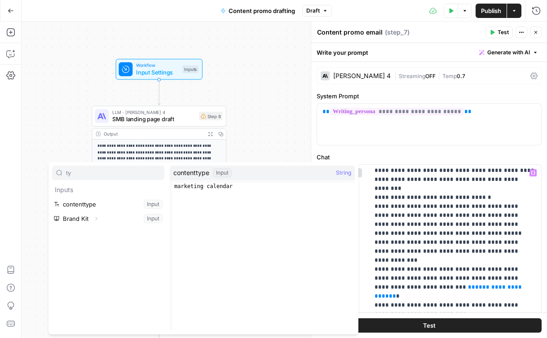
type input "ty"
click at [85, 202] on button "Select variable contenttype" at bounding box center [108, 204] width 112 height 14
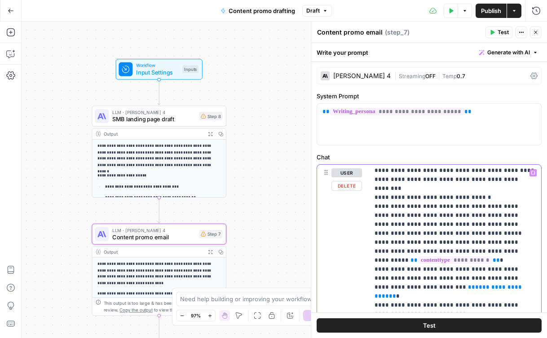
drag, startPoint x: 450, startPoint y: 244, endPoint x: 388, endPoint y: 244, distance: 62.0
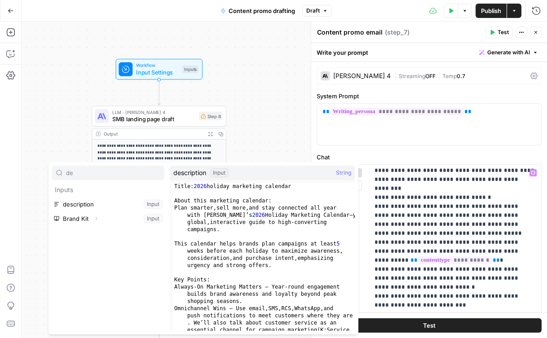
type input "de"
click at [70, 204] on button "Select variable description" at bounding box center [108, 204] width 112 height 14
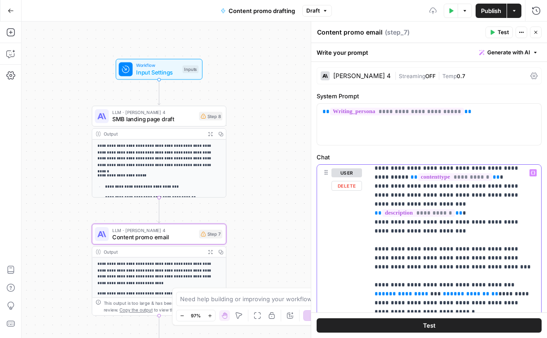
scroll to position [257, 0]
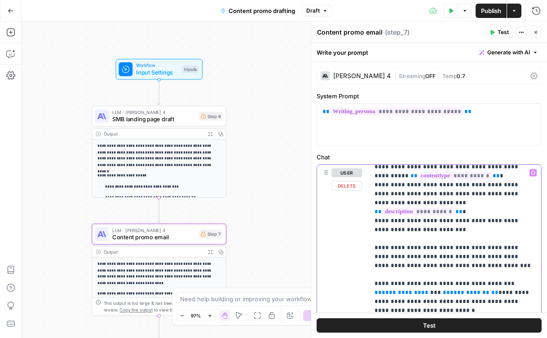
drag, startPoint x: 424, startPoint y: 240, endPoint x: 364, endPoint y: 240, distance: 60.2
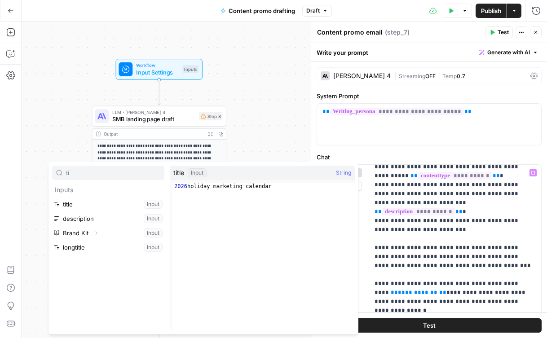
type input "ti"
click at [74, 202] on button "Select variable title" at bounding box center [108, 204] width 112 height 14
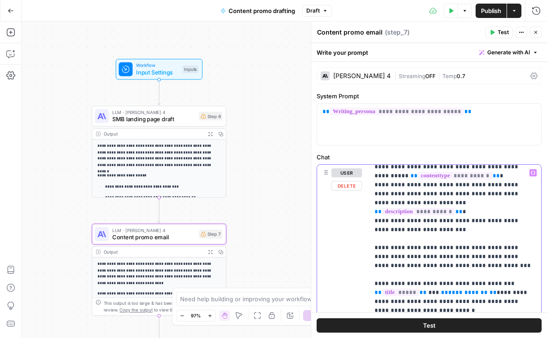
drag, startPoint x: 477, startPoint y: 240, endPoint x: 433, endPoint y: 241, distance: 44.5
click at [433, 241] on p "**********" at bounding box center [455, 306] width 161 height 791
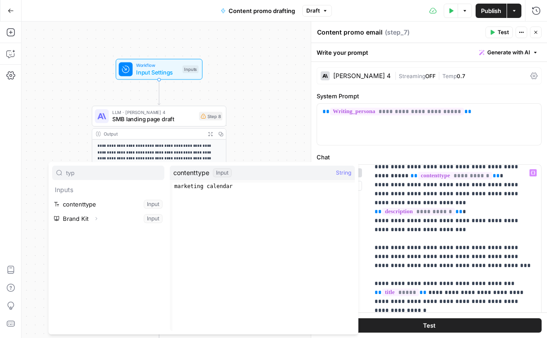
type input "typ"
click at [100, 206] on button "Select variable contenttype" at bounding box center [108, 204] width 112 height 14
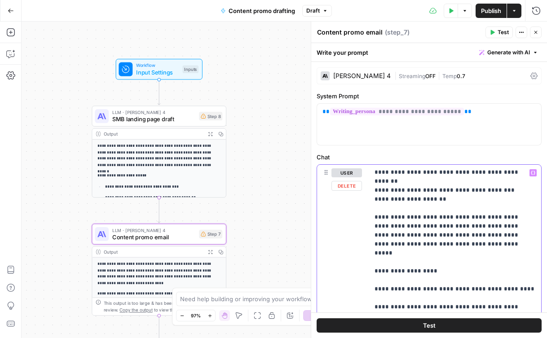
scroll to position [432, 0]
drag, startPoint x: 439, startPoint y: 290, endPoint x: 368, endPoint y: 290, distance: 71.0
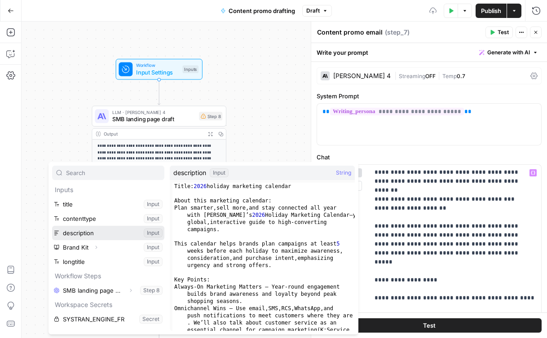
click at [120, 233] on button "Select variable description" at bounding box center [108, 233] width 112 height 14
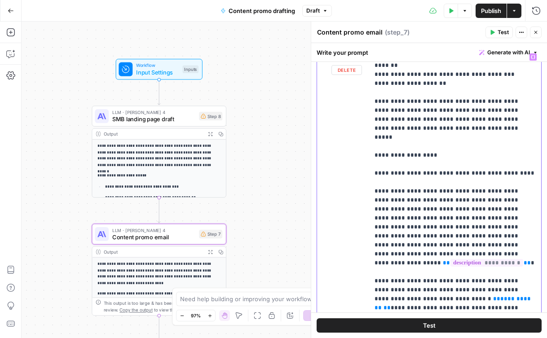
scroll to position [116, 0]
drag, startPoint x: 465, startPoint y: 210, endPoint x: 424, endPoint y: 211, distance: 41.8
click at [424, 211] on p "**********" at bounding box center [455, 15] width 161 height 791
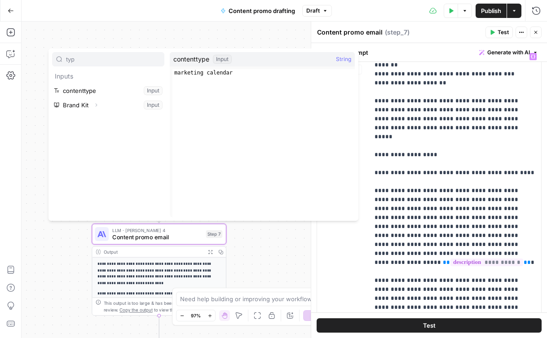
type input "typ"
click at [80, 92] on button "Select variable contenttype" at bounding box center [108, 91] width 112 height 14
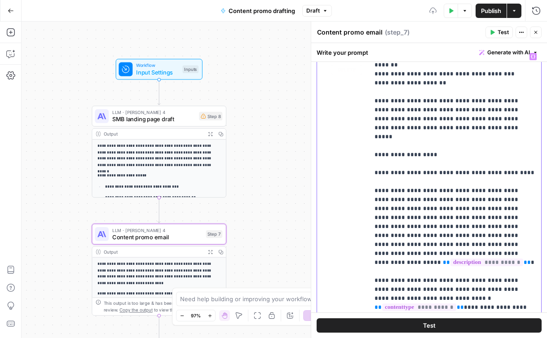
scroll to position [441, 0]
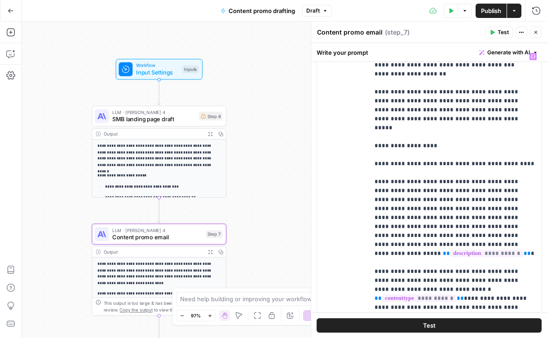
click at [536, 29] on button "Close" at bounding box center [536, 33] width 12 height 12
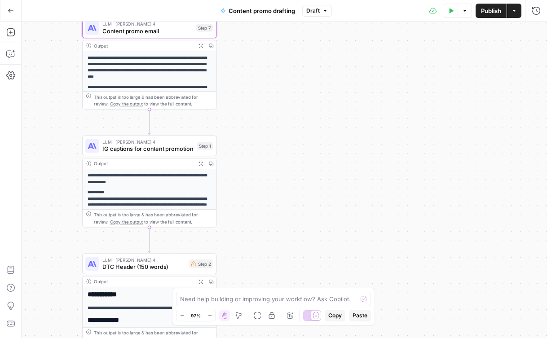
click at [173, 173] on p "**********" at bounding box center [150, 179] width 124 height 13
click at [168, 142] on span "LLM · [PERSON_NAME] 4" at bounding box center [147, 141] width 91 height 7
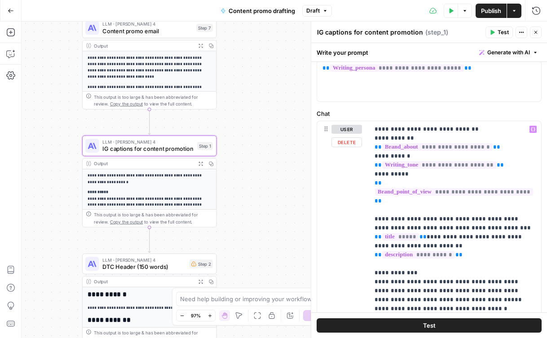
scroll to position [0, 0]
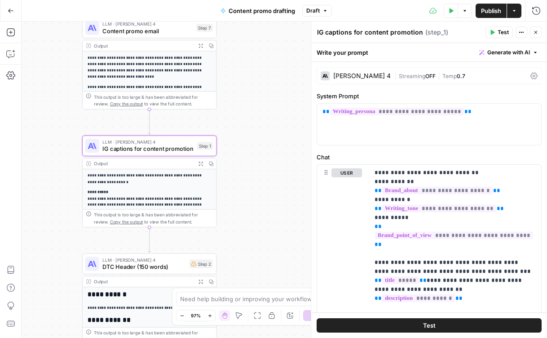
click at [537, 31] on icon "button" at bounding box center [535, 32] width 5 height 5
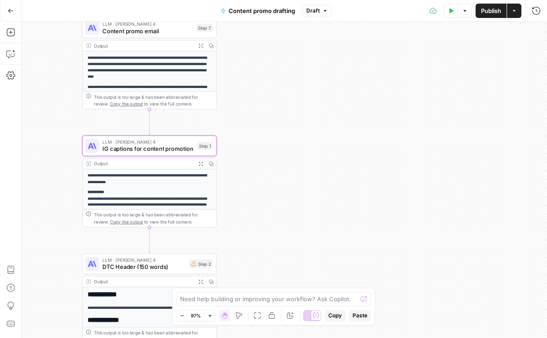
click at [456, 14] on button "Test Data" at bounding box center [451, 11] width 14 height 14
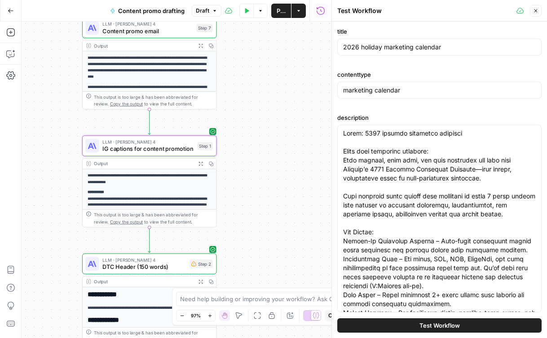
click at [427, 269] on span "Test Workflow" at bounding box center [440, 325] width 40 height 9
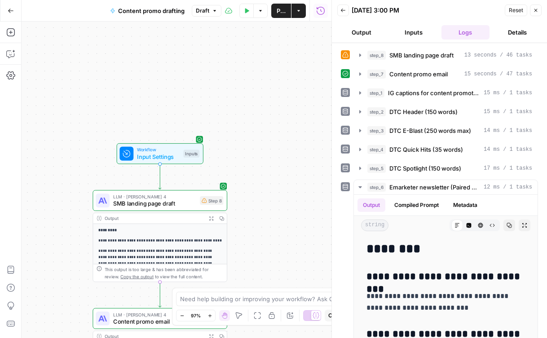
click at [187, 248] on p "**********" at bounding box center [160, 264] width 124 height 32
click at [198, 235] on div "**********" at bounding box center [160, 325] width 134 height 202
click at [536, 10] on icon "button" at bounding box center [536, 10] width 3 height 3
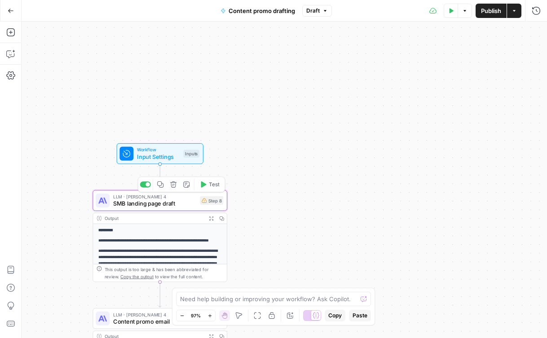
click at [148, 248] on p "**********" at bounding box center [160, 264] width 124 height 32
click at [213, 217] on icon "button" at bounding box center [211, 218] width 5 height 5
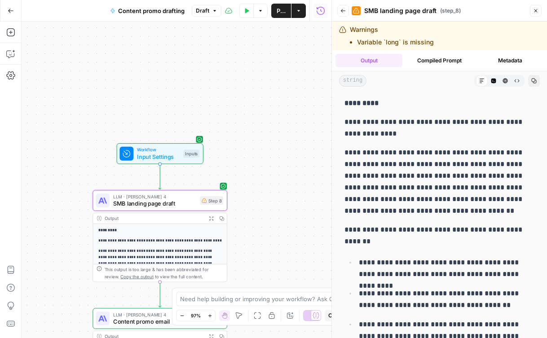
drag, startPoint x: 385, startPoint y: 135, endPoint x: 378, endPoint y: 124, distance: 13.0
click at [378, 124] on p "**********" at bounding box center [440, 127] width 190 height 23
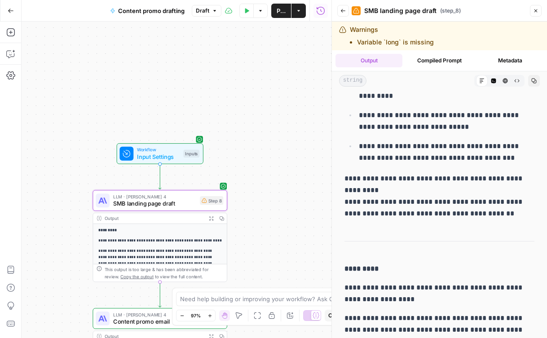
scroll to position [524, 0]
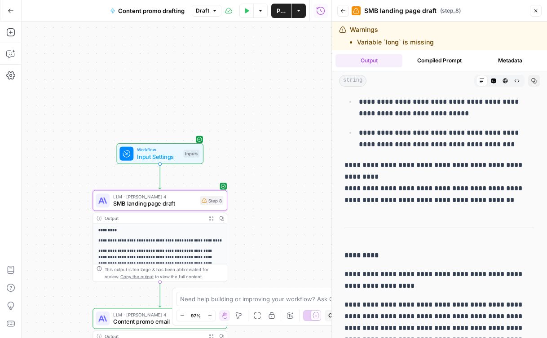
drag, startPoint x: 411, startPoint y: 290, endPoint x: 377, endPoint y: 277, distance: 36.5
click at [377, 269] on p "**********" at bounding box center [440, 280] width 190 height 23
copy p "**********"
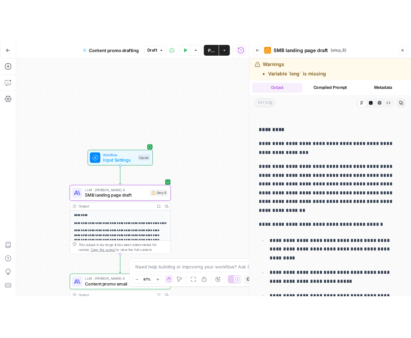
scroll to position [324, 0]
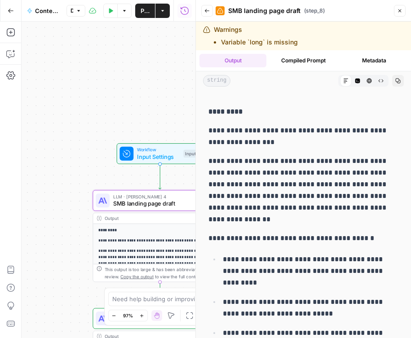
drag, startPoint x: 251, startPoint y: 171, endPoint x: 248, endPoint y: 216, distance: 45.0
click at [248, 216] on p "**********" at bounding box center [303, 190] width 190 height 70
copy p "**********"
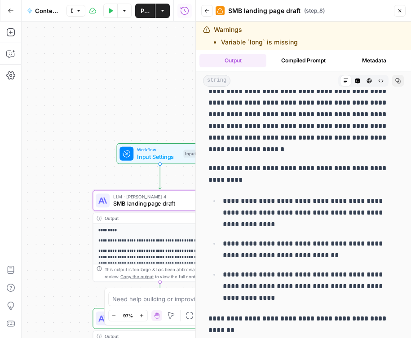
scroll to position [29, 0]
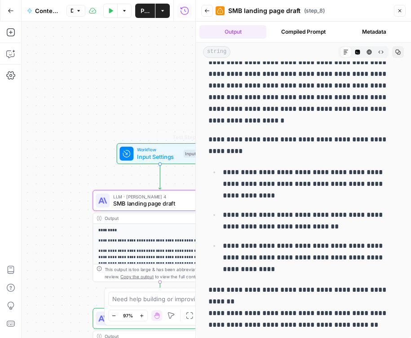
click at [165, 73] on div "**********" at bounding box center [109, 180] width 174 height 317
click at [402, 11] on icon "button" at bounding box center [399, 10] width 5 height 5
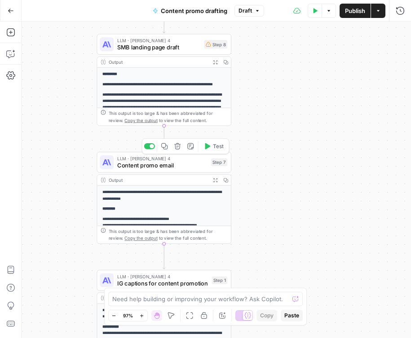
click at [184, 166] on span "Content promo email" at bounding box center [162, 165] width 90 height 9
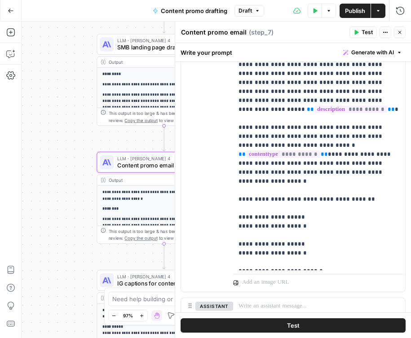
scroll to position [268, 0]
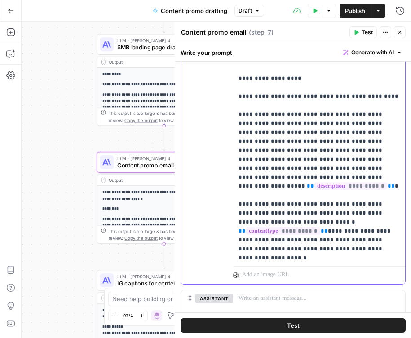
scroll to position [352, 0]
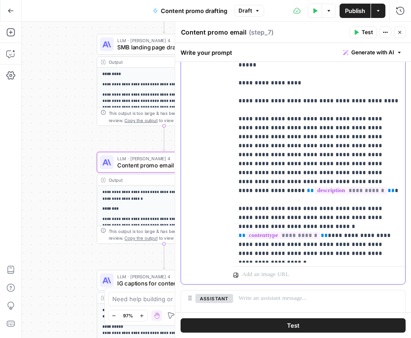
click at [359, 181] on p "**********" at bounding box center [319, 105] width 161 height 1114
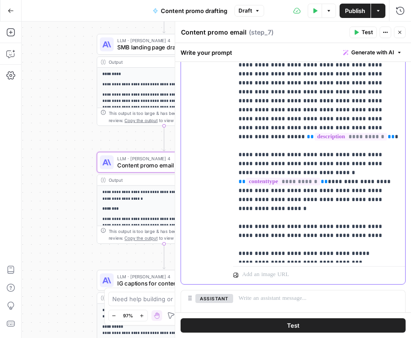
scroll to position [420, 0]
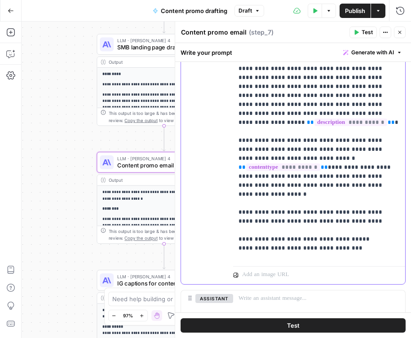
drag, startPoint x: 265, startPoint y: 204, endPoint x: 239, endPoint y: 204, distance: 26.5
click at [239, 204] on p "**********" at bounding box center [319, 41] width 161 height 1123
click at [245, 209] on p "**********" at bounding box center [319, 41] width 161 height 1123
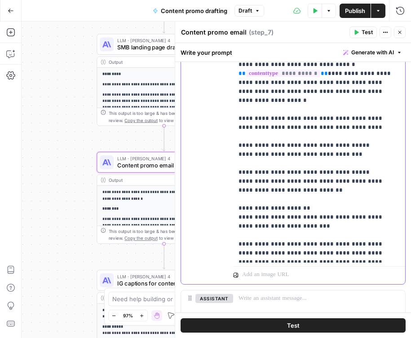
scroll to position [517, 0]
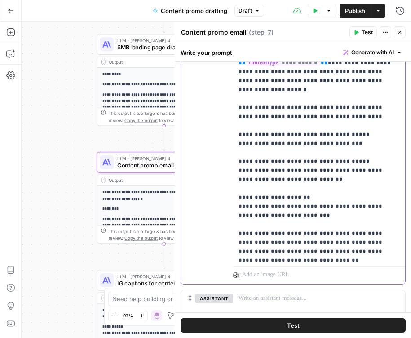
scroll to position [529, 0]
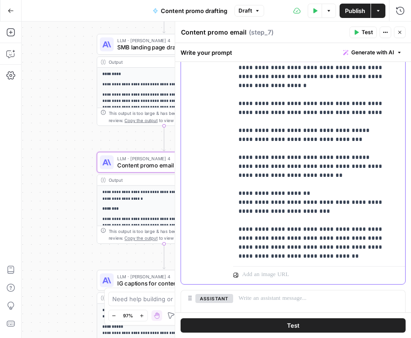
click at [237, 209] on div "**********" at bounding box center [319, 80] width 172 height 366
click at [236, 228] on div "**********" at bounding box center [319, 80] width 172 height 366
click at [235, 238] on div "**********" at bounding box center [319, 80] width 172 height 366
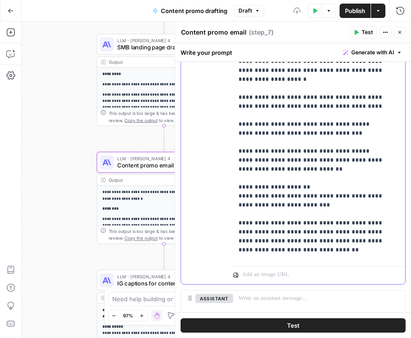
drag, startPoint x: 295, startPoint y: 261, endPoint x: 230, endPoint y: 242, distance: 67.6
click at [230, 242] on div "**********" at bounding box center [293, 90] width 224 height 387
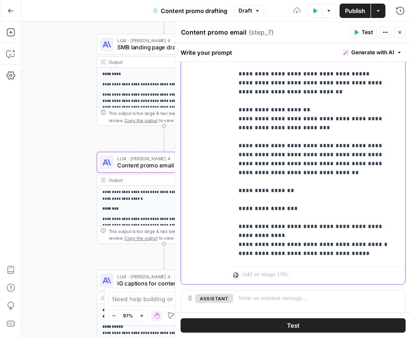
scroll to position [619, 0]
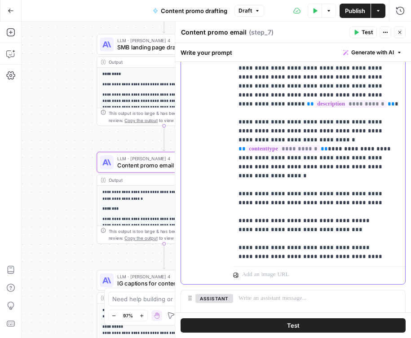
scroll to position [445, 0]
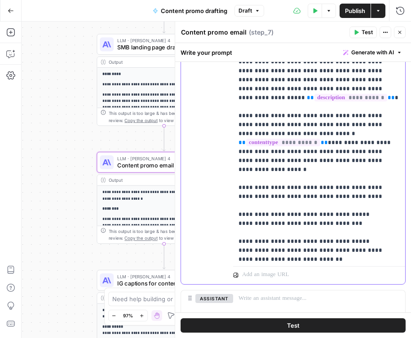
drag, startPoint x: 250, startPoint y: 88, endPoint x: 238, endPoint y: 88, distance: 12.6
click at [238, 88] on div "**********" at bounding box center [319, 80] width 172 height 366
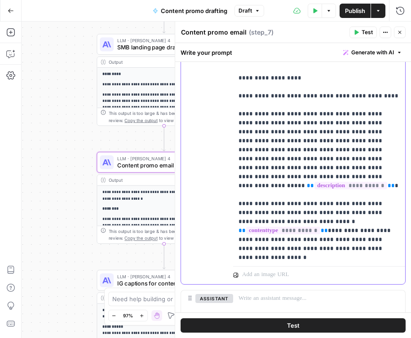
scroll to position [367, 0]
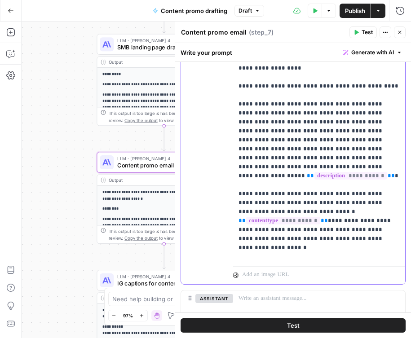
drag, startPoint x: 336, startPoint y: 187, endPoint x: 368, endPoint y: 178, distance: 33.5
click at [368, 178] on p "**********" at bounding box center [319, 77] width 161 height 1087
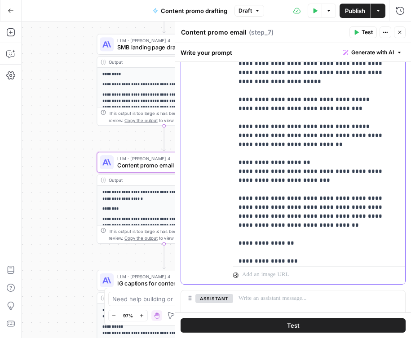
scroll to position [728, 0]
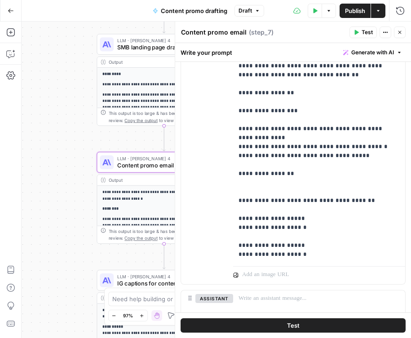
click at [295, 269] on span "Test" at bounding box center [293, 325] width 13 height 9
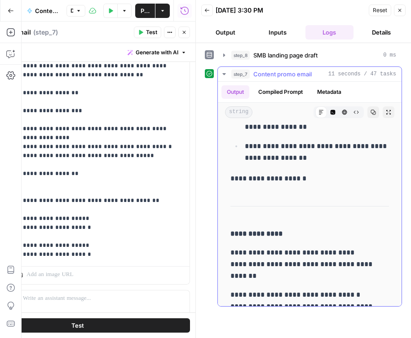
scroll to position [247, 0]
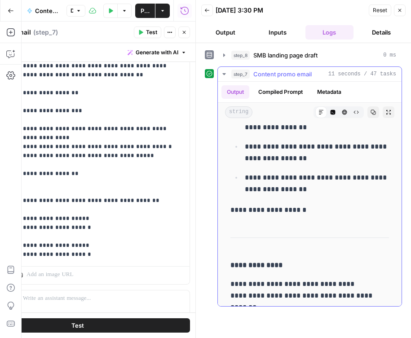
drag, startPoint x: 232, startPoint y: 152, endPoint x: 305, endPoint y: 214, distance: 96.0
copy div "**********"
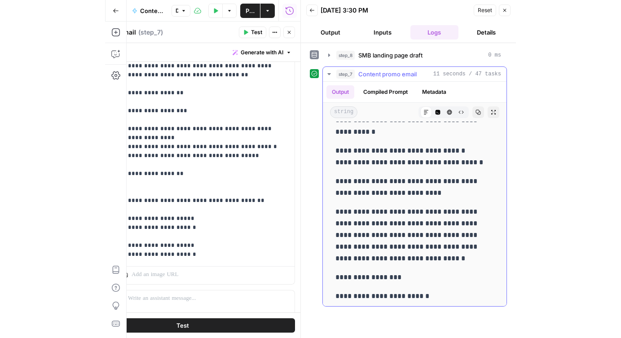
scroll to position [813, 0]
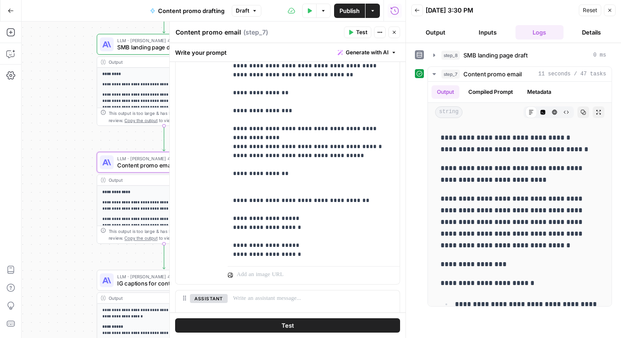
click at [93, 231] on div "**********" at bounding box center [214, 180] width 384 height 317
click at [394, 31] on icon "button" at bounding box center [394, 32] width 5 height 5
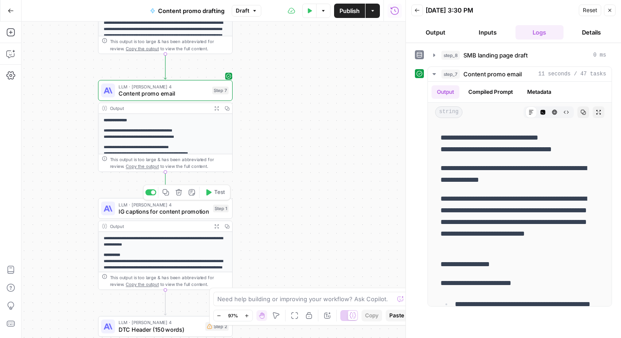
click at [184, 212] on span "IG captions for content promotion" at bounding box center [164, 211] width 91 height 9
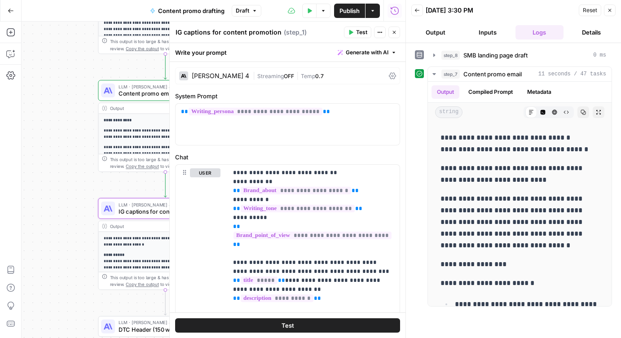
click at [615, 9] on button "Close" at bounding box center [610, 10] width 12 height 12
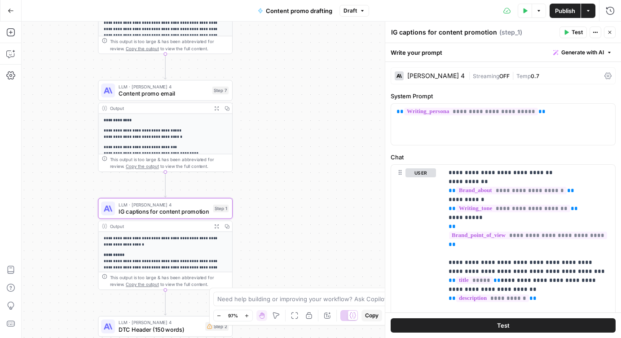
click at [205, 255] on p "**********" at bounding box center [166, 265] width 124 height 26
click at [200, 240] on p "**********" at bounding box center [166, 241] width 124 height 13
click at [607, 34] on icon "button" at bounding box center [609, 32] width 5 height 5
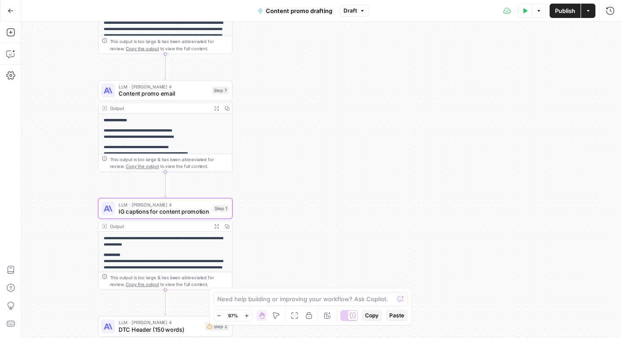
click at [215, 227] on icon "button" at bounding box center [217, 227] width 4 height 4
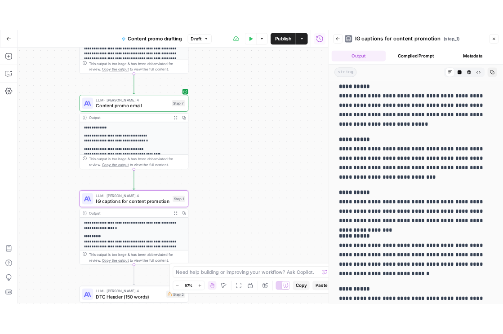
scroll to position [66, 0]
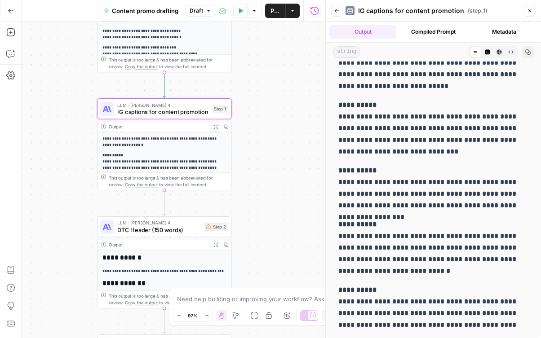
click at [288, 197] on div "**********" at bounding box center [174, 180] width 304 height 317
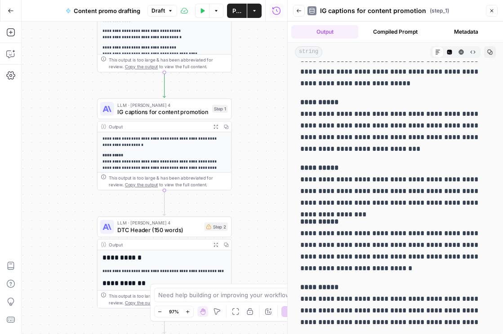
scroll to position [70, 0]
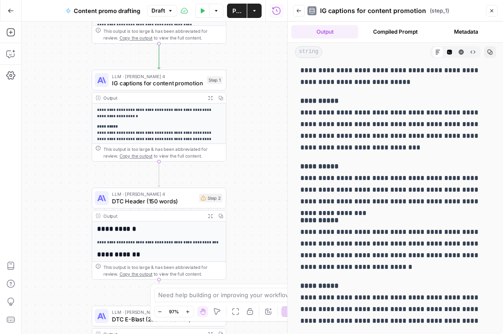
click at [165, 223] on div "**********" at bounding box center [159, 333] width 134 height 225
click at [168, 211] on div "Output Expand Output Copy" at bounding box center [159, 216] width 134 height 11
click at [486, 10] on button "Close" at bounding box center [492, 11] width 12 height 12
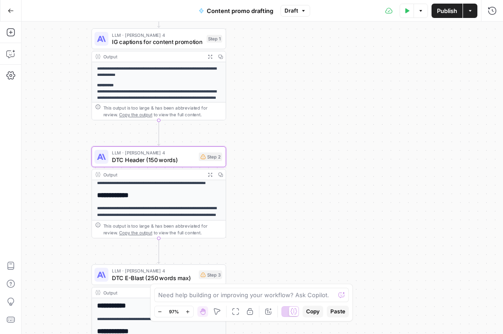
scroll to position [5, 0]
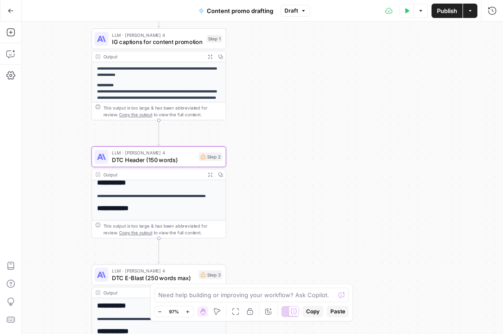
click at [168, 187] on div "**********" at bounding box center [159, 288] width 134 height 225
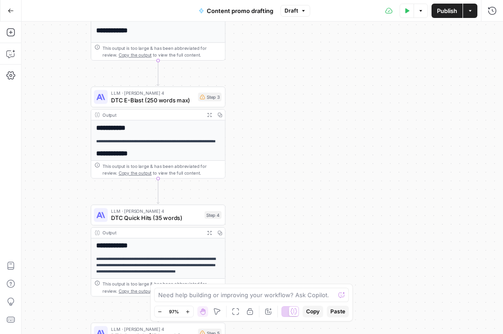
click at [179, 140] on p "**********" at bounding box center [158, 141] width 124 height 6
click at [211, 112] on icon "button" at bounding box center [209, 114] width 5 height 5
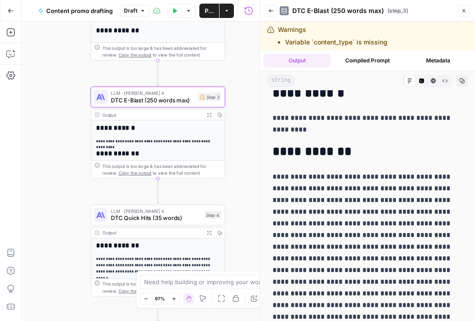
scroll to position [1185, 0]
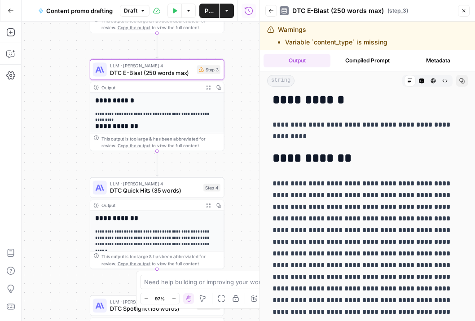
click at [192, 200] on div "Output Expand Output Copy" at bounding box center [157, 205] width 134 height 11
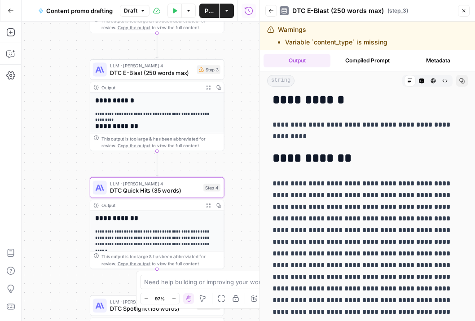
click at [184, 215] on h2 "**********" at bounding box center [157, 219] width 124 height 8
click at [182, 185] on span "LLM · [PERSON_NAME] 4" at bounding box center [155, 183] width 90 height 7
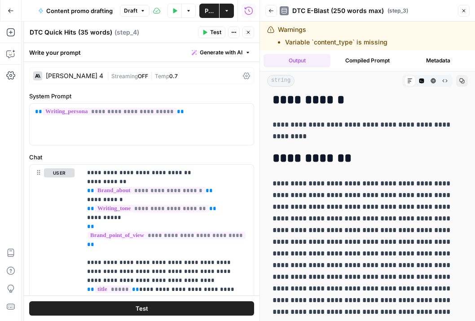
click at [5, 9] on button "Go Back" at bounding box center [11, 11] width 16 height 16
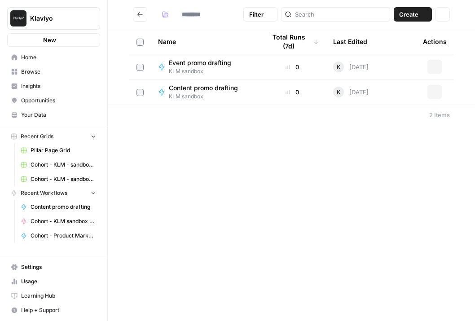
type input "**********"
click at [224, 94] on span "KLM sandbox" at bounding box center [207, 97] width 76 height 8
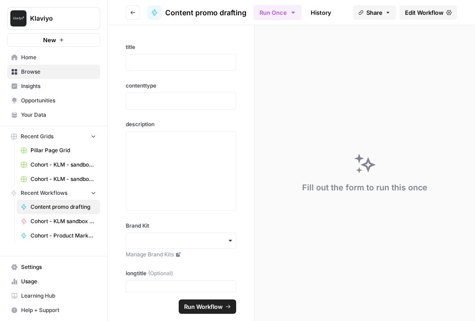
click at [322, 13] on link "History" at bounding box center [321, 12] width 31 height 14
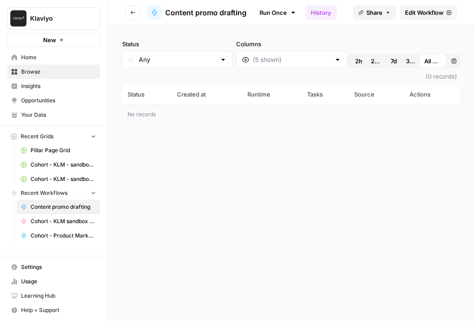
click at [266, 10] on link "Run Once" at bounding box center [278, 12] width 48 height 15
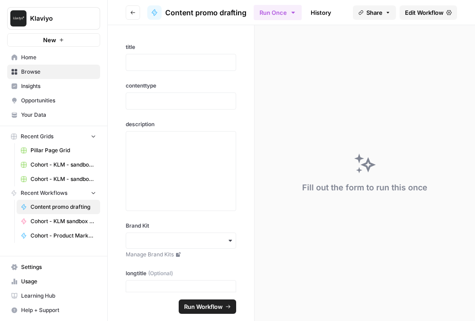
click at [206, 12] on span "Content promo drafting" at bounding box center [205, 12] width 81 height 11
click at [78, 204] on span "Content promo drafting" at bounding box center [64, 207] width 66 height 8
click at [134, 12] on icon "button" at bounding box center [132, 12] width 5 height 5
click at [413, 8] on span "Edit Workflow" at bounding box center [424, 12] width 39 height 9
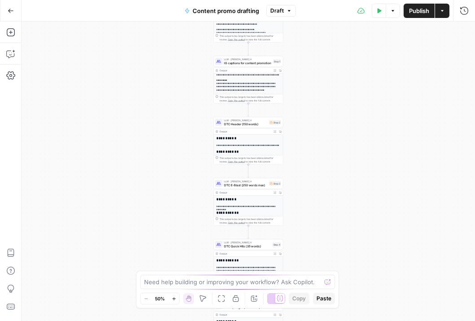
scroll to position [74, 0]
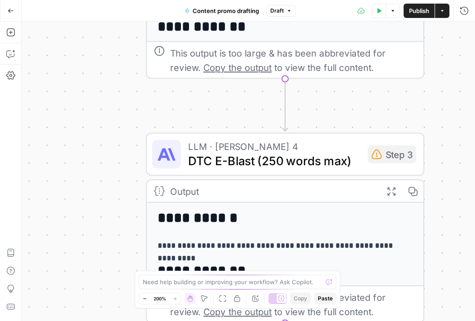
click at [79, 175] on div "**********" at bounding box center [249, 172] width 454 height 300
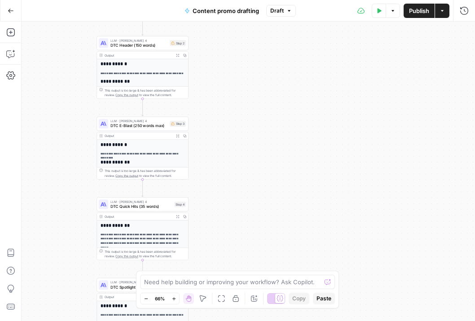
click at [149, 237] on p "**********" at bounding box center [143, 239] width 84 height 13
click at [149, 227] on h2 "**********" at bounding box center [143, 225] width 84 height 5
click at [178, 217] on icon "button" at bounding box center [178, 216] width 3 height 3
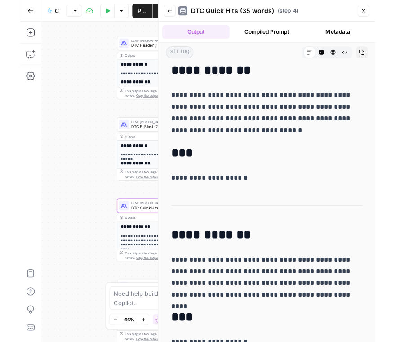
scroll to position [0, 0]
